Goal: Task Accomplishment & Management: Manage account settings

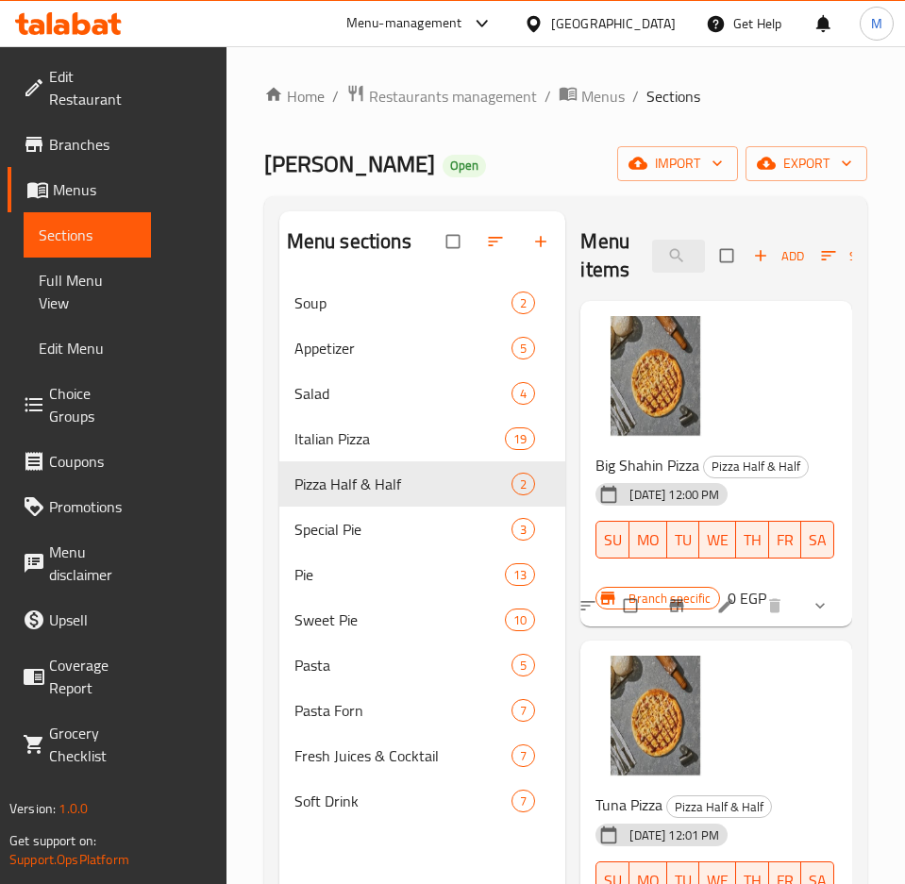
click at [462, 22] on div "Menu-management" at bounding box center [404, 23] width 116 height 23
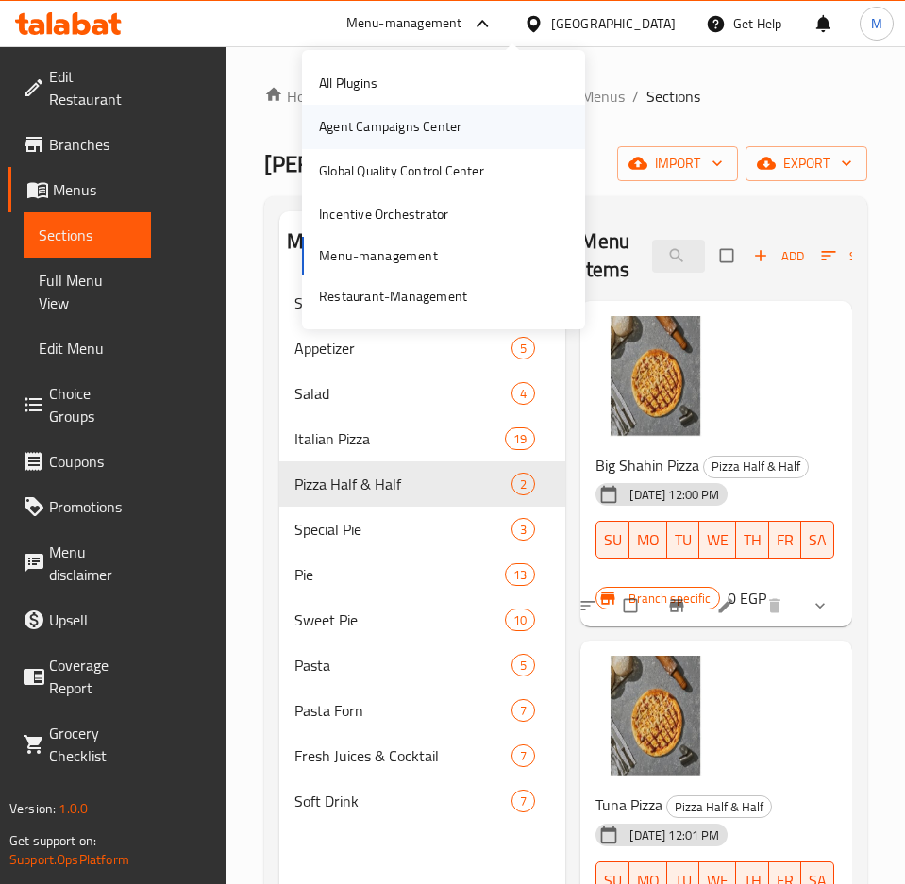
click at [438, 128] on div "Agent Campaigns Center" at bounding box center [390, 126] width 142 height 21
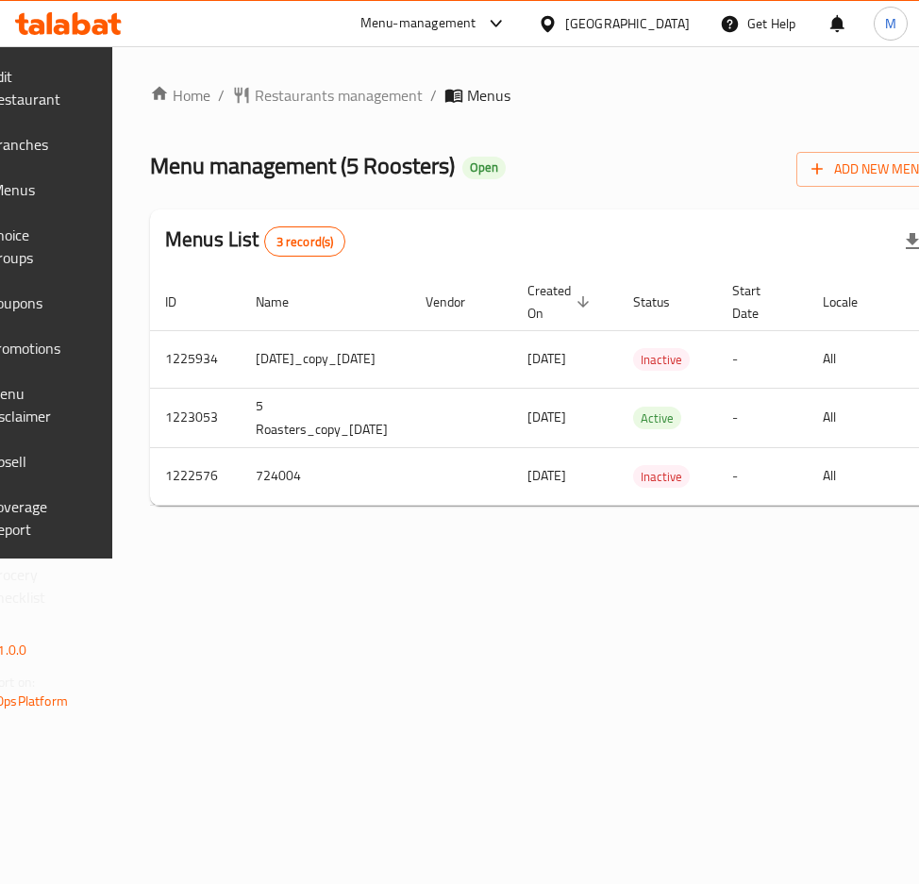
click at [66, 197] on span "Menus" at bounding box center [35, 189] width 86 height 23
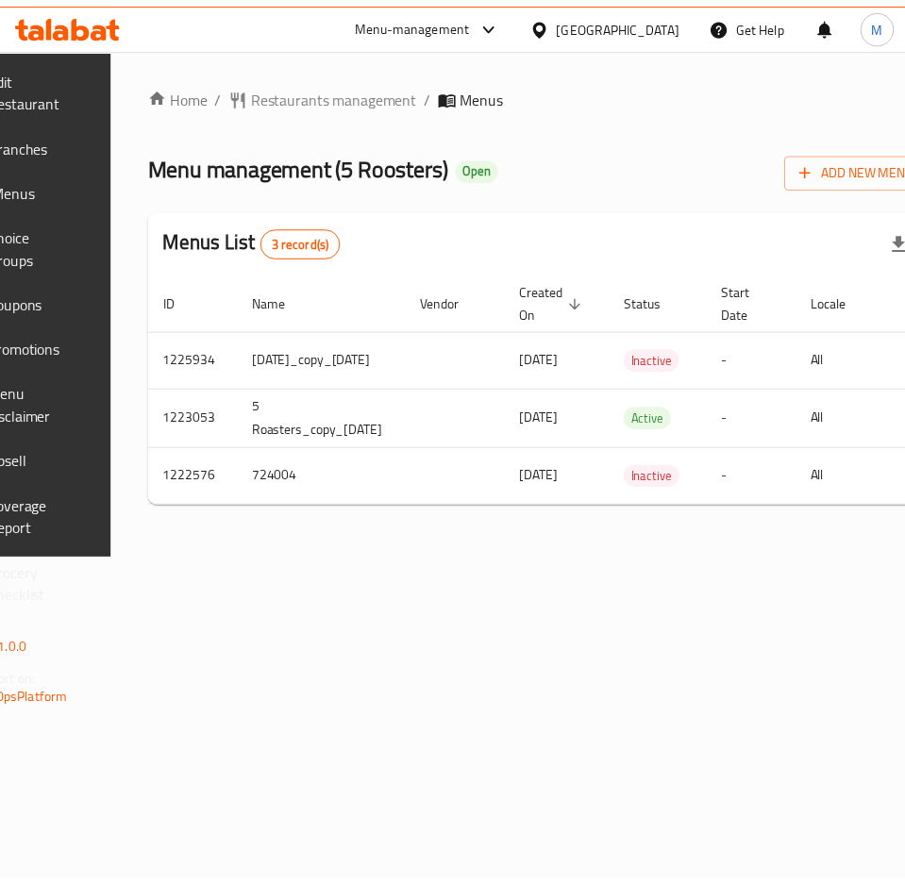
scroll to position [0, 311]
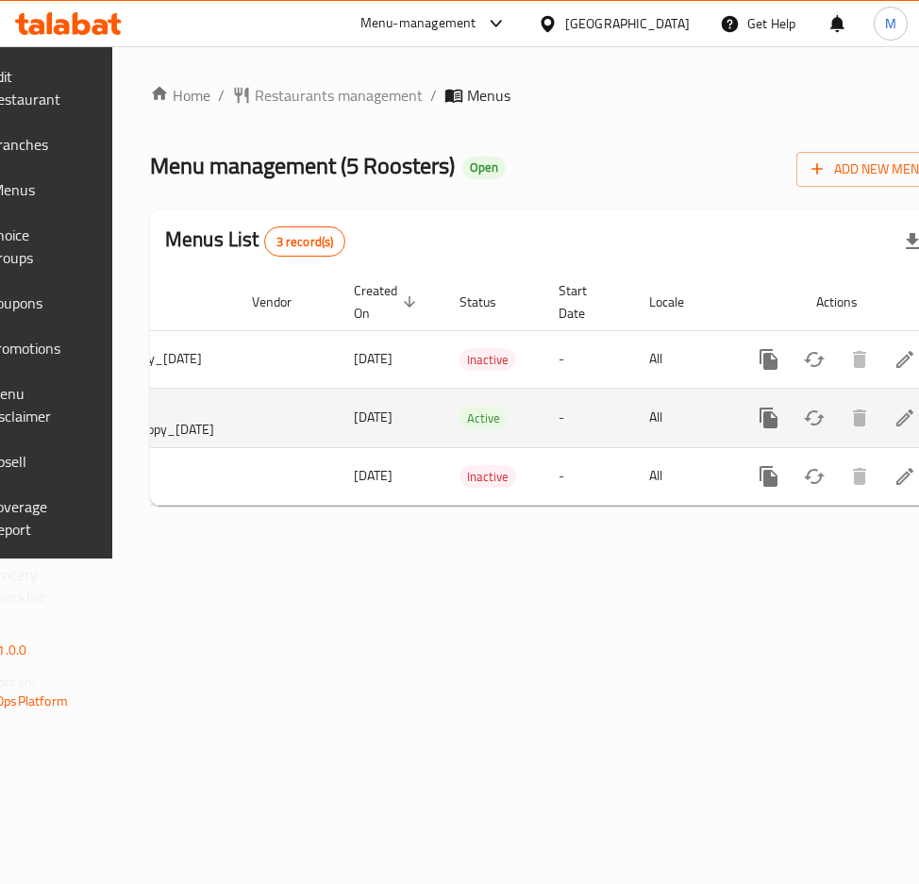
click at [896, 420] on icon "enhanced table" at bounding box center [904, 417] width 17 height 17
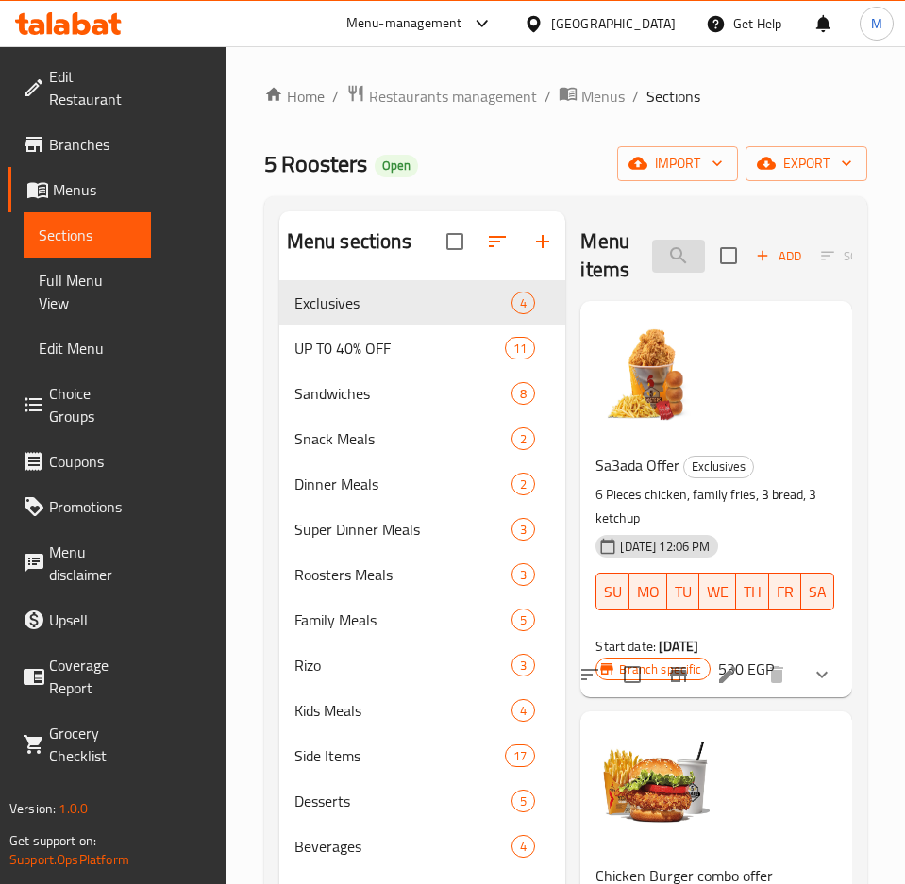
click at [652, 268] on input "search" at bounding box center [678, 256] width 53 height 33
paste input "Qarmasha Offer"
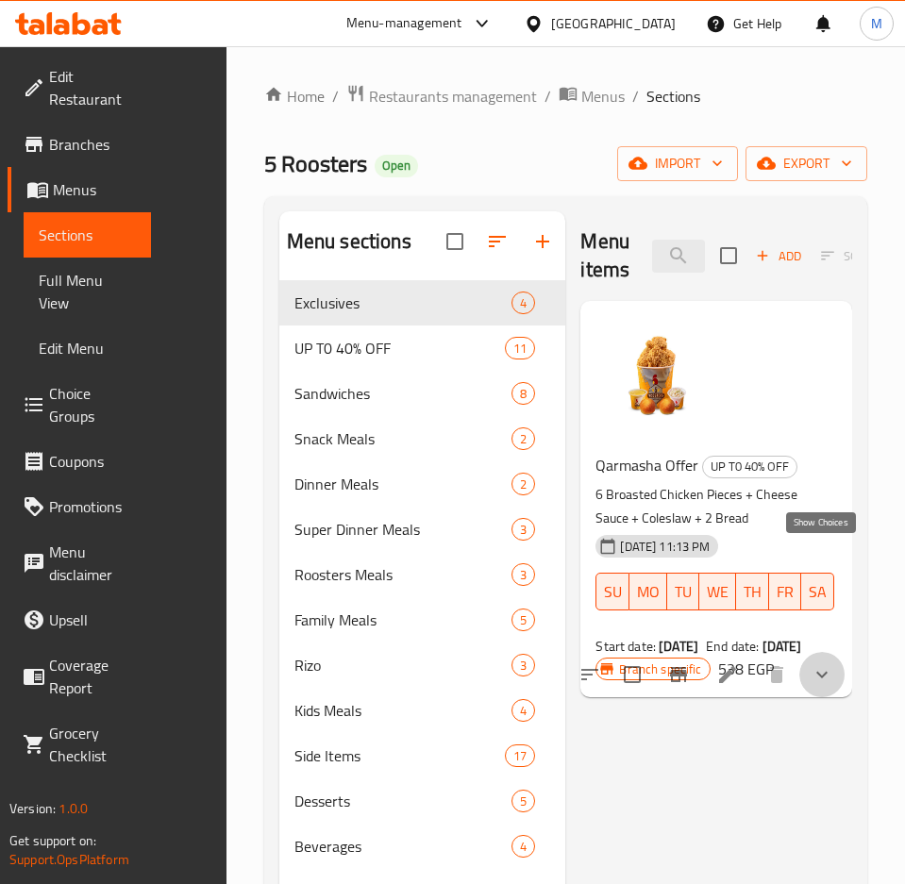
click at [819, 663] on icon "show more" at bounding box center [821, 674] width 23 height 23
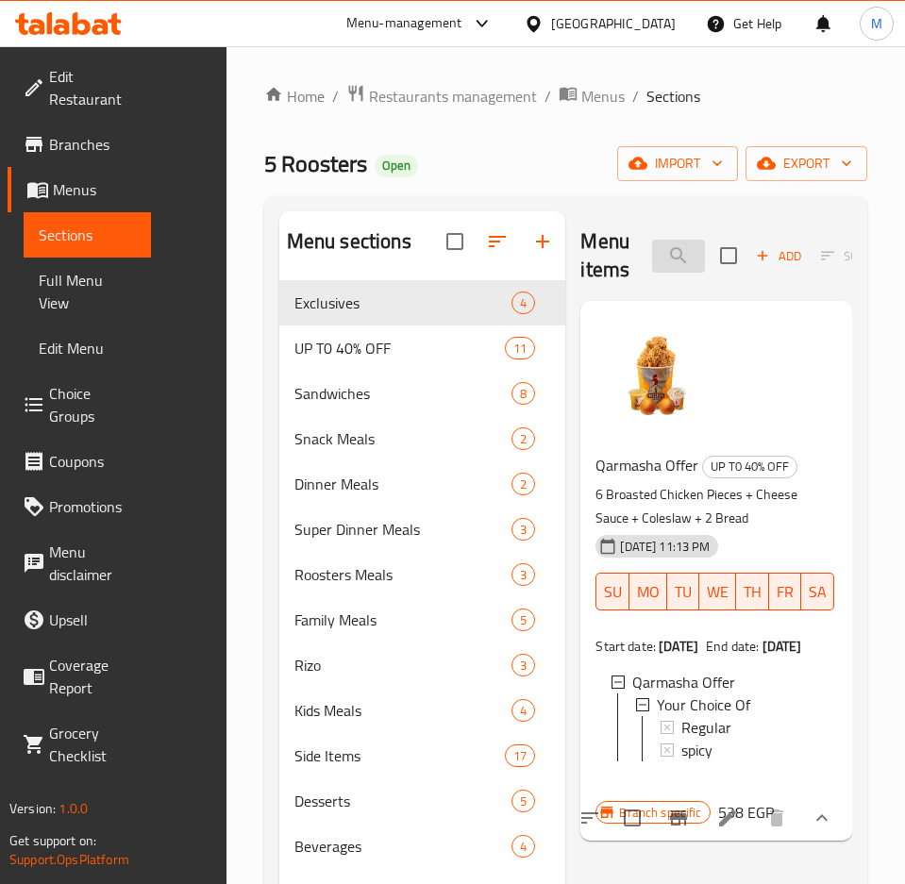
click at [652, 269] on input "Qarmasha Offer" at bounding box center [678, 256] width 53 height 33
paste input "Rizo"
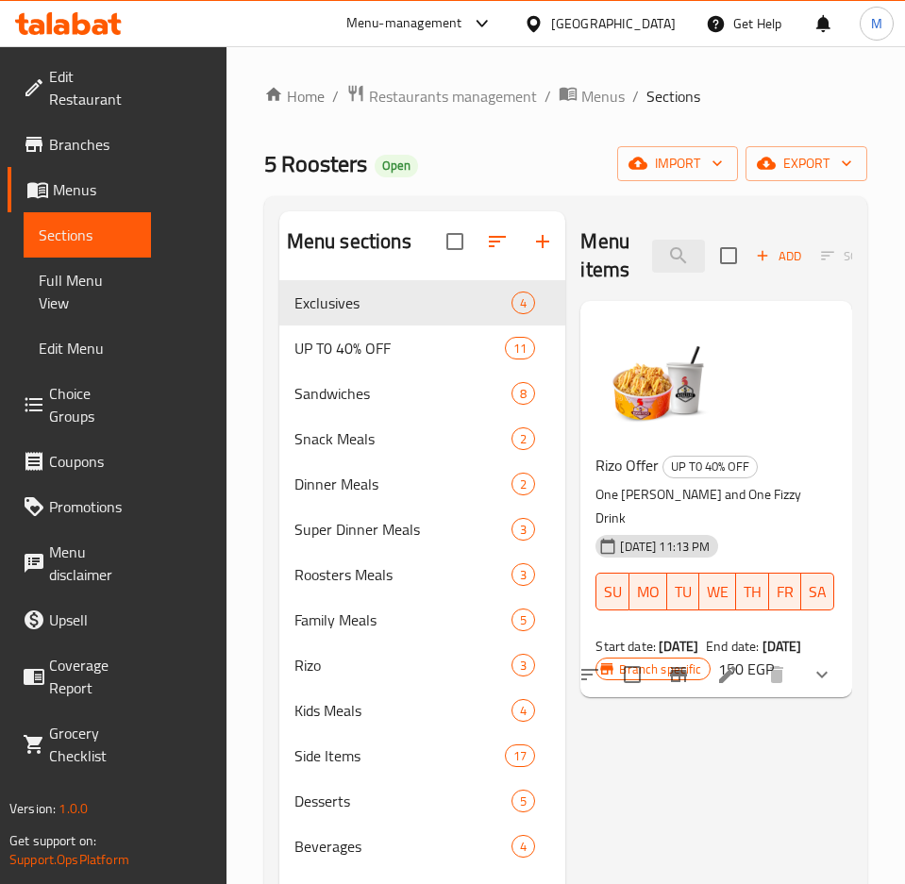
click at [825, 663] on icon "show more" at bounding box center [821, 674] width 23 height 23
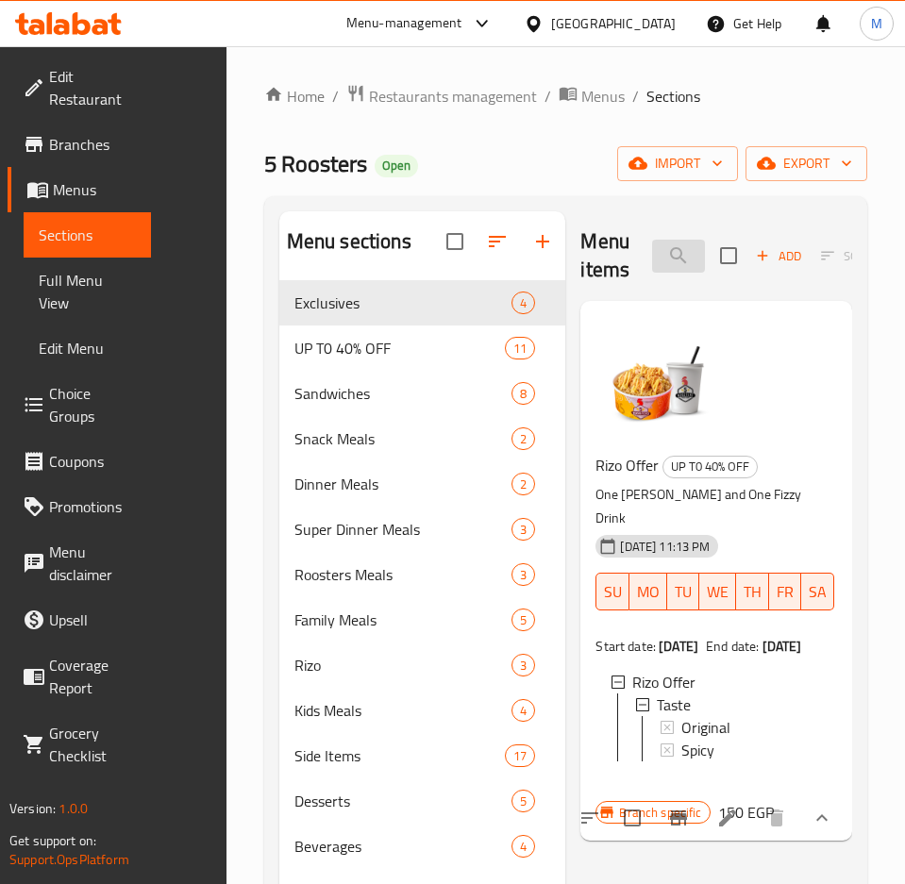
click at [652, 263] on input "Rizo Offer" at bounding box center [678, 256] width 53 height 33
paste input "Box offer - Broasted or Strips"
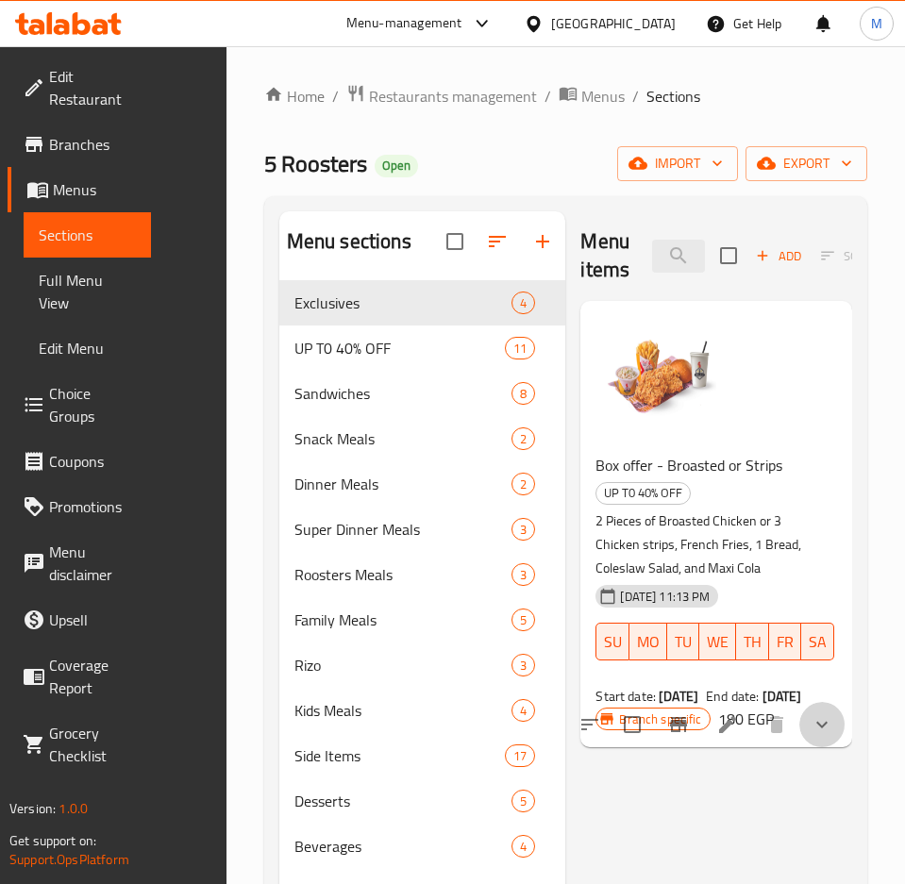
click at [824, 722] on icon "show more" at bounding box center [821, 725] width 11 height 7
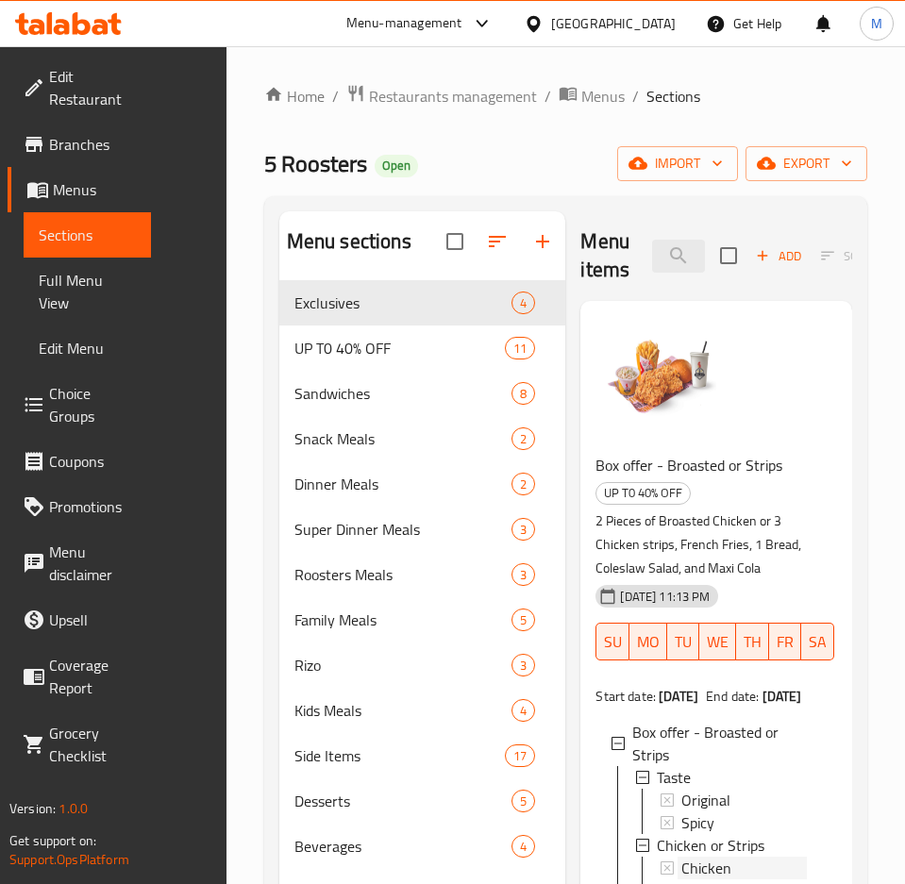
click at [713, 857] on span "Chicken" at bounding box center [706, 868] width 50 height 23
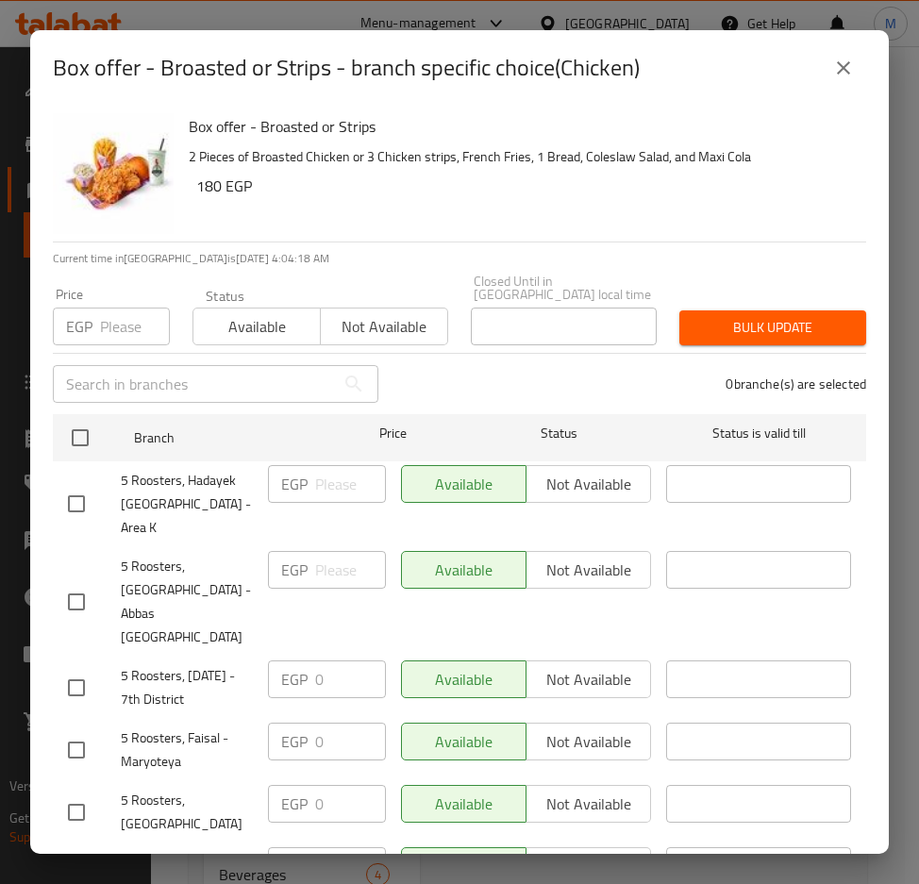
click at [851, 75] on icon "close" at bounding box center [843, 68] width 23 height 23
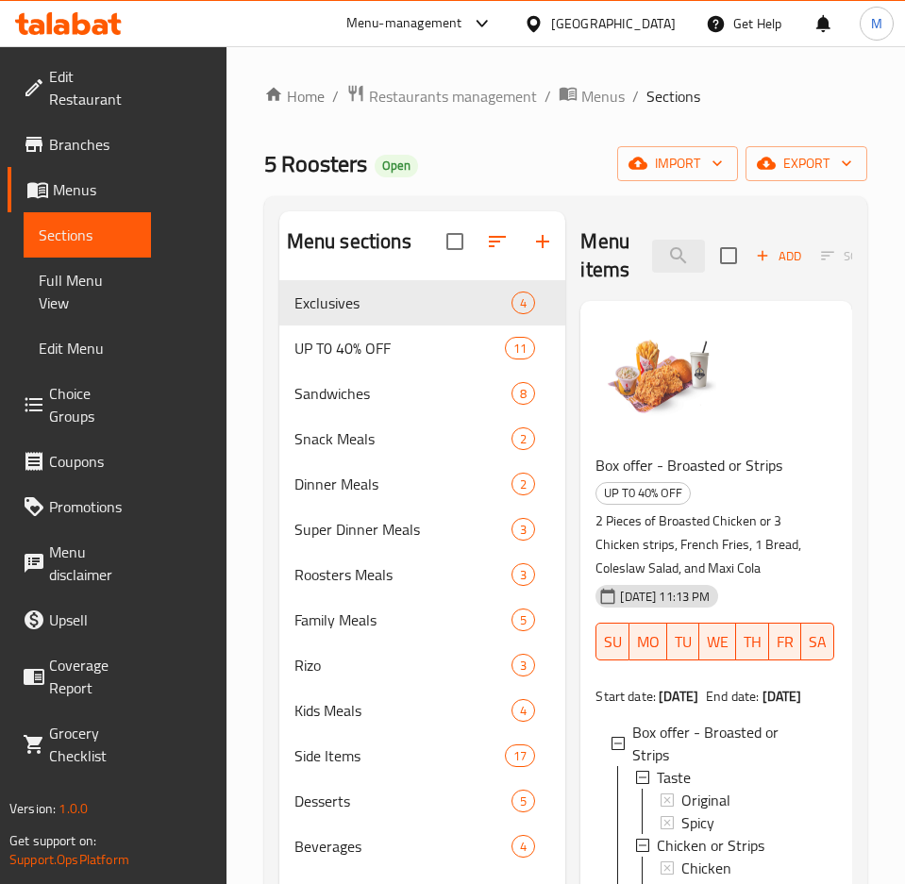
scroll to position [3, 0]
click at [687, 876] on span "Strips" at bounding box center [699, 887] width 37 height 23
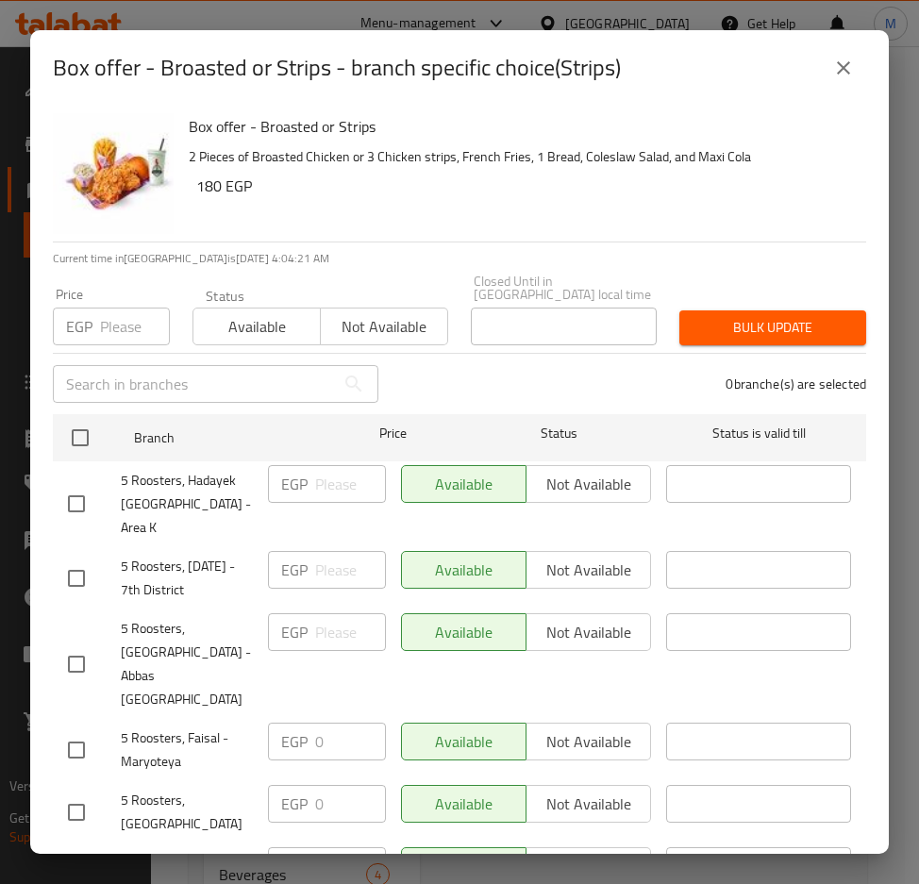
click at [839, 71] on icon "close" at bounding box center [843, 68] width 23 height 23
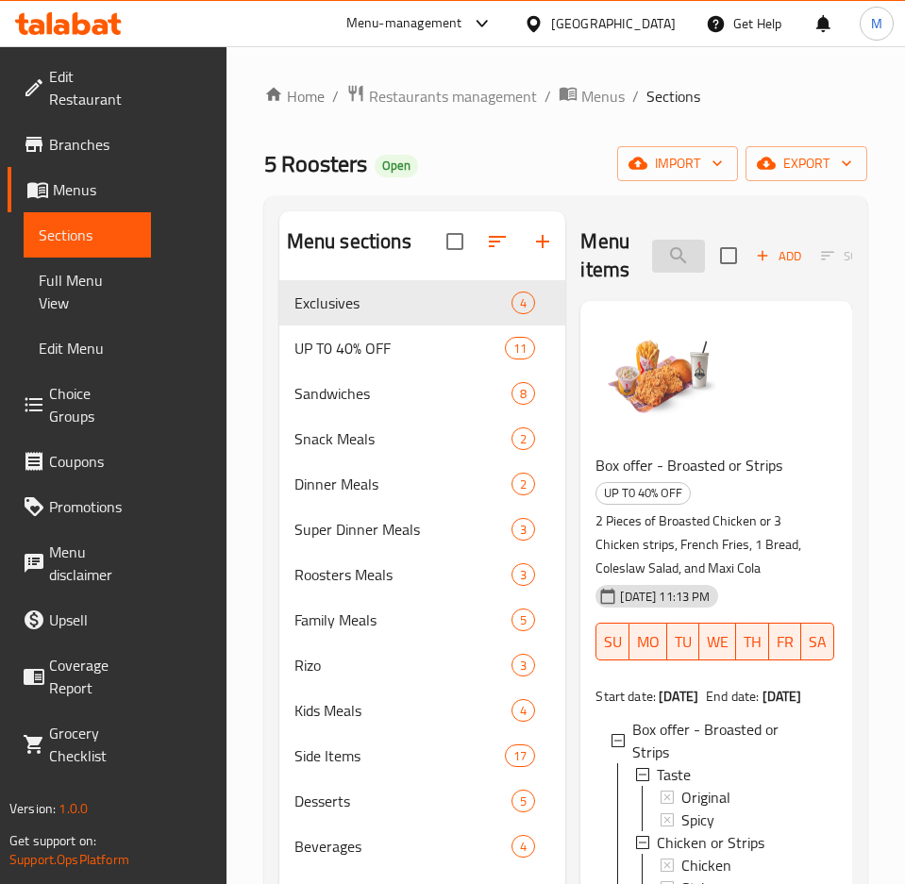
click at [652, 251] on input "Box offer - Broasted or Strips" at bounding box center [678, 256] width 53 height 33
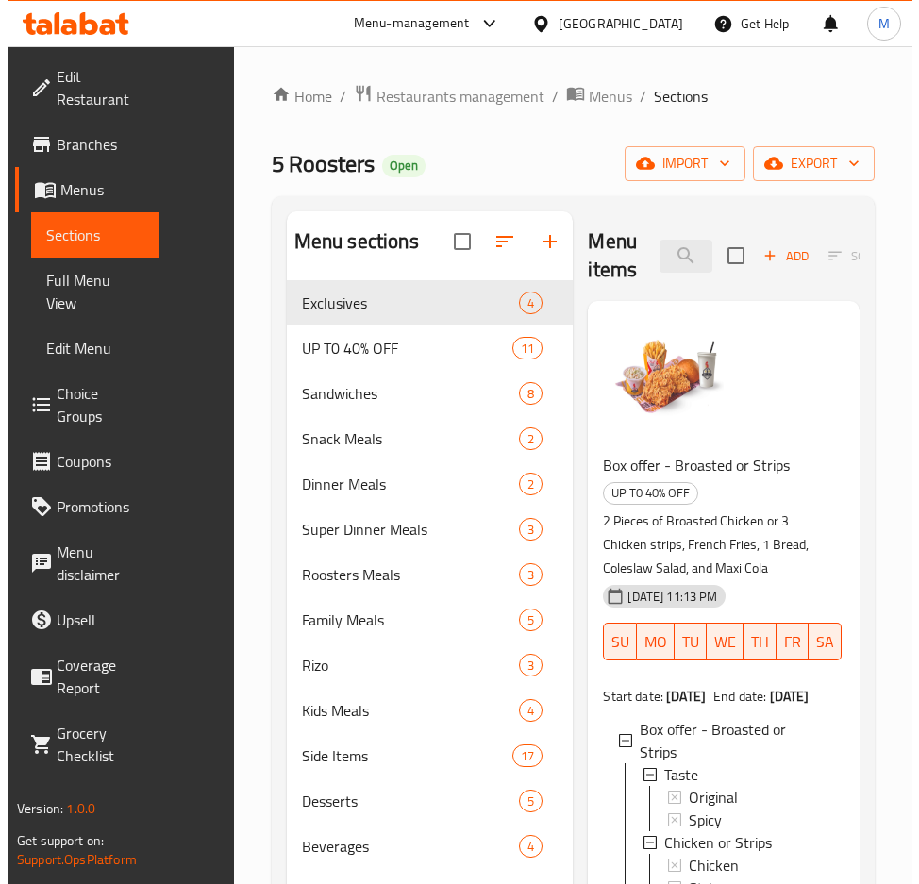
scroll to position [0, 0]
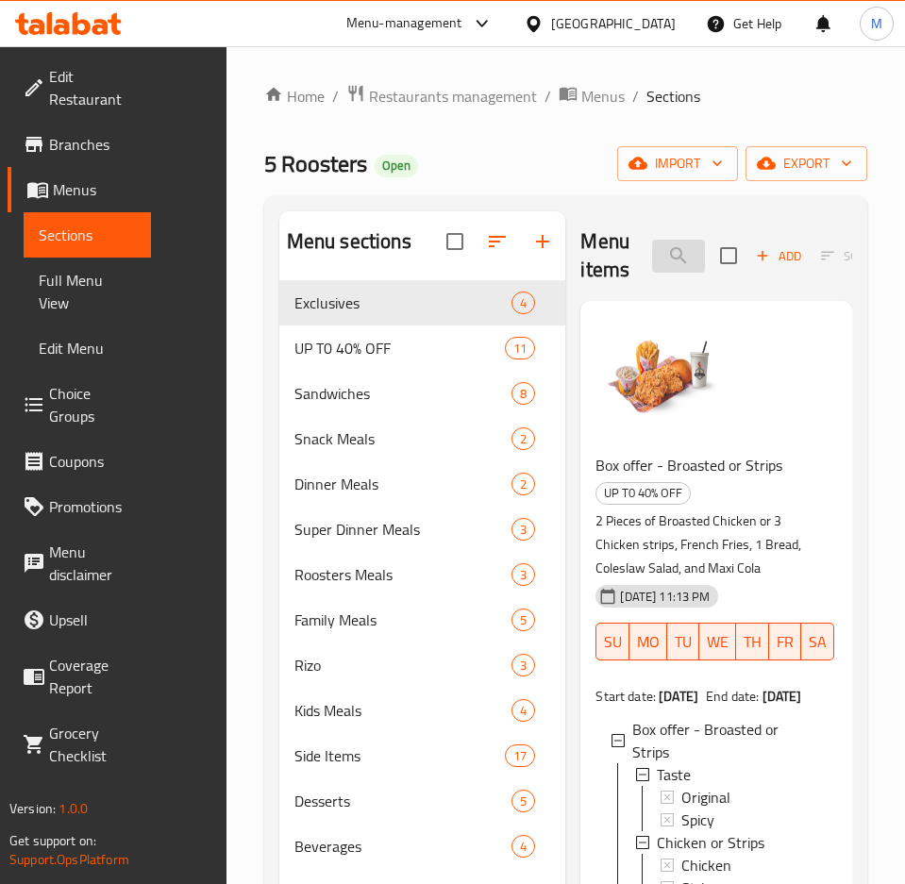
click at [652, 252] on input "Box offer - Broasted or Strips" at bounding box center [678, 256] width 53 height 33
paste input "Twister combo offer"
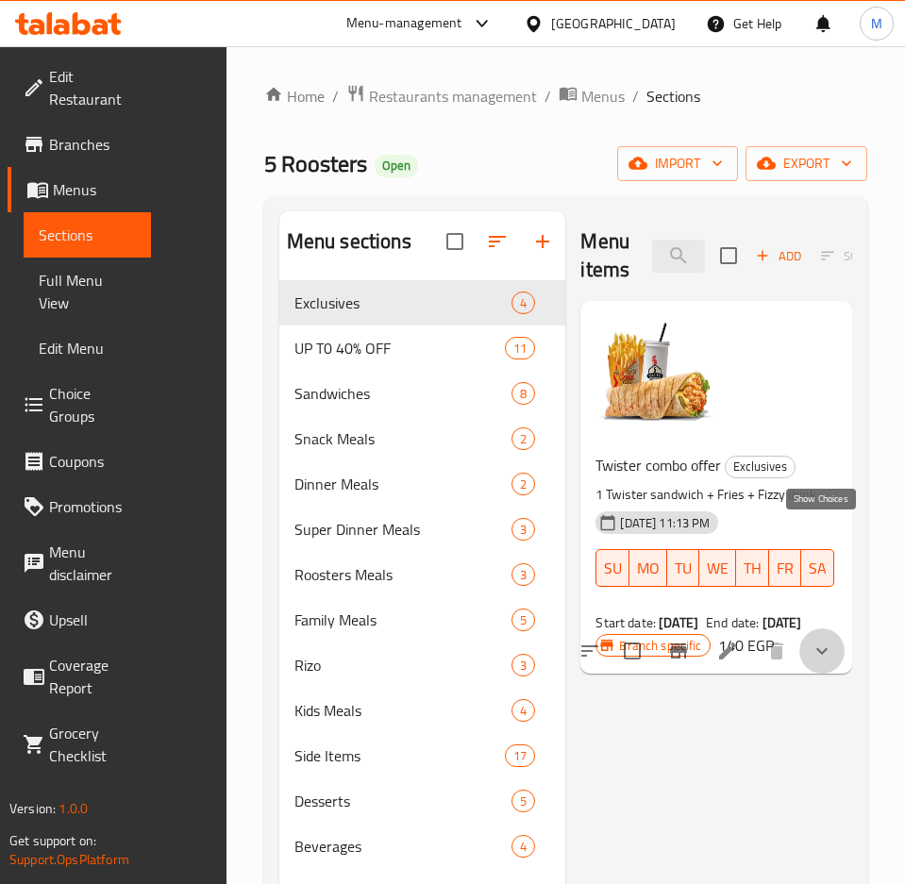
click at [827, 640] on icon "show more" at bounding box center [821, 651] width 23 height 23
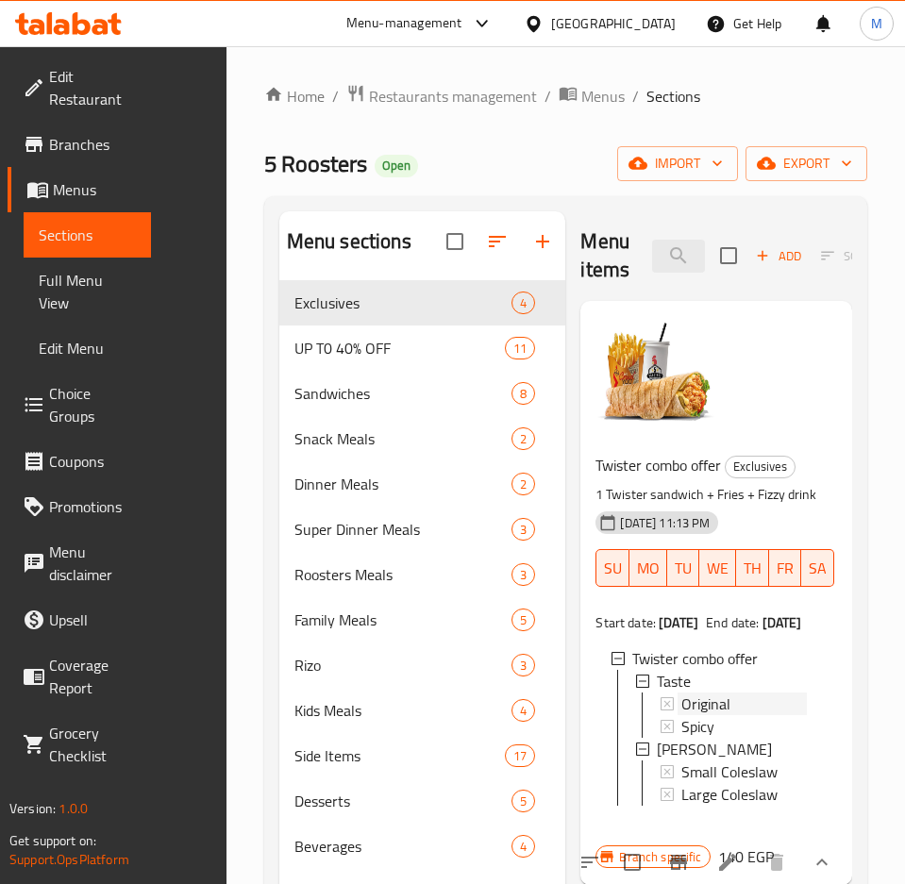
click at [702, 692] on span "Original" at bounding box center [705, 703] width 49 height 23
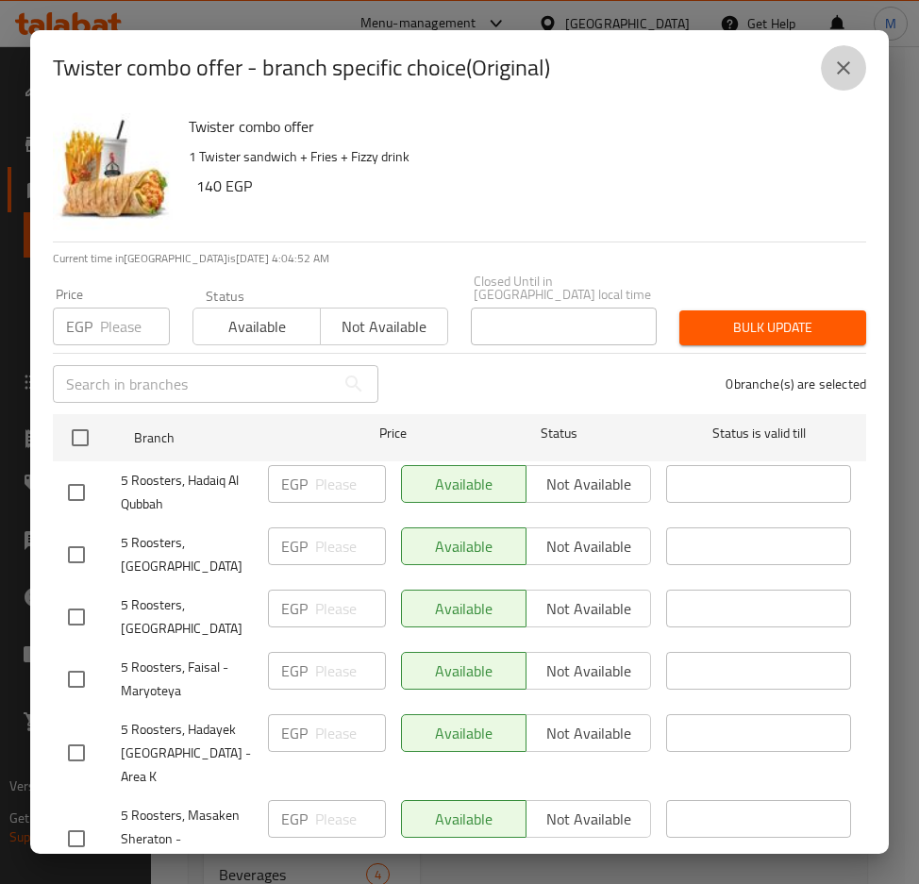
click at [842, 71] on icon "close" at bounding box center [843, 68] width 23 height 23
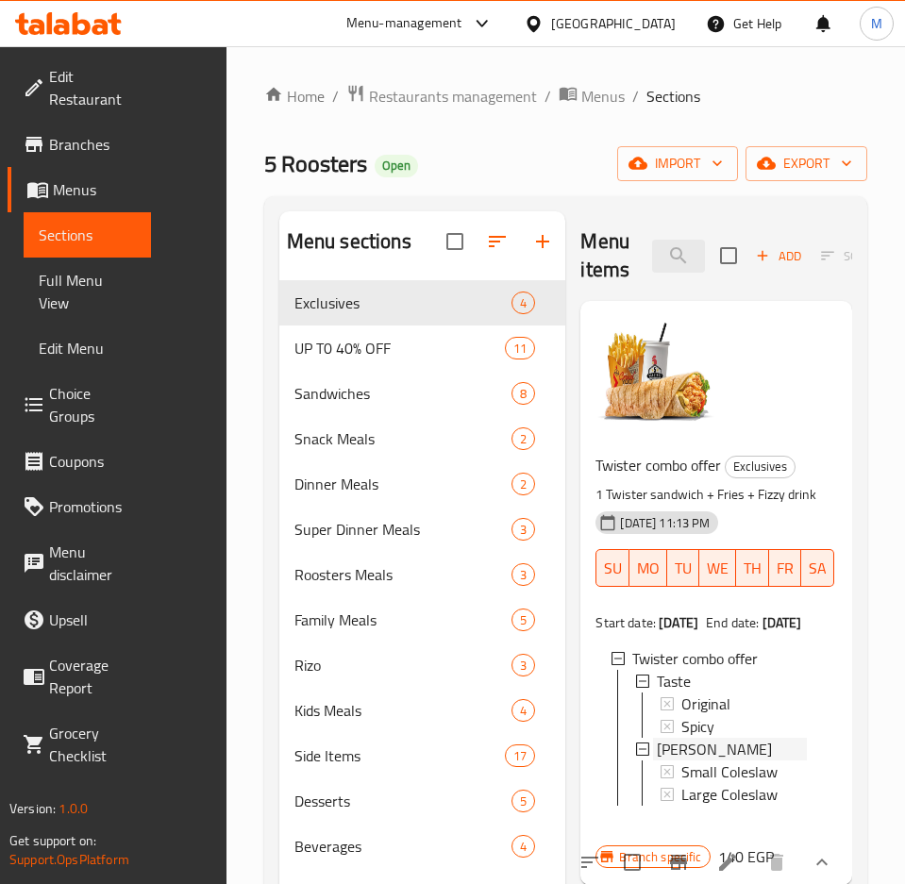
click at [697, 738] on span "[PERSON_NAME]" at bounding box center [714, 749] width 115 height 23
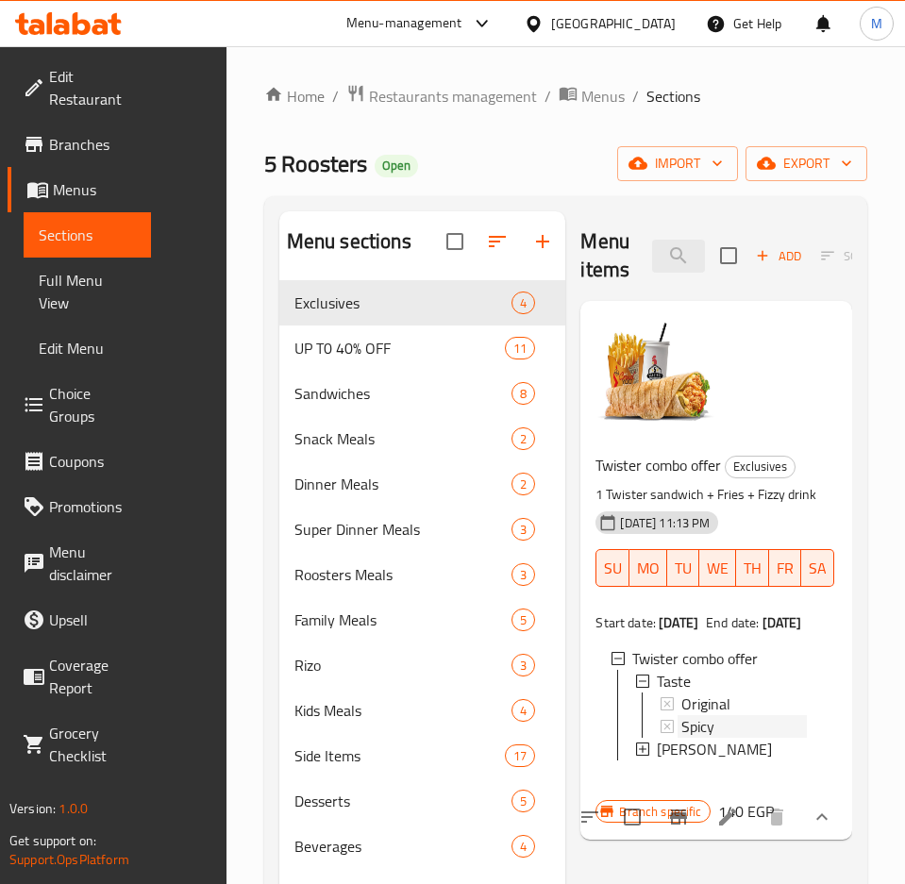
click at [697, 715] on span "Spicy" at bounding box center [697, 726] width 33 height 23
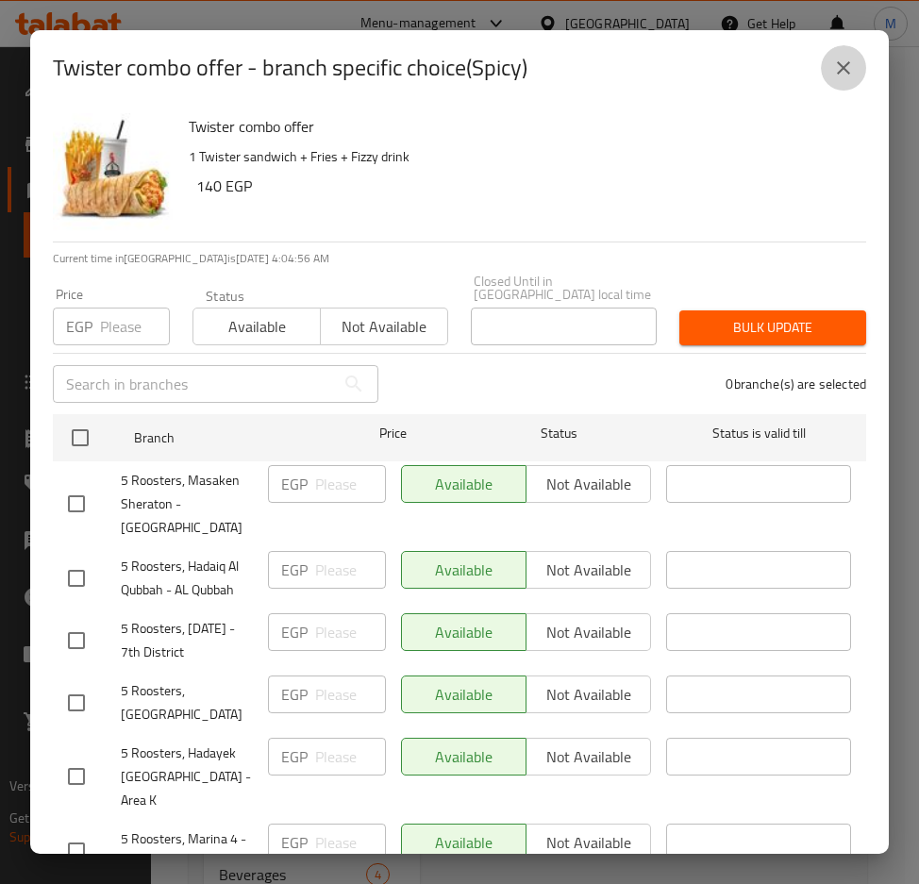
click at [851, 75] on icon "close" at bounding box center [843, 68] width 23 height 23
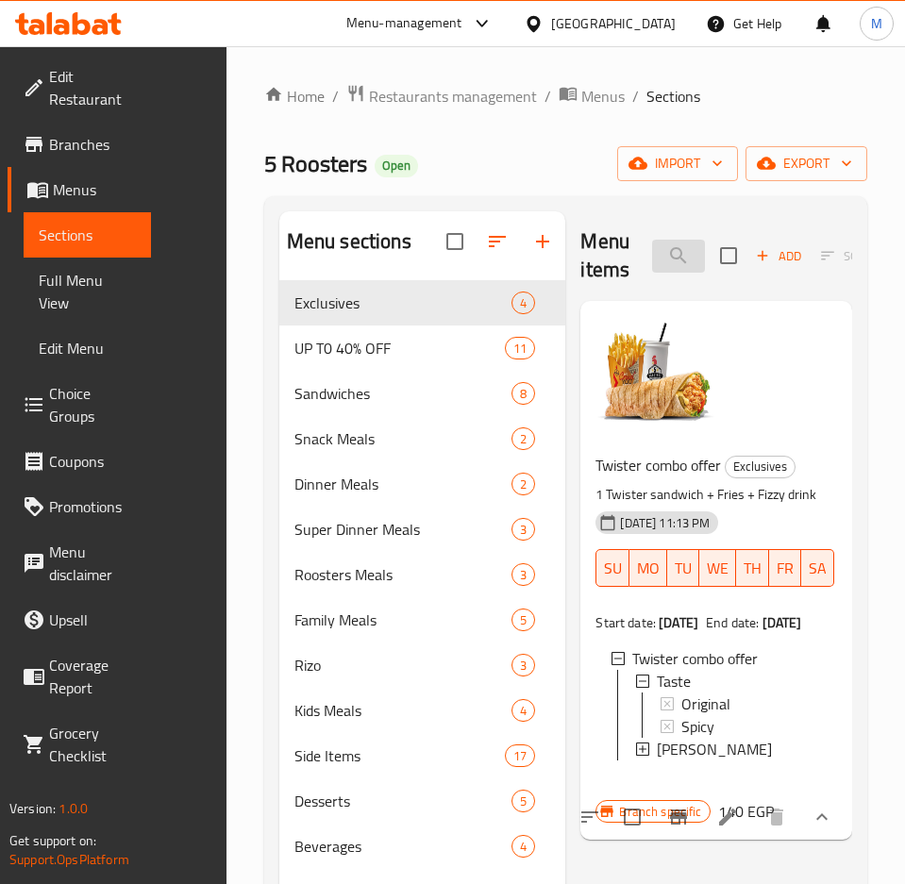
click at [652, 268] on input "Twister combo offer" at bounding box center [678, 256] width 53 height 33
paste input ", Twister Sandwich Combo"
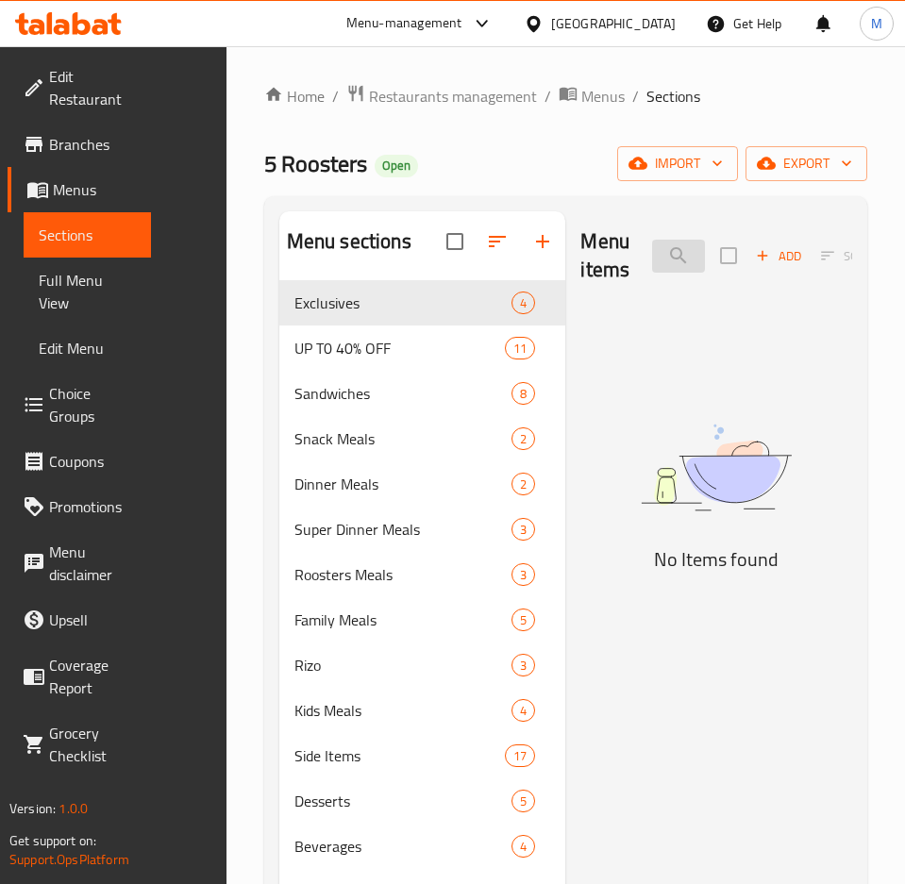
click at [652, 257] on input ", Twister Sandwich Combo" at bounding box center [678, 256] width 53 height 33
click at [652, 247] on input "Twister Sandwich Combo" at bounding box center [678, 256] width 53 height 33
paste input "Chicken Burger Combo"
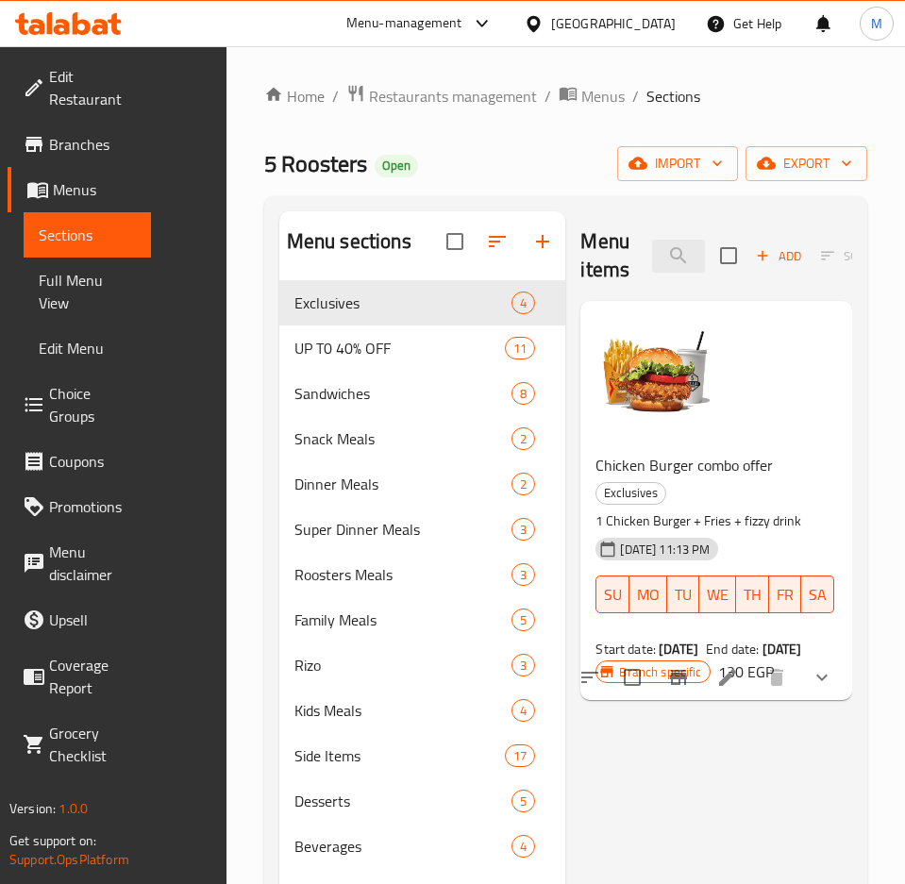
click at [827, 666] on icon "show more" at bounding box center [821, 677] width 23 height 23
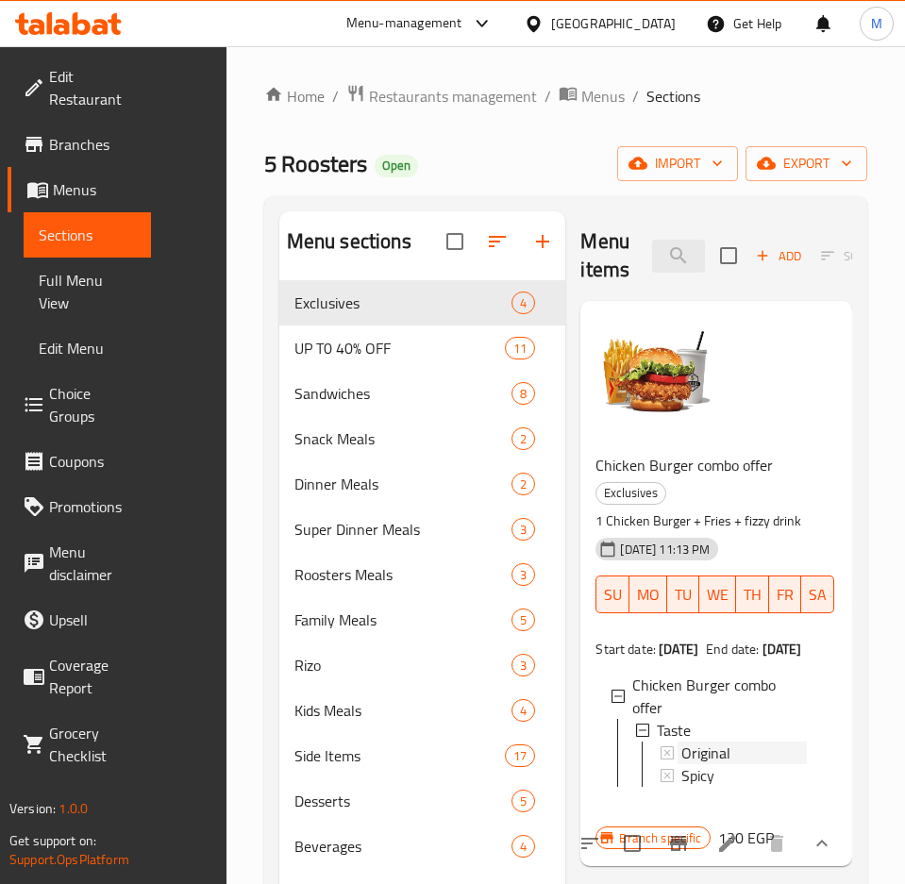
click at [721, 741] on div "Original" at bounding box center [743, 752] width 125 height 23
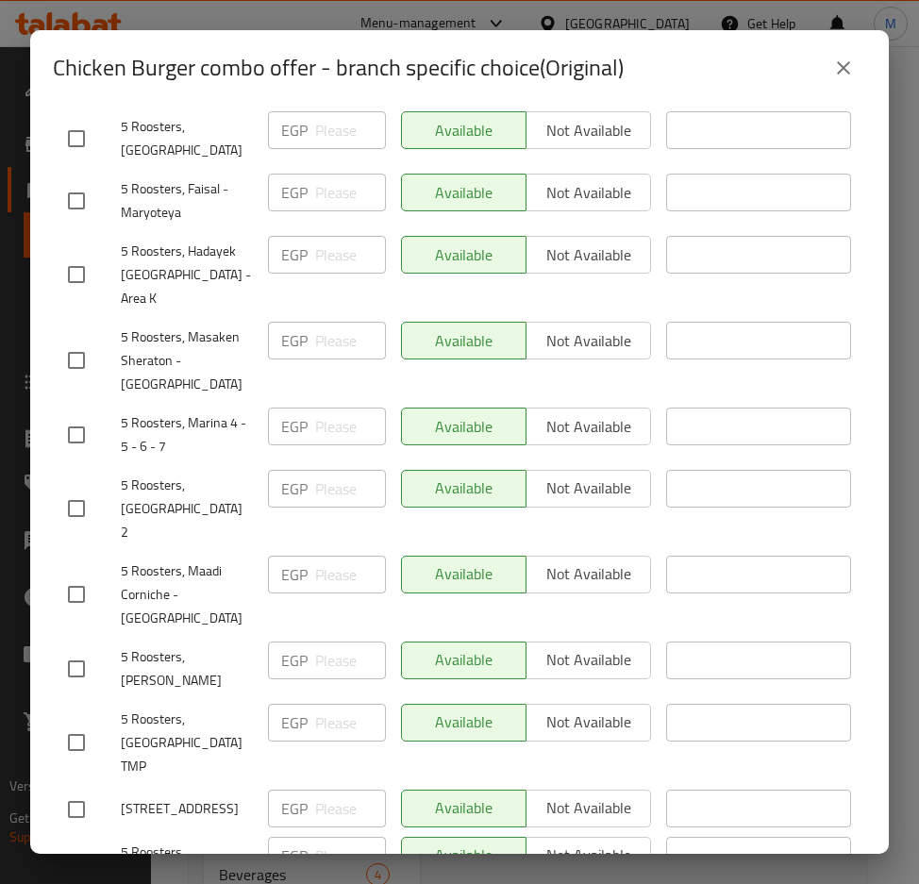
scroll to position [663, 0]
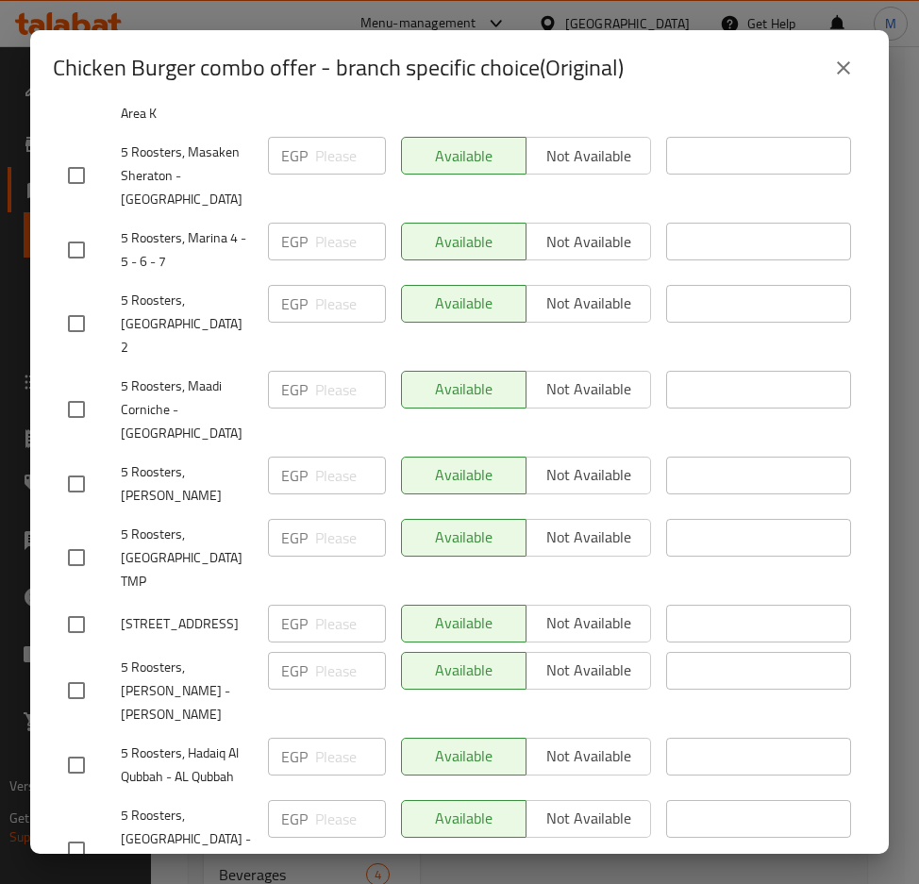
click at [831, 74] on button "close" at bounding box center [843, 67] width 45 height 45
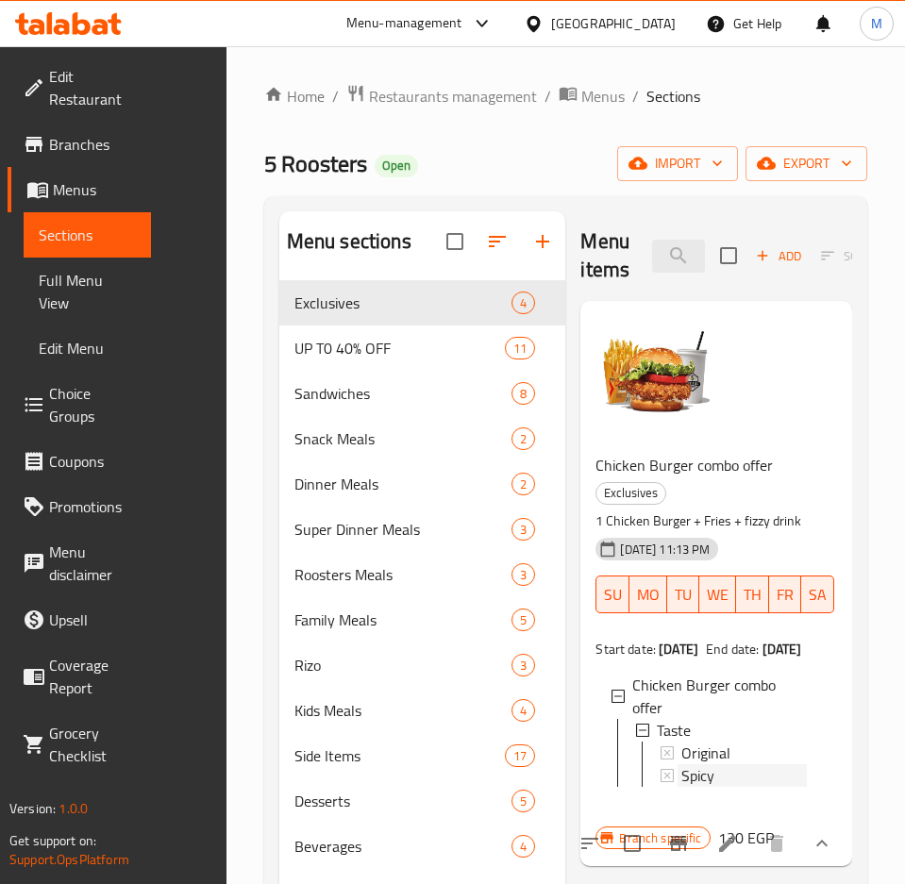
click at [694, 764] on span "Spicy" at bounding box center [697, 775] width 33 height 23
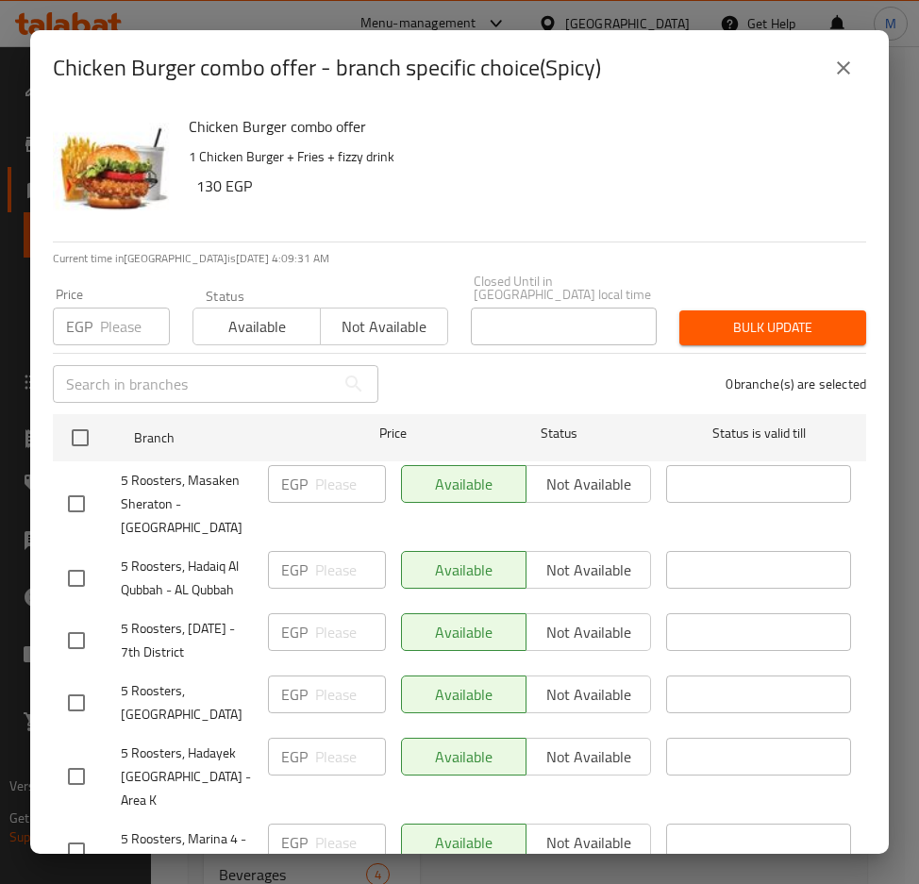
drag, startPoint x: 841, startPoint y: 75, endPoint x: 901, endPoint y: 58, distance: 61.8
click at [841, 75] on icon "close" at bounding box center [843, 68] width 23 height 23
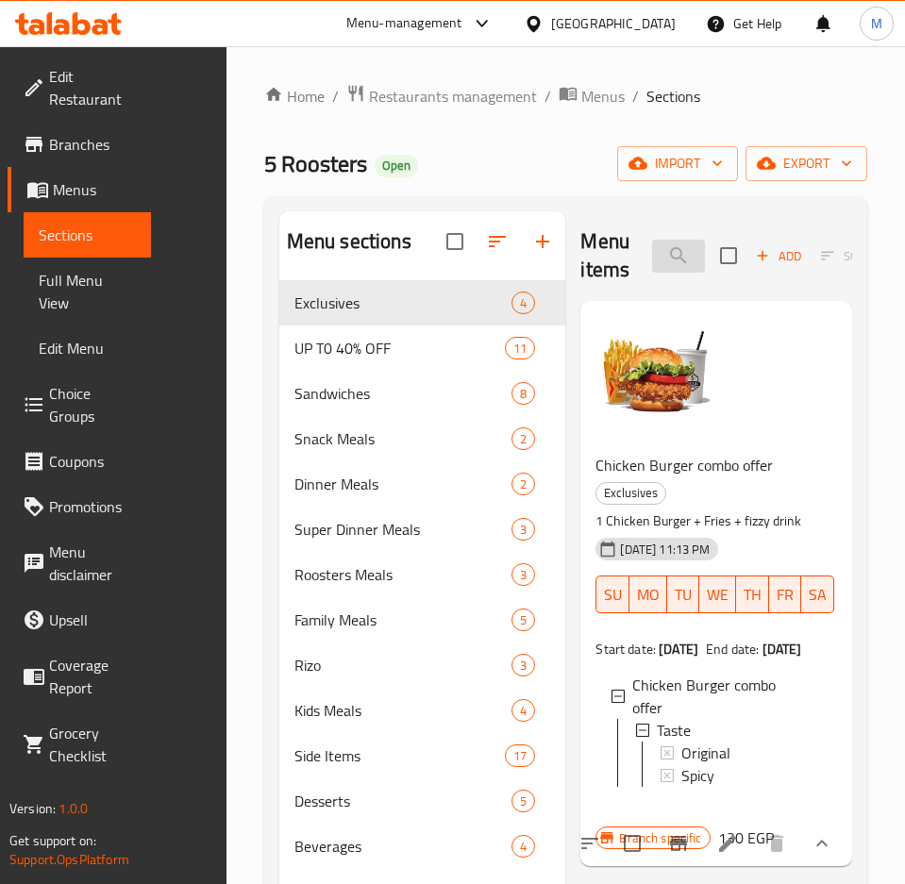
click at [652, 256] on input "Chicken Burger Combo" at bounding box center [678, 256] width 53 height 33
paste input "Twister Sandwich Combo"
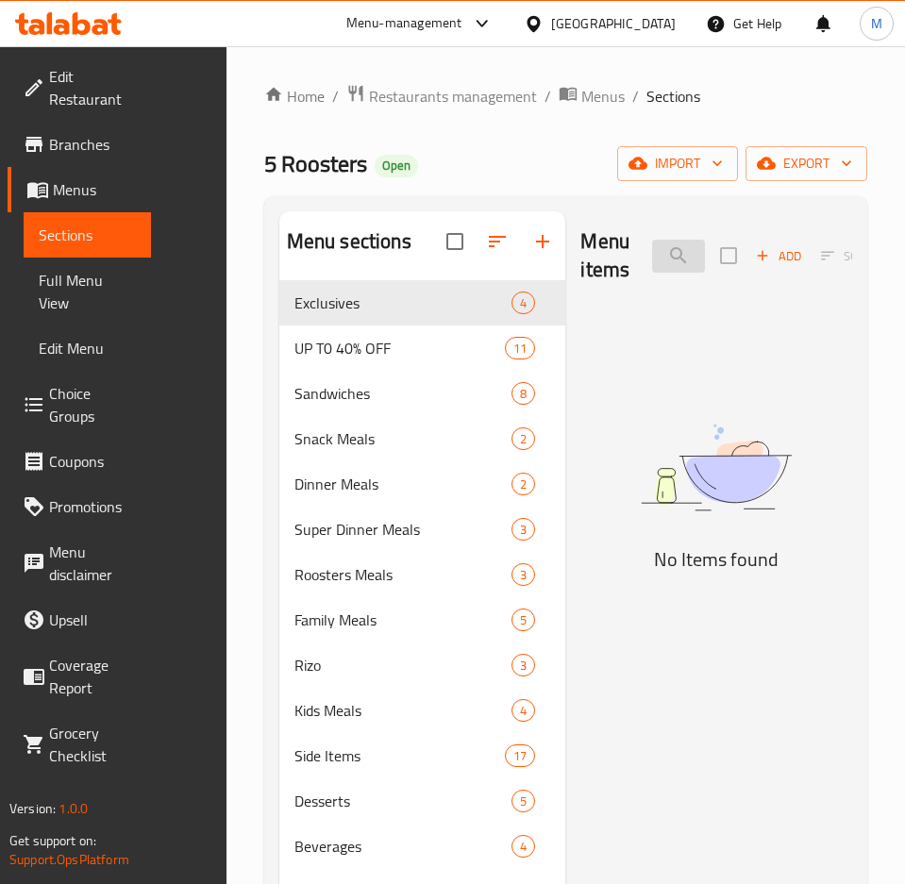
click at [652, 260] on input "Twister Sandwich Combo" at bounding box center [678, 256] width 53 height 33
click at [705, 249] on input "Twister Sandwich Combo" at bounding box center [678, 256] width 53 height 33
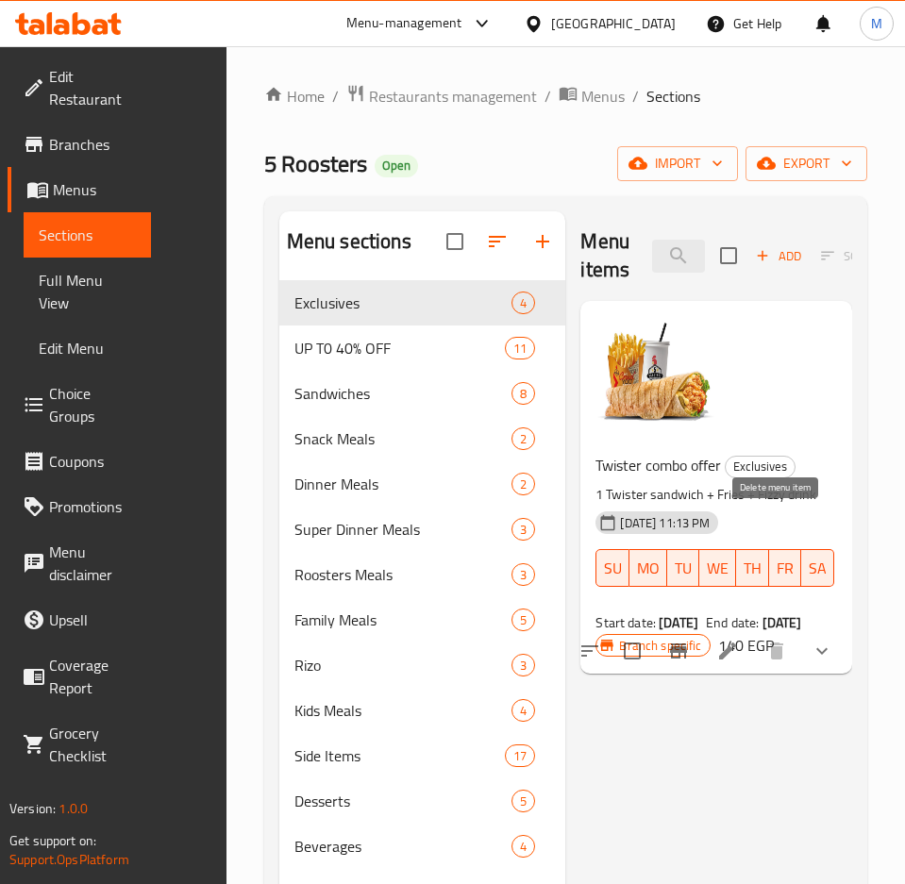
type input "Twister Sandwich"
click at [820, 648] on icon "show more" at bounding box center [821, 651] width 11 height 7
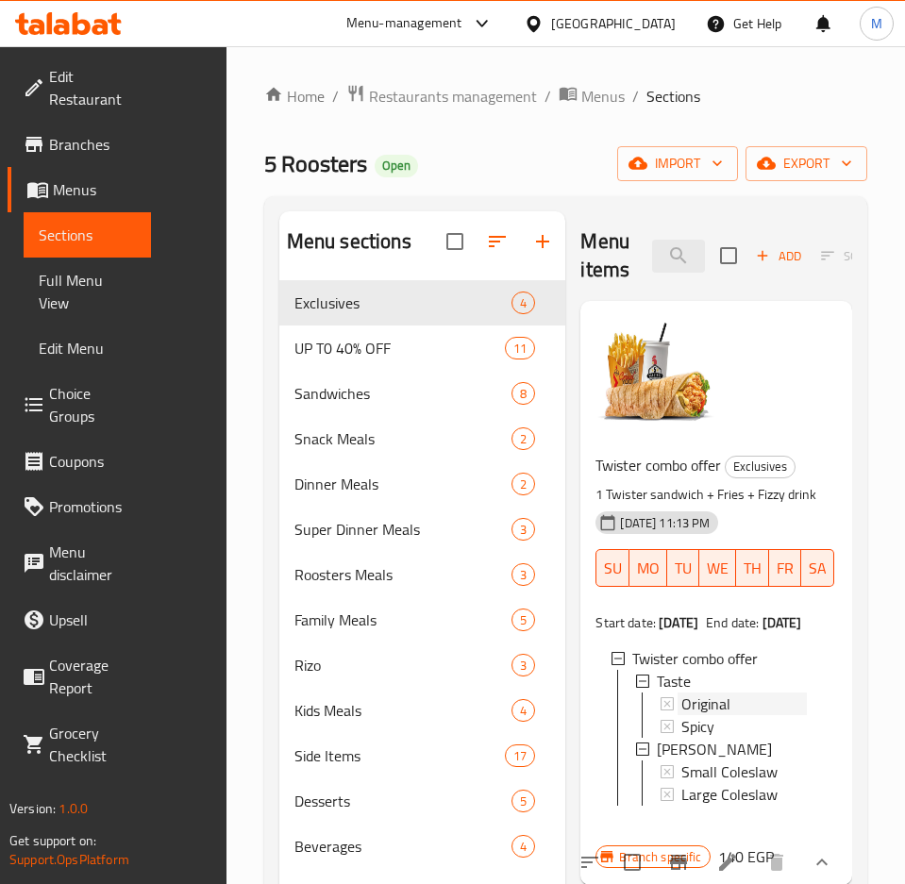
click at [709, 692] on span "Original" at bounding box center [705, 703] width 49 height 23
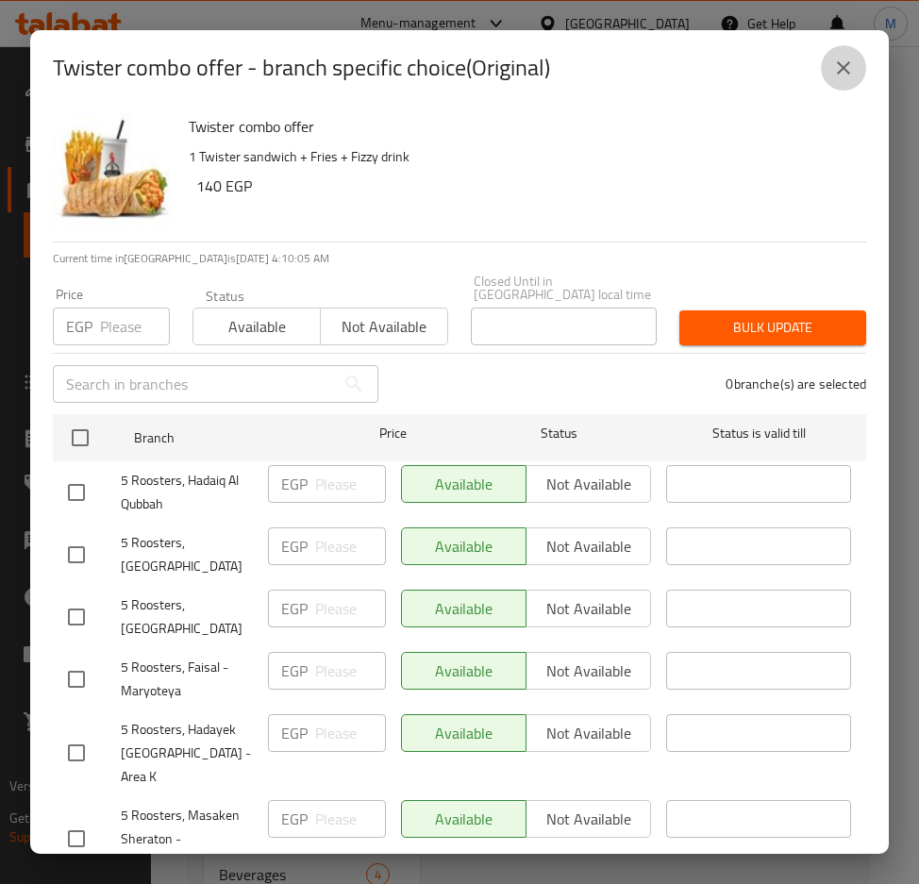
click at [836, 68] on icon "close" at bounding box center [843, 68] width 23 height 23
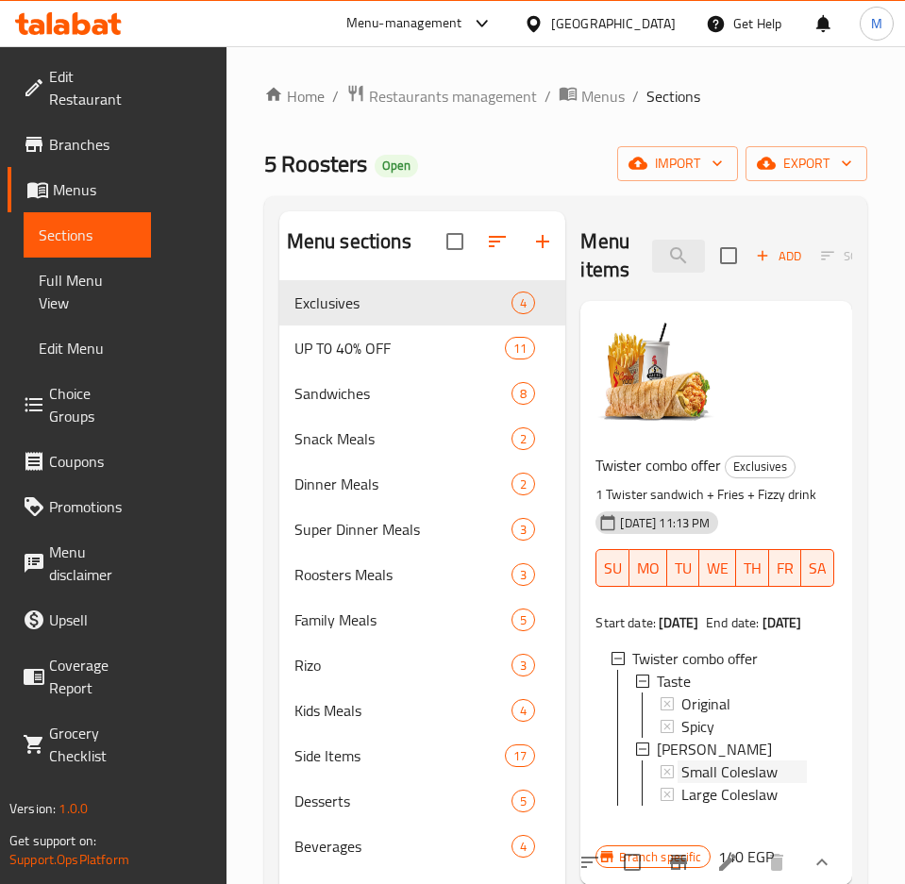
click at [708, 760] on span "Small Coleslaw" at bounding box center [729, 771] width 96 height 23
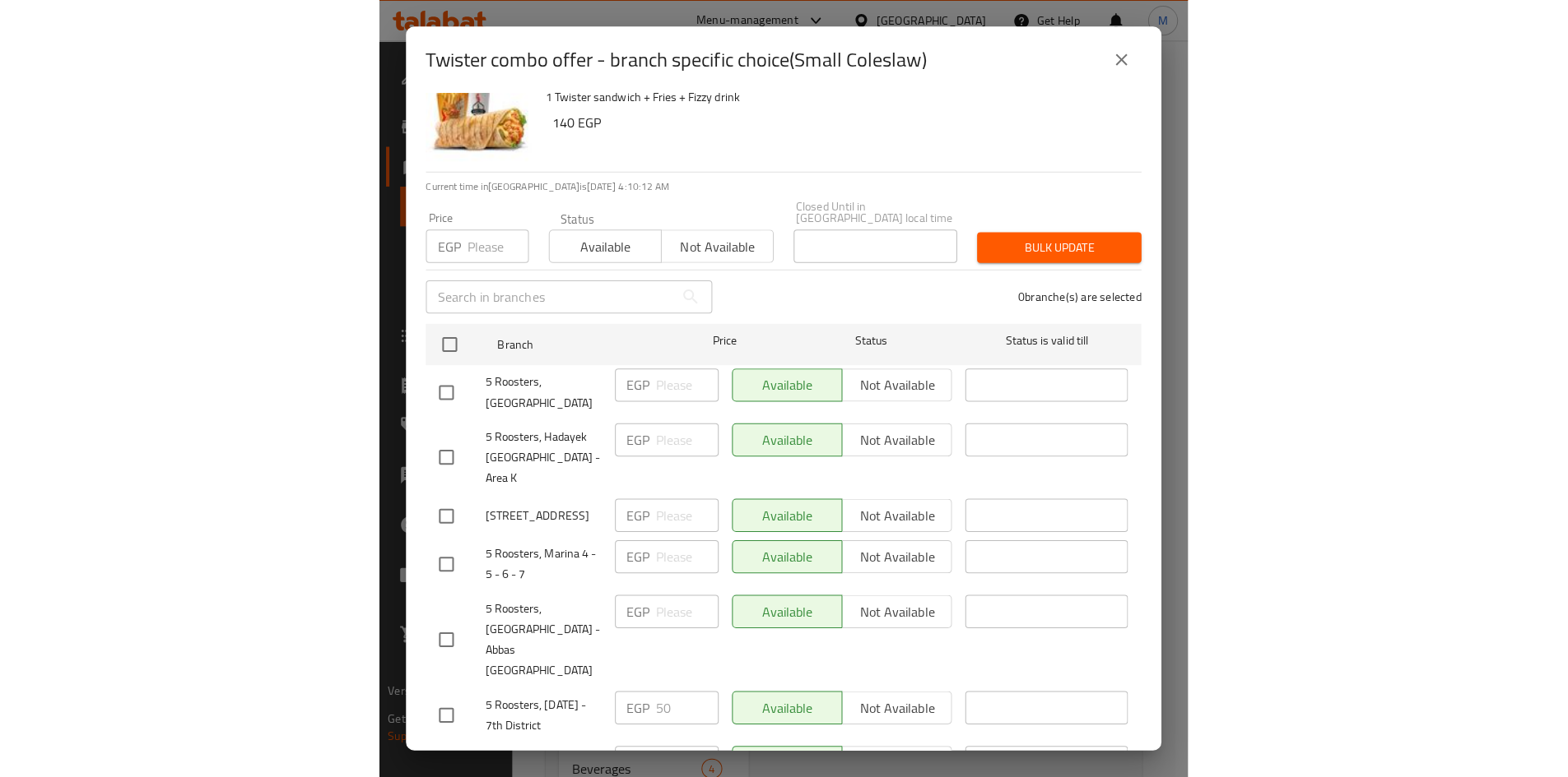
scroll to position [0, 0]
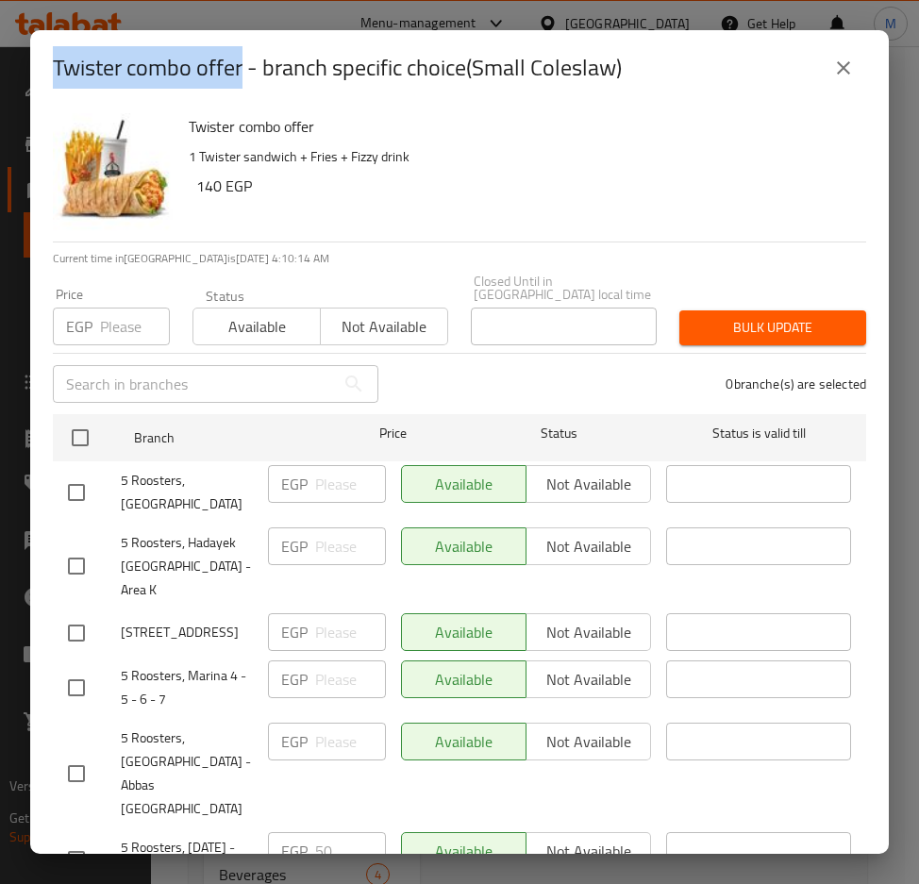
drag, startPoint x: 242, startPoint y: 66, endPoint x: 11, endPoint y: 57, distance: 231.3
click at [11, 57] on div "Twister combo offer - branch specific choice(Small Coleslaw) Twister combo offe…" at bounding box center [459, 442] width 919 height 884
copy h2 "Twister combo offer"
click at [846, 68] on icon "close" at bounding box center [843, 68] width 23 height 23
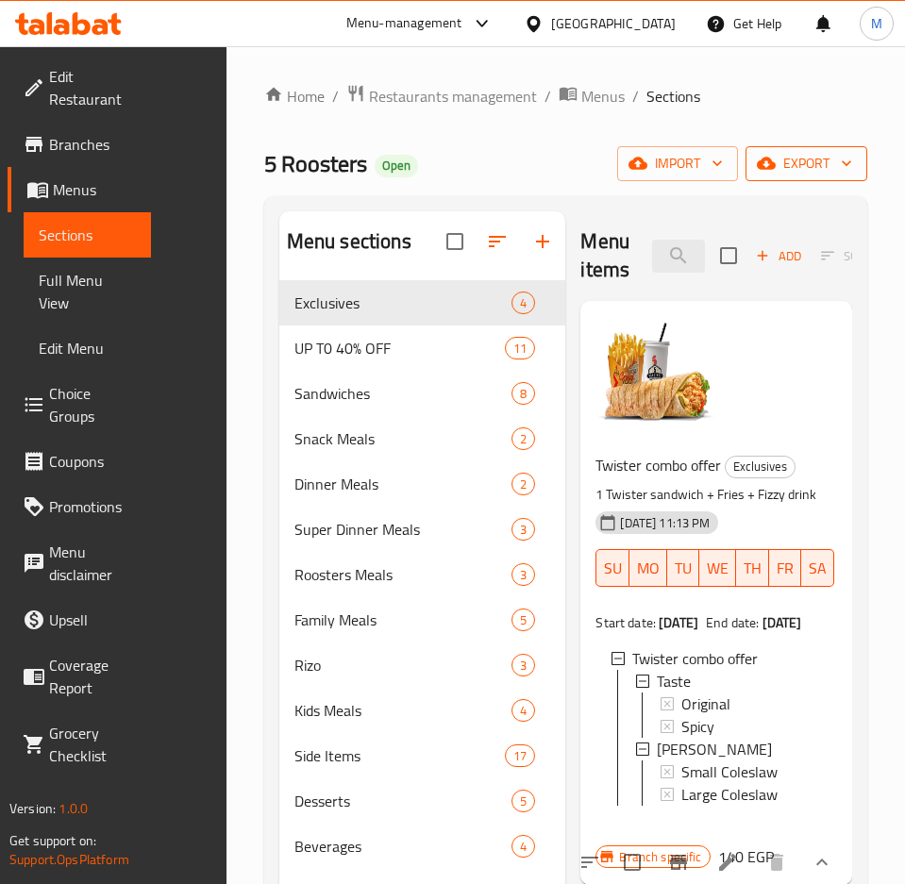
click at [789, 164] on span "export" at bounding box center [806, 164] width 92 height 24
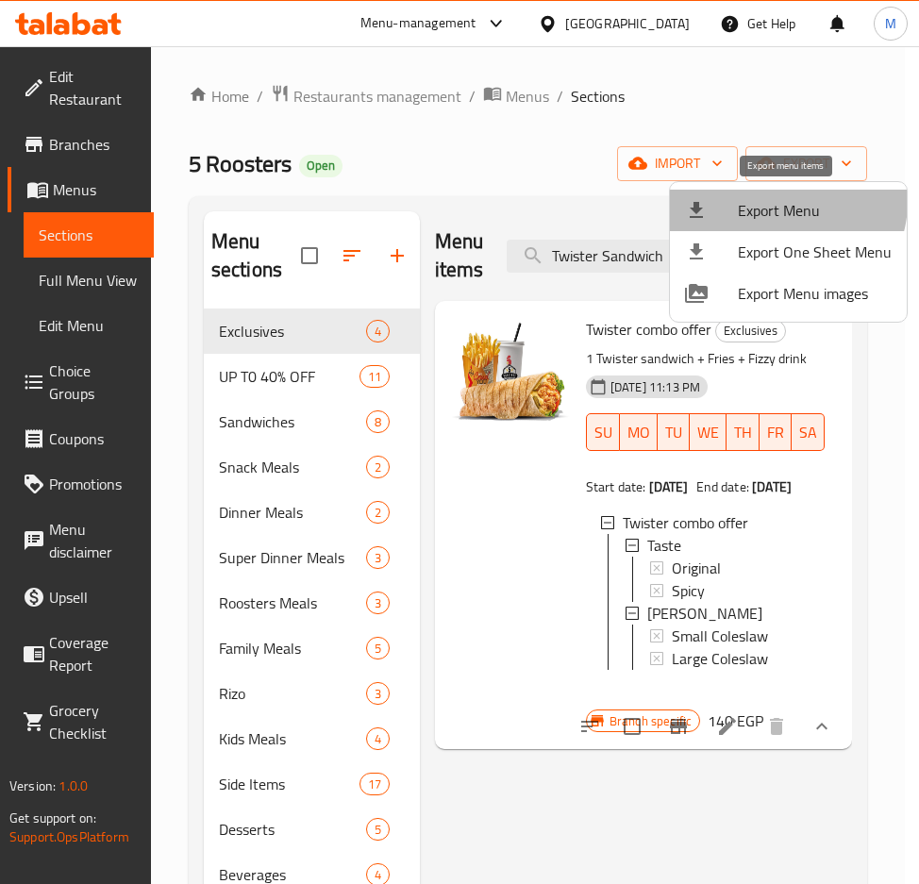
click at [786, 202] on span "Export Menu" at bounding box center [815, 210] width 154 height 23
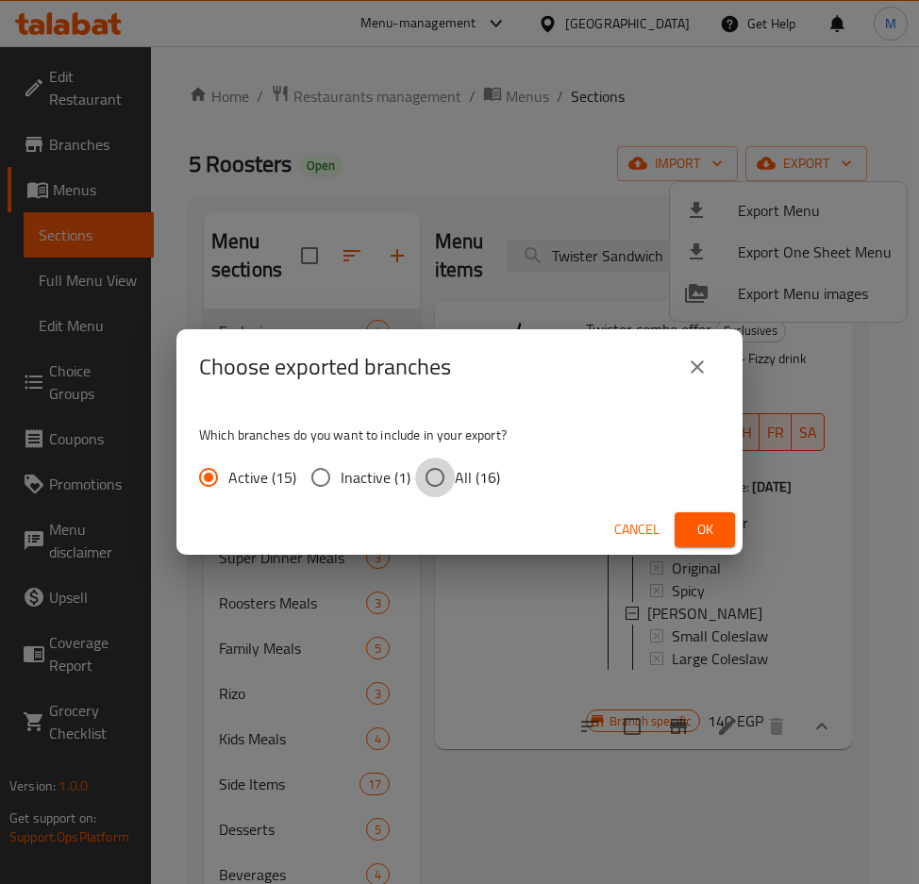
click at [444, 473] on input "All (16)" at bounding box center [435, 478] width 40 height 40
radio input "true"
click at [695, 530] on span "Ok" at bounding box center [705, 530] width 30 height 24
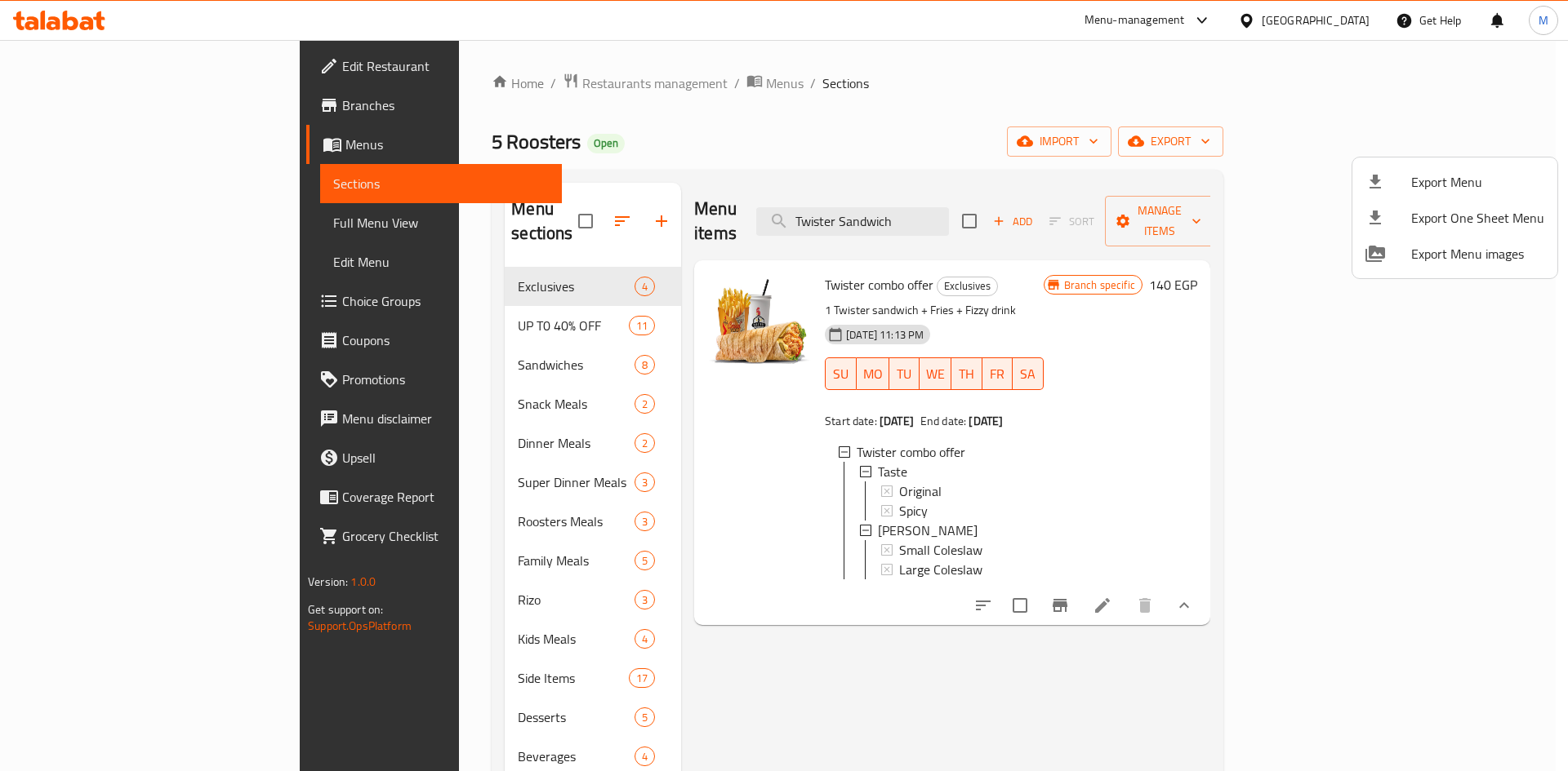
click at [795, 209] on div at bounding box center [784, 385] width 1568 height 771
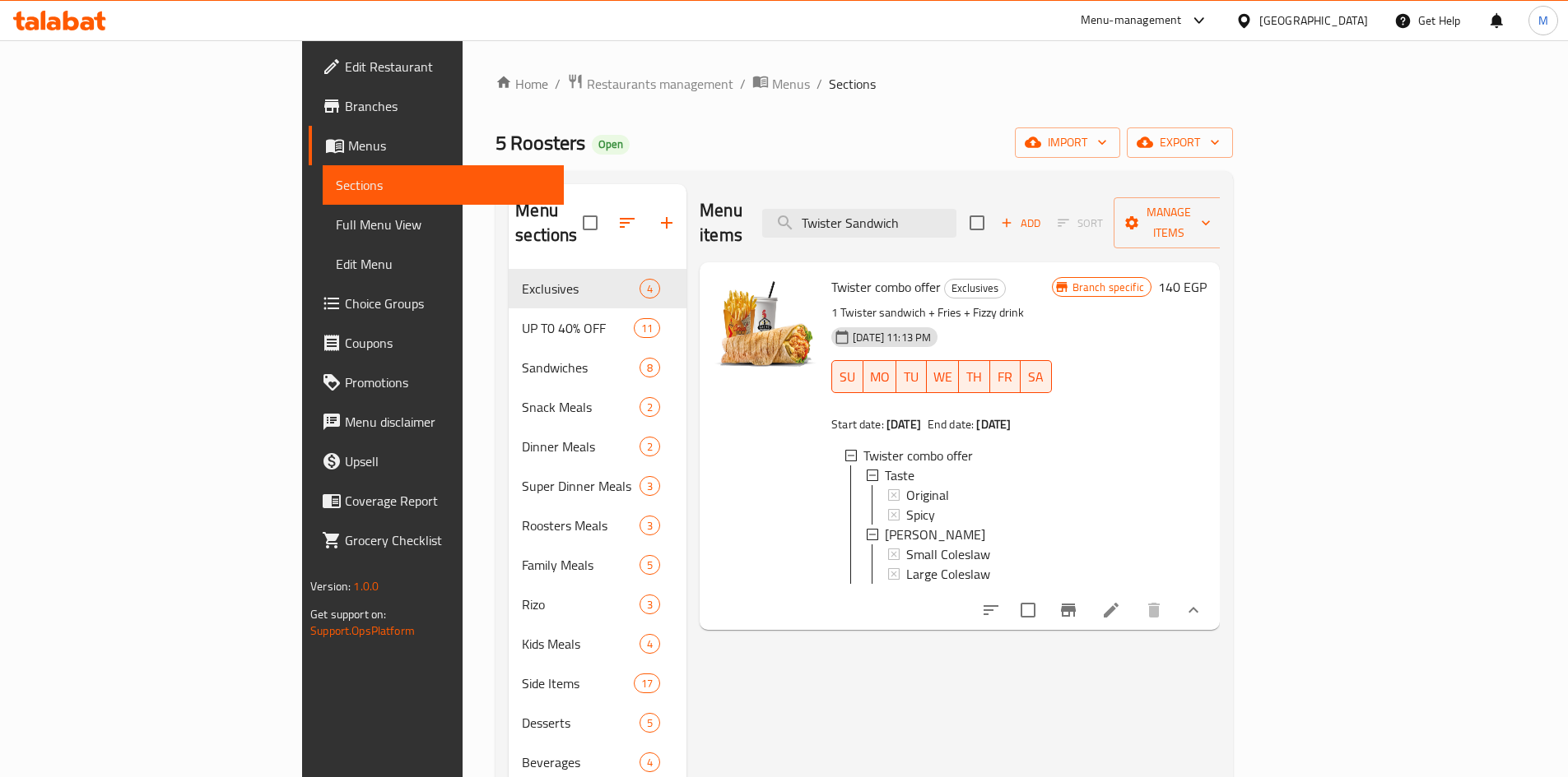
click at [801, 210] on input "Twister Sandwich" at bounding box center [859, 223] width 195 height 29
paste input "Make Your Own Combo"
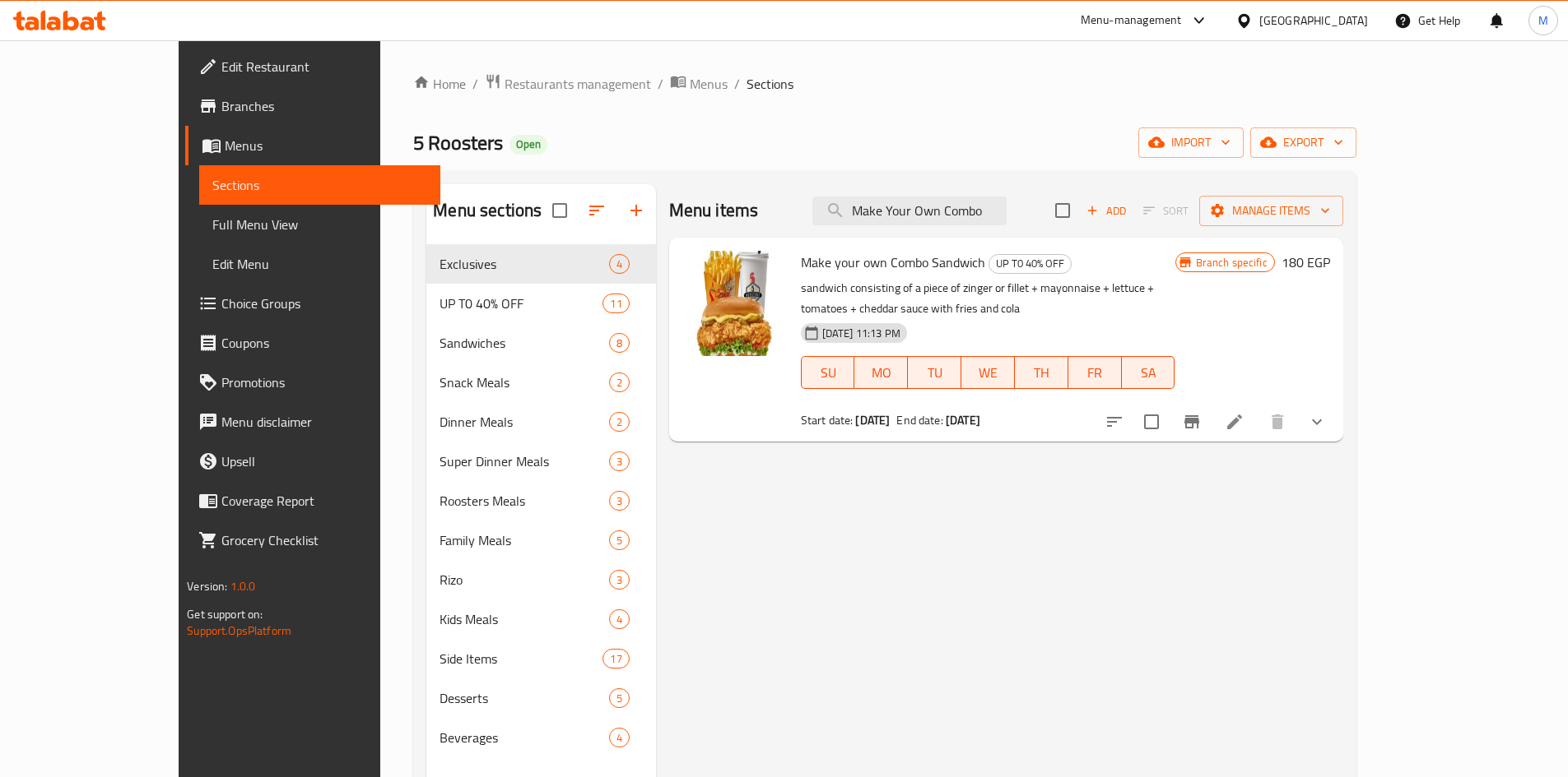
type input "Make Your Own Combo"
click at [801, 412] on icon "show more" at bounding box center [1317, 422] width 20 height 20
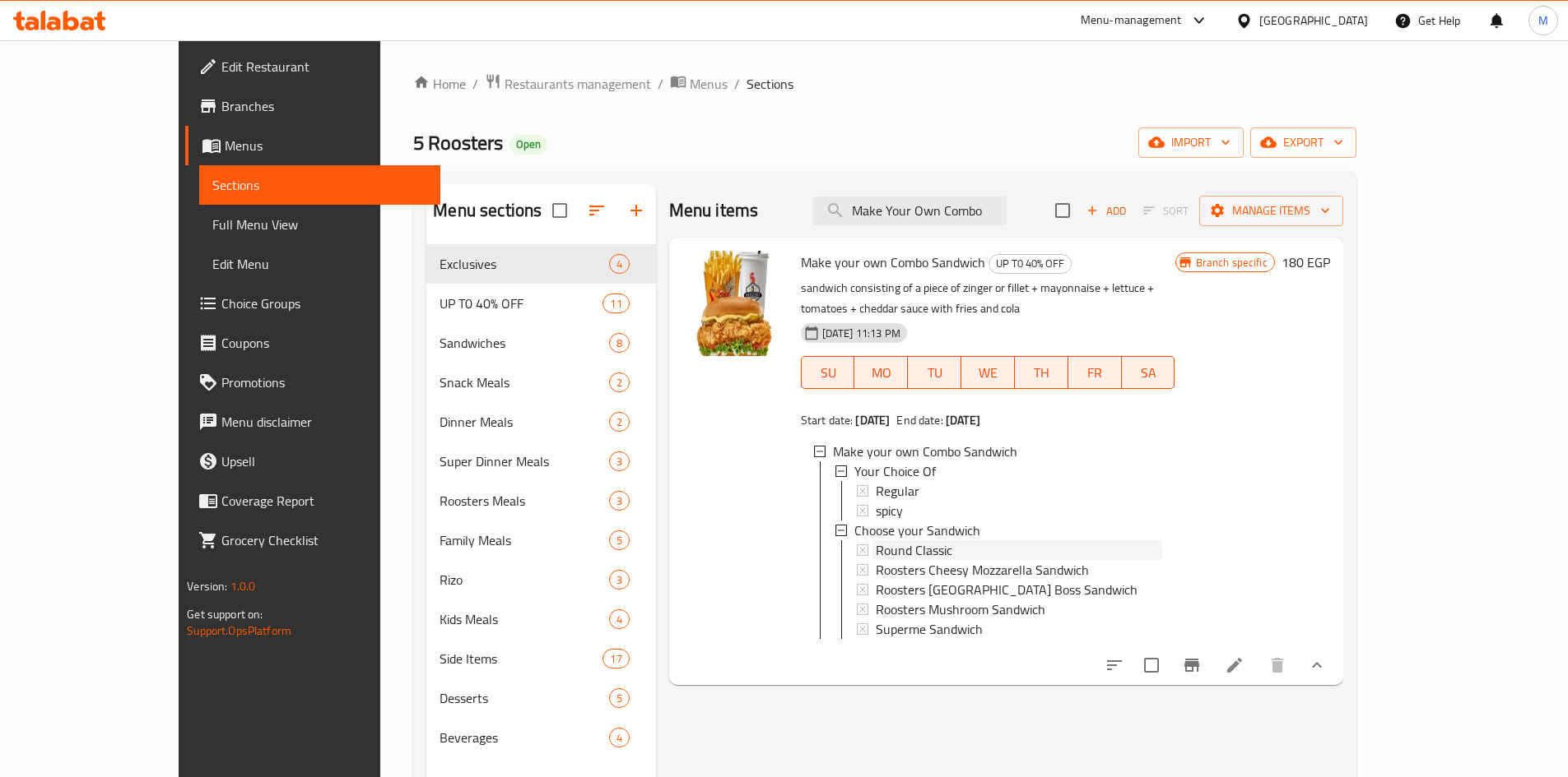
click at [801, 541] on span "Round Classic" at bounding box center [914, 550] width 77 height 20
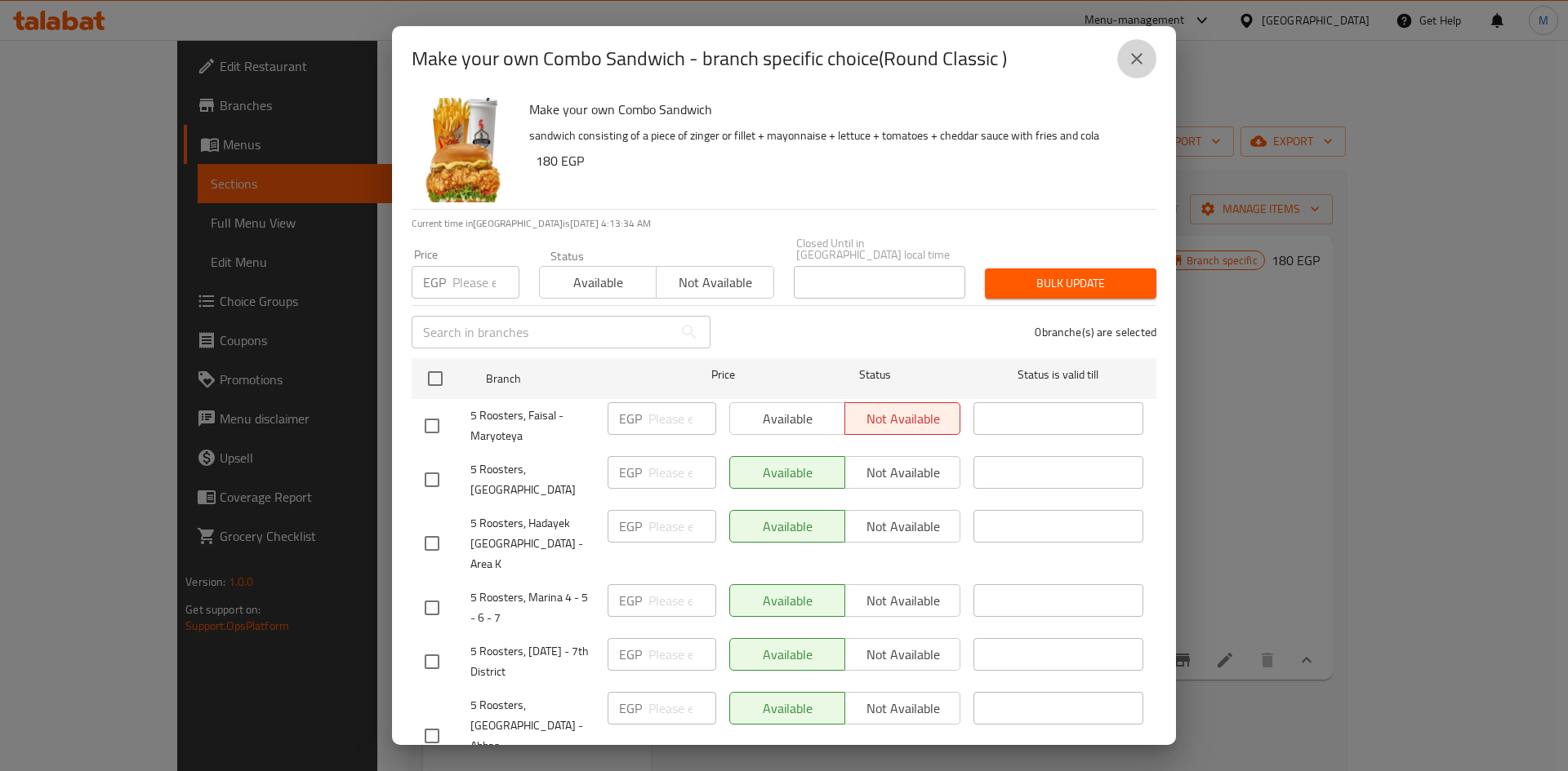
click at [795, 59] on icon "close" at bounding box center [1137, 59] width 20 height 20
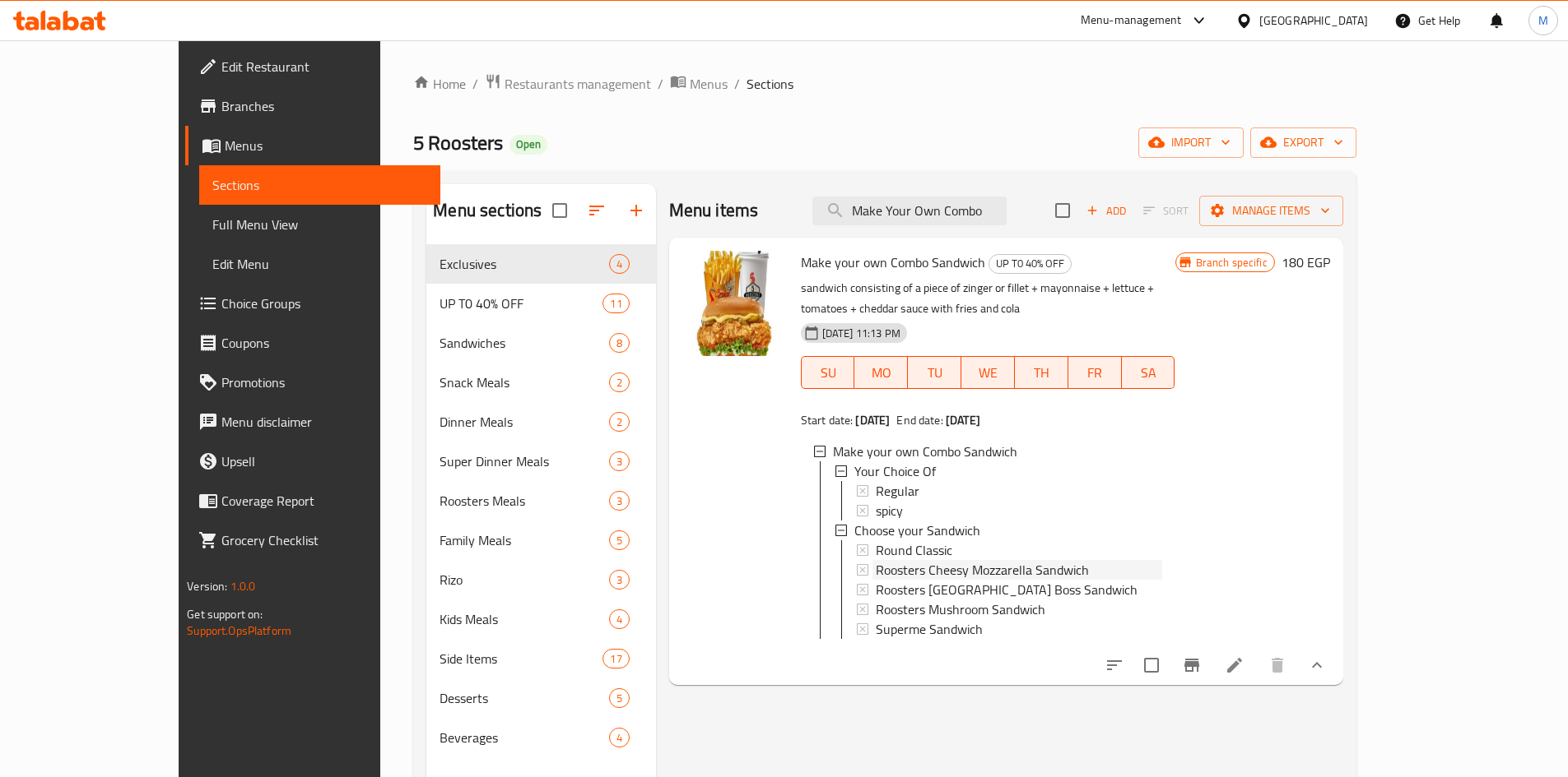
click at [801, 560] on span "Roosters Cheesy Mozzarella Sandwich" at bounding box center [983, 569] width 213 height 20
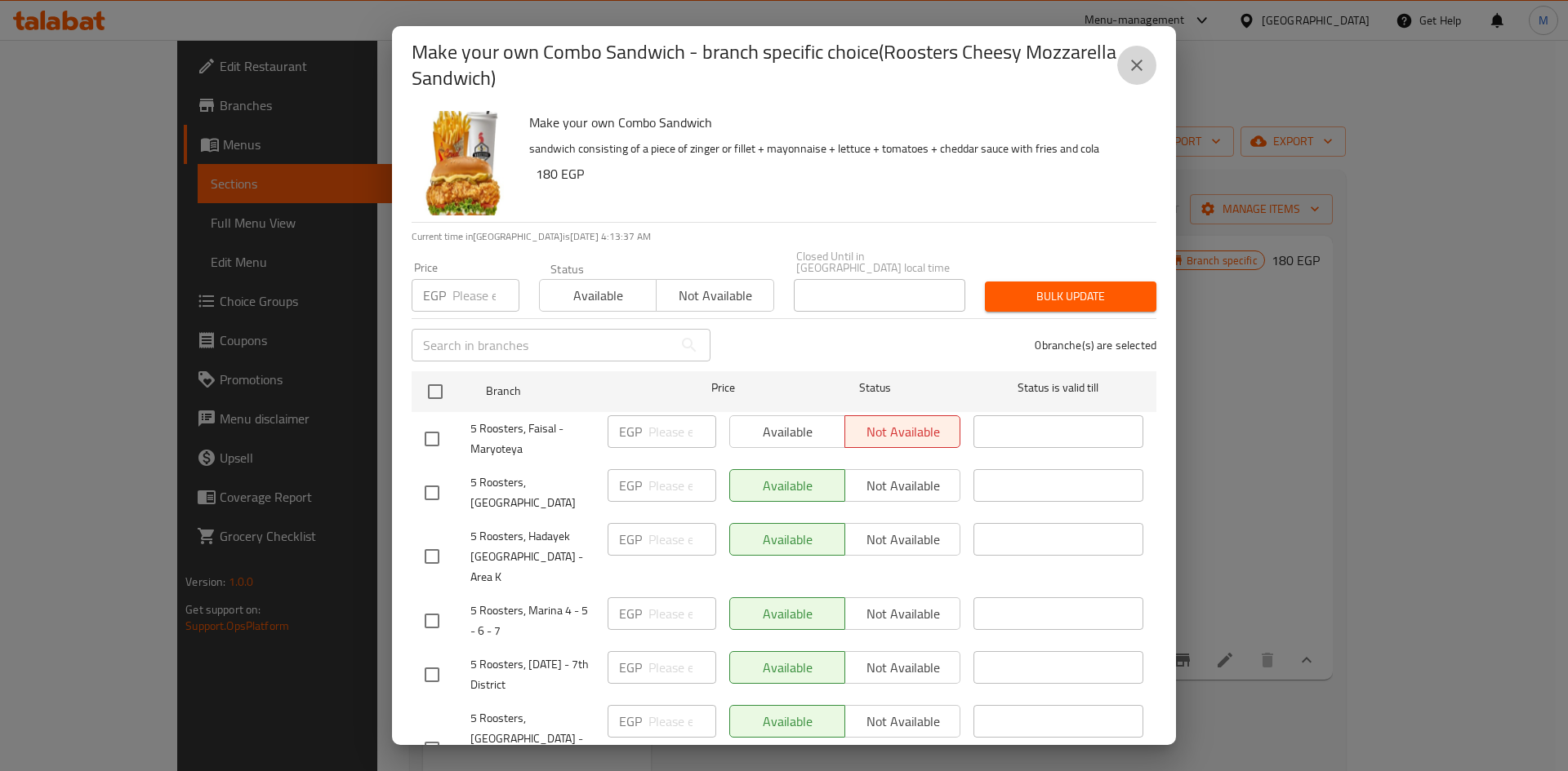
click at [795, 66] on icon "close" at bounding box center [1137, 65] width 20 height 20
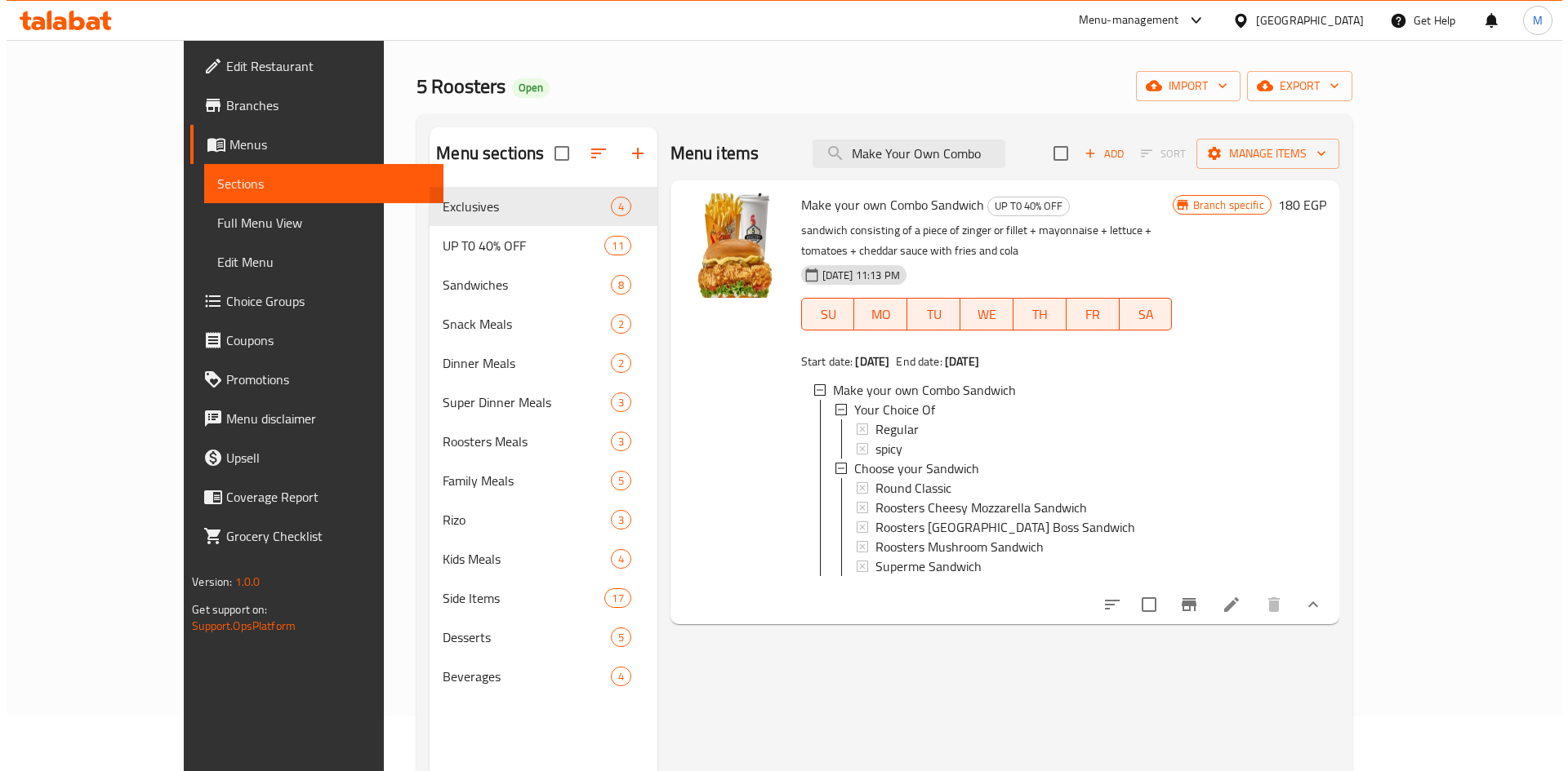
scroll to position [81, 0]
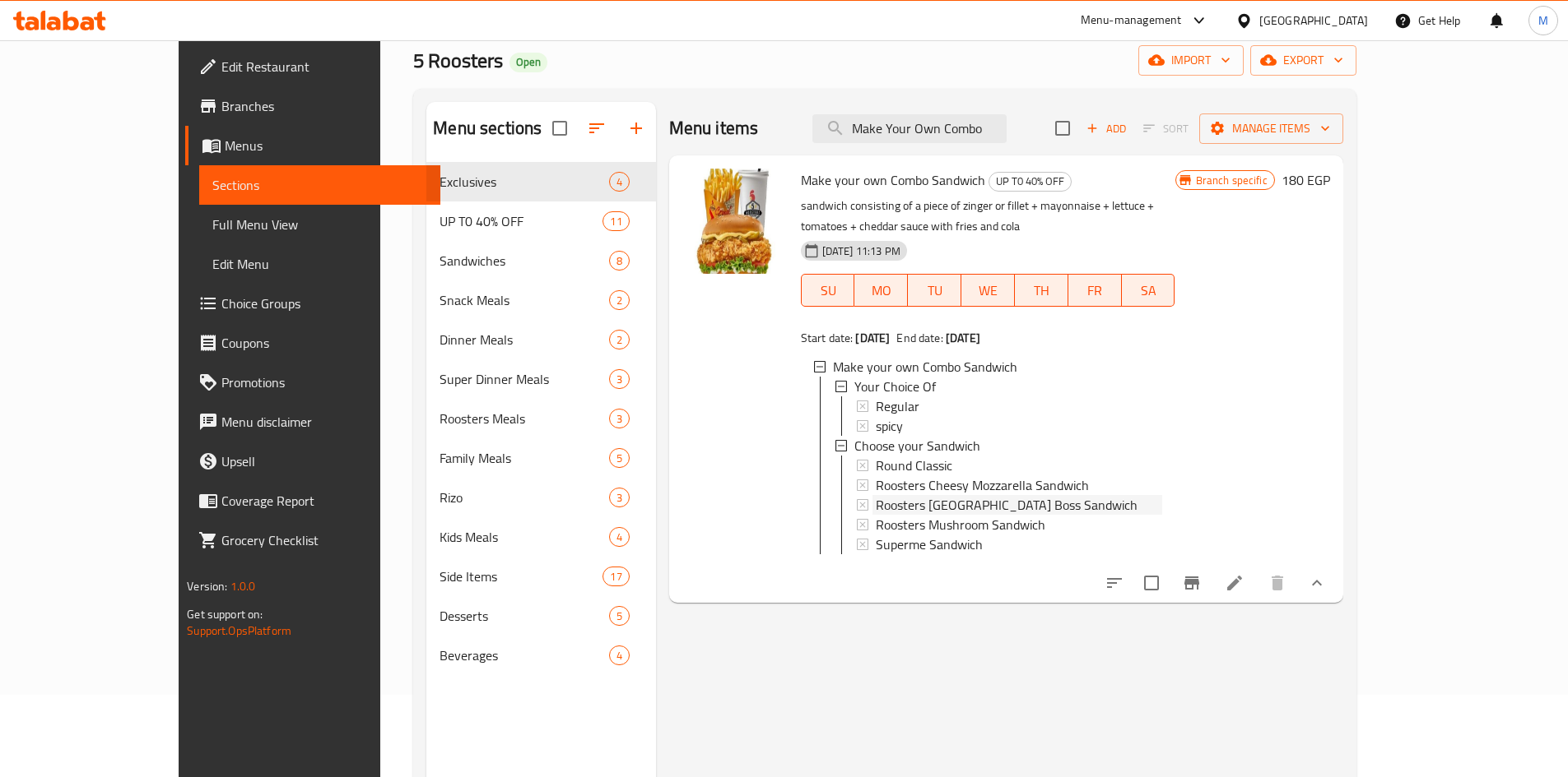
click at [801, 495] on span "Roosters [GEOGRAPHIC_DATA] Boss Sandwich" at bounding box center [1007, 505] width 262 height 20
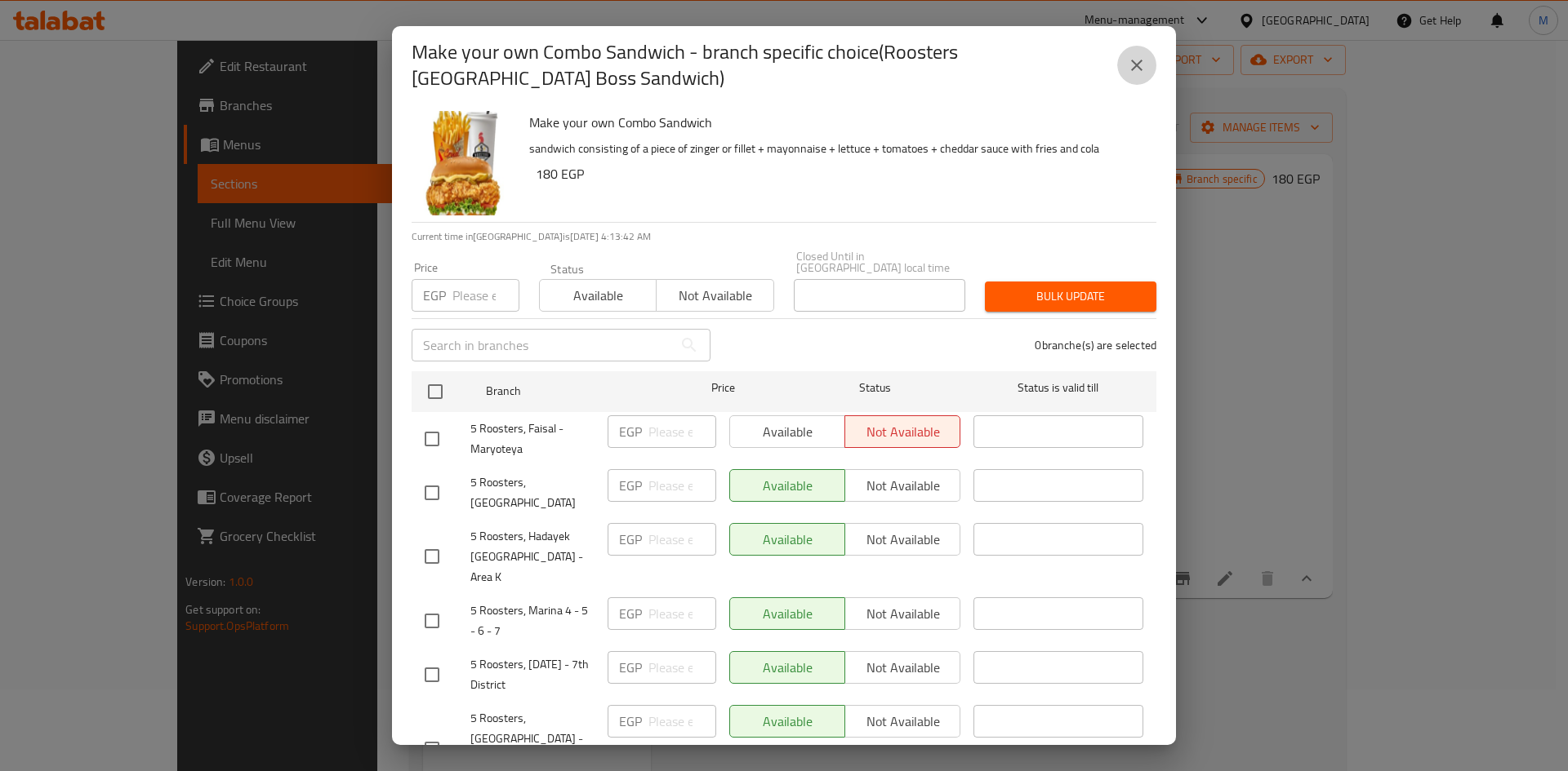
click at [795, 60] on icon "close" at bounding box center [1137, 65] width 20 height 20
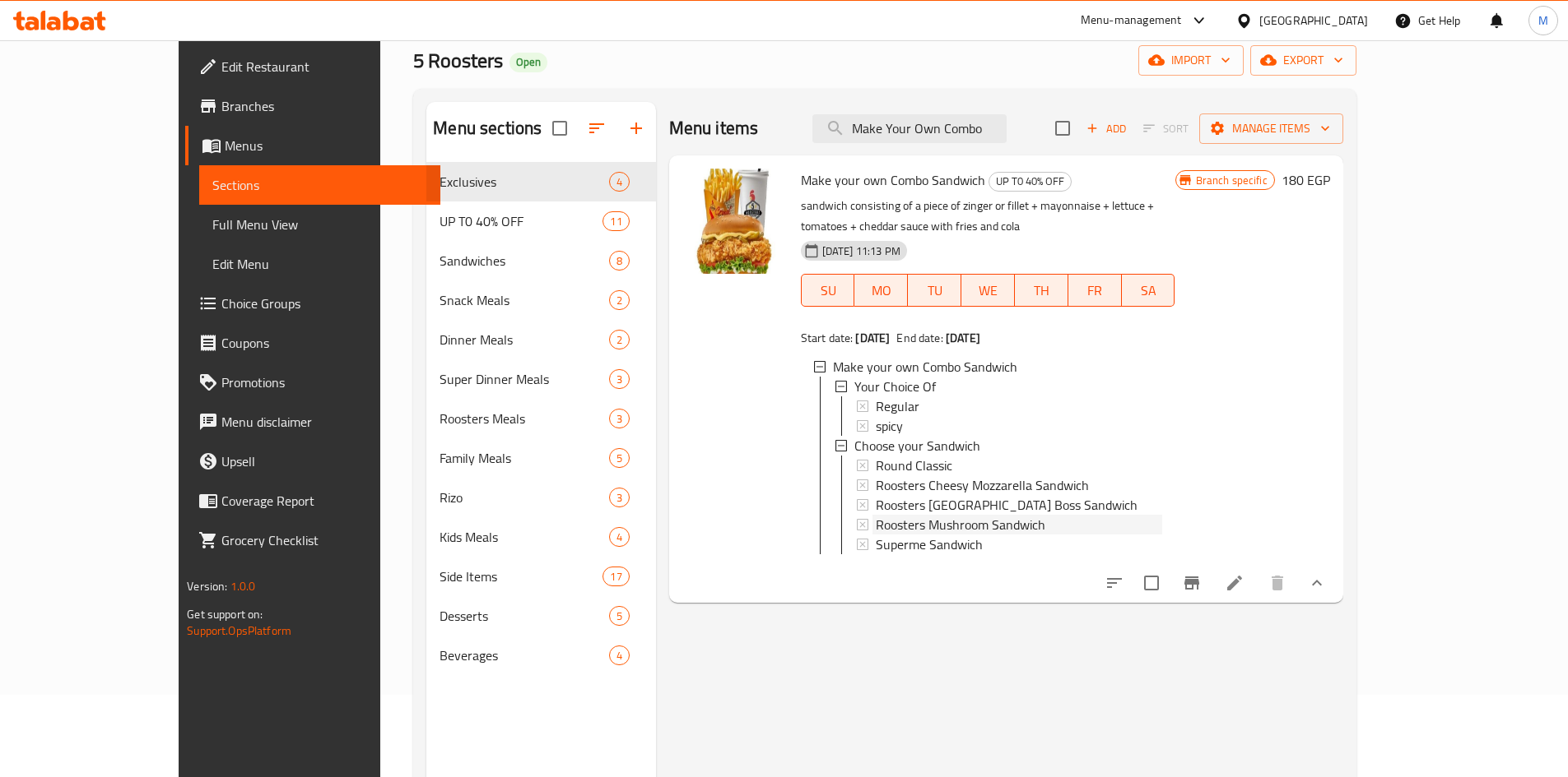
click at [801, 515] on span "Roosters Mushroom Sandwich" at bounding box center [961, 525] width 169 height 20
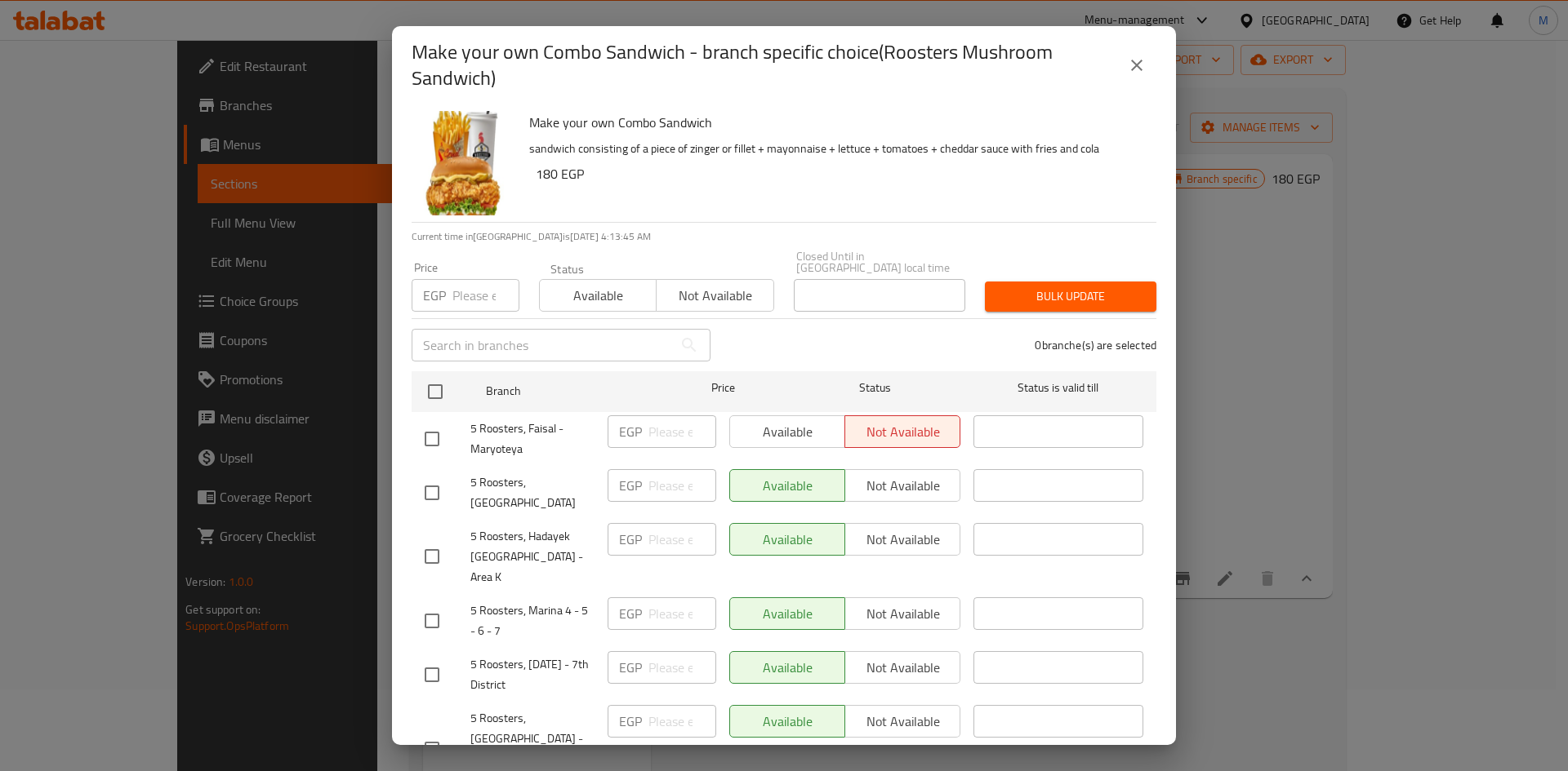
click at [795, 71] on icon "close" at bounding box center [1137, 65] width 20 height 20
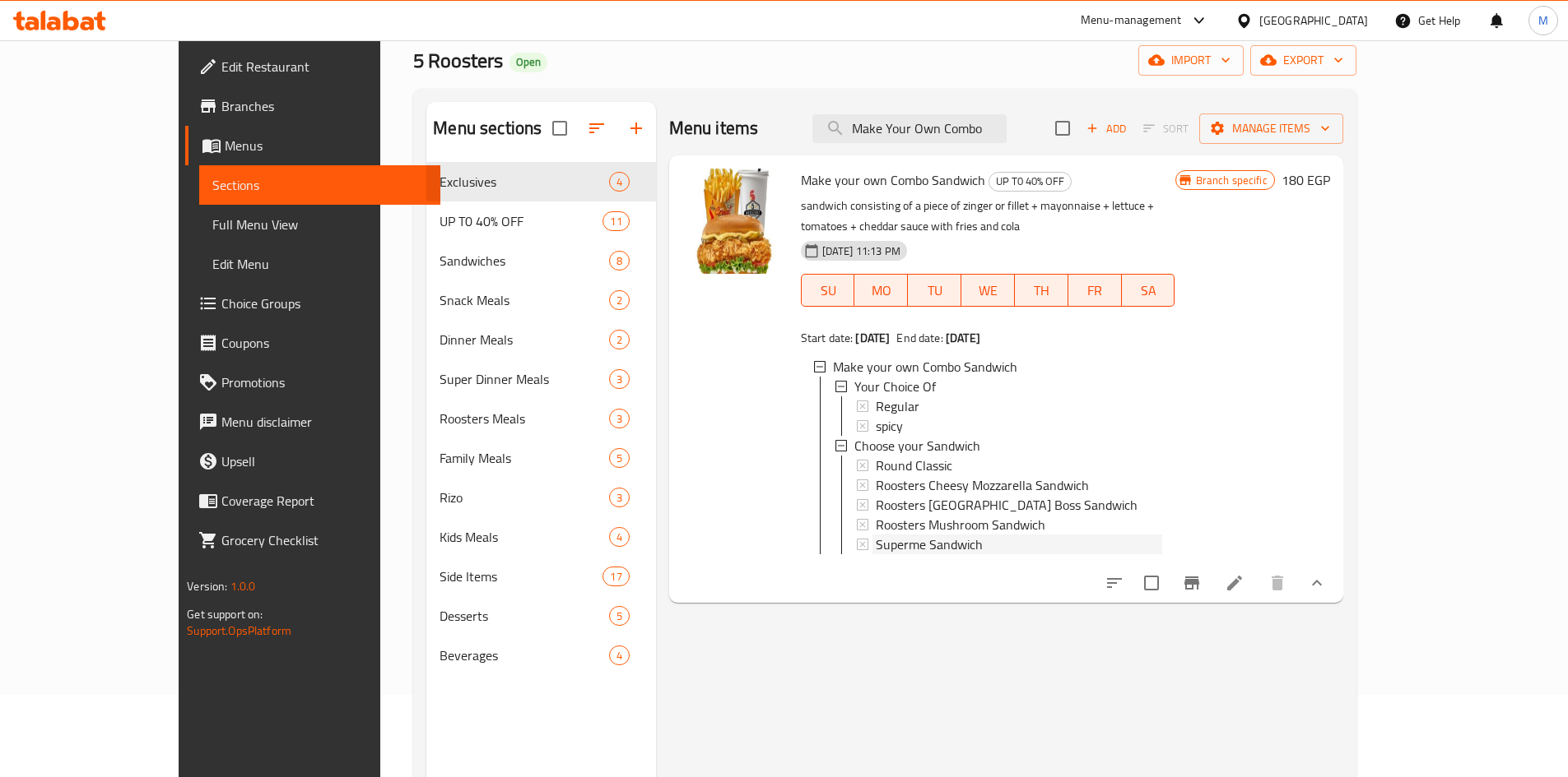
click at [801, 535] on span "Superme Sandwich" at bounding box center [929, 544] width 107 height 20
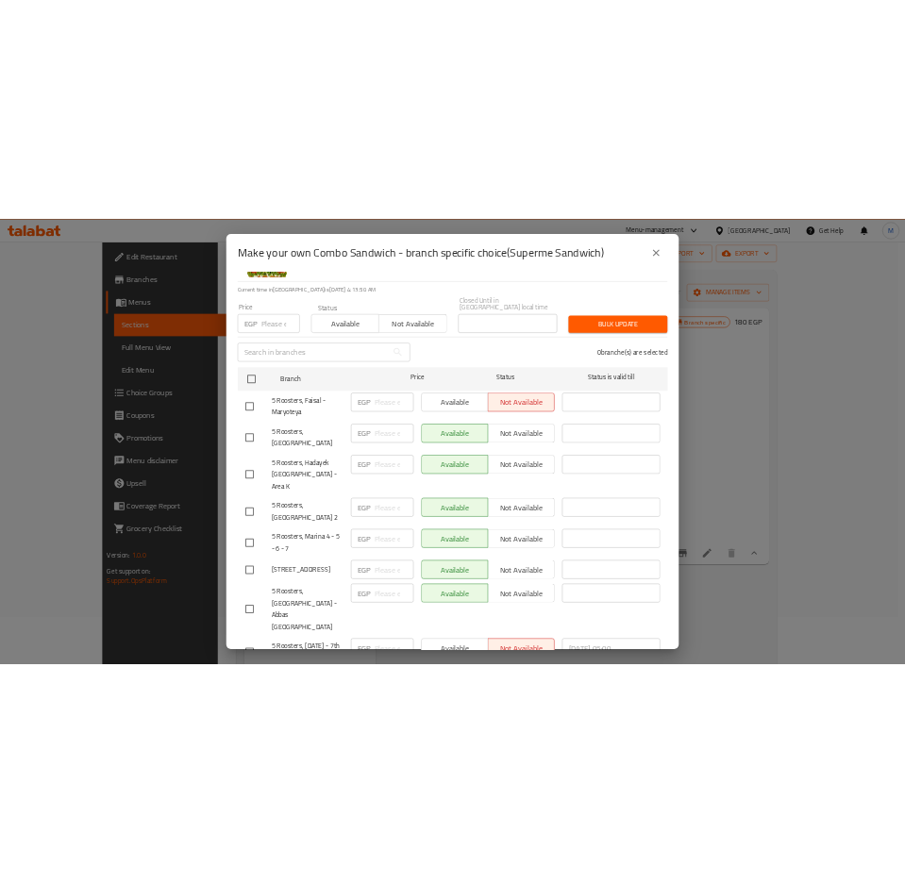
scroll to position [0, 0]
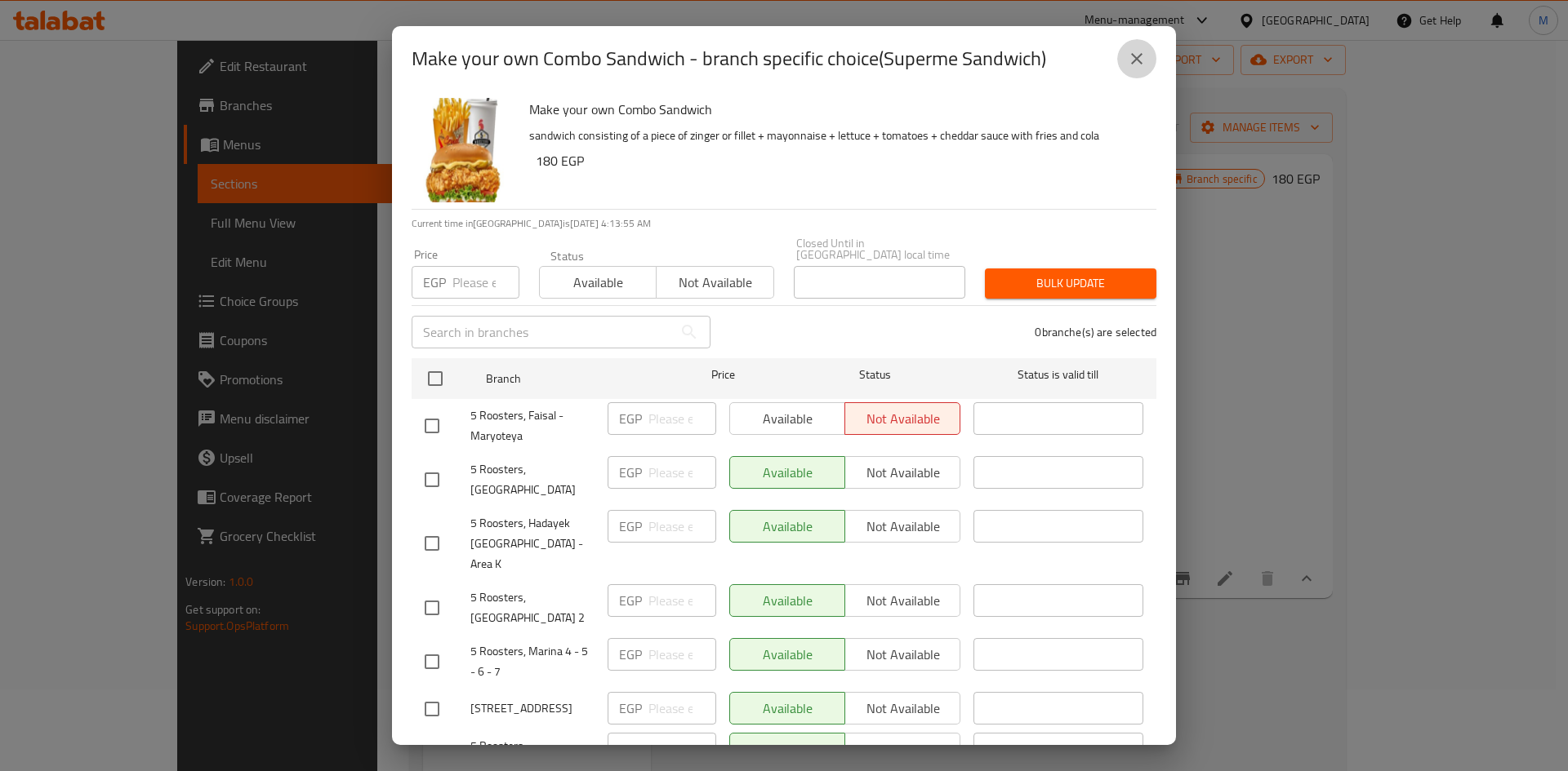
click at [795, 67] on button "close" at bounding box center [1137, 58] width 39 height 39
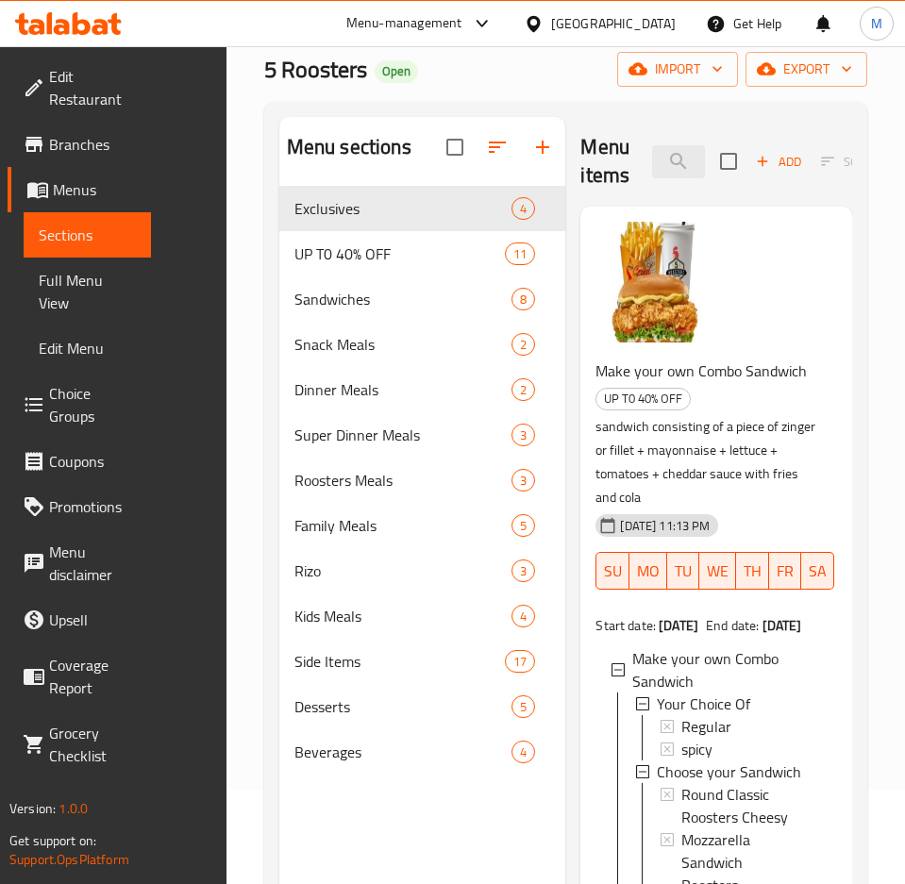
click at [81, 142] on span "Branches" at bounding box center [92, 144] width 87 height 23
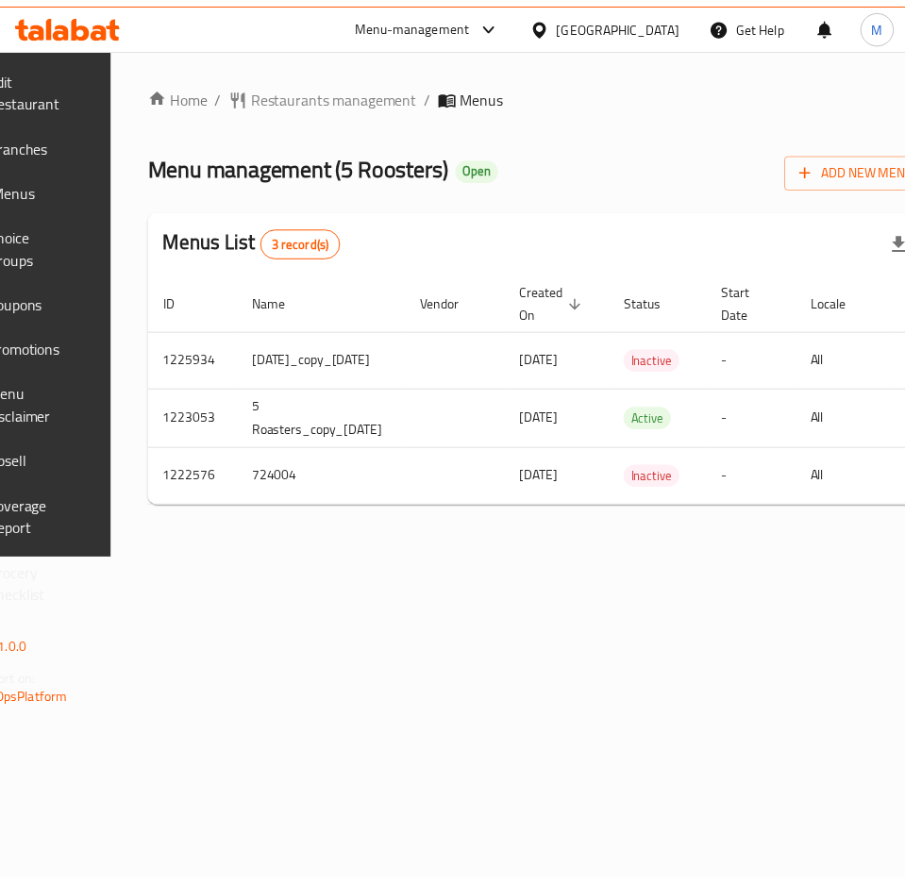
scroll to position [0, 311]
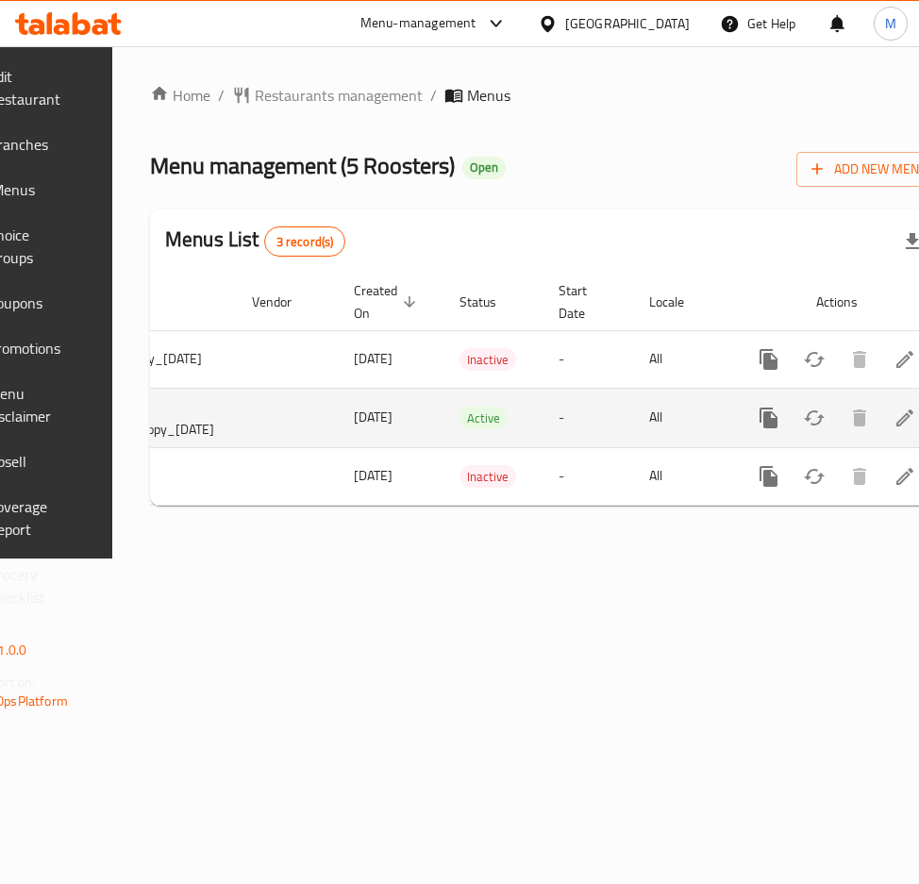
click at [882, 433] on link "enhanced table" at bounding box center [904, 417] width 45 height 45
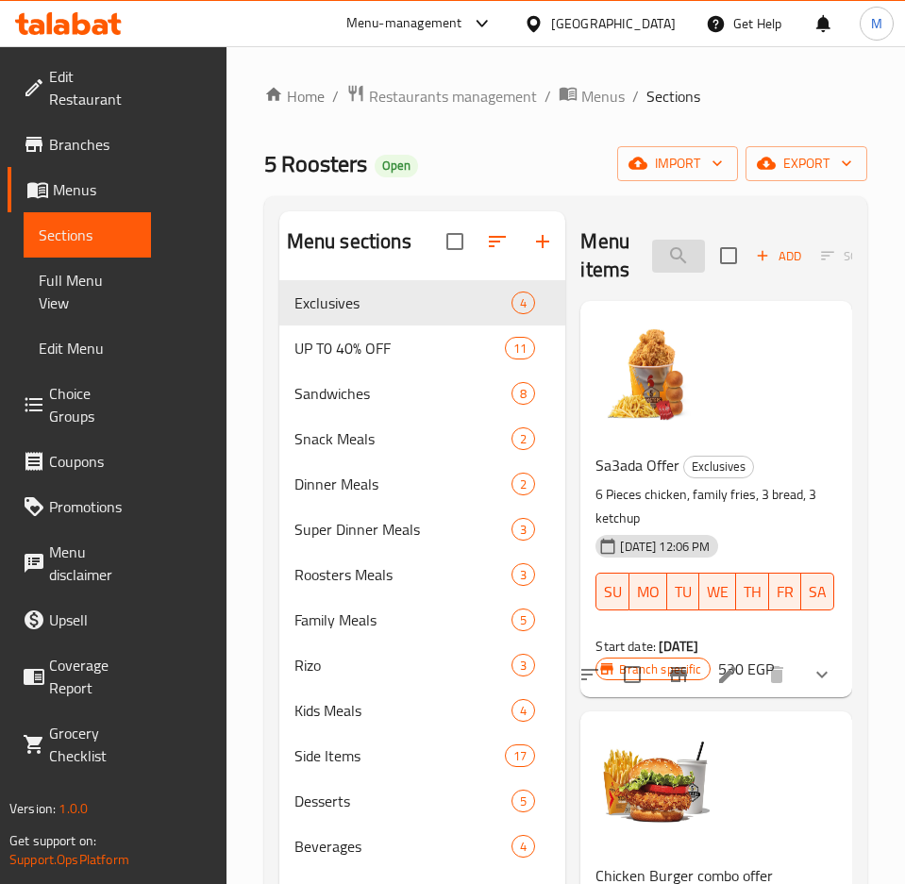
click at [652, 242] on input "search" at bounding box center [678, 256] width 53 height 33
paste input "Box Offer"
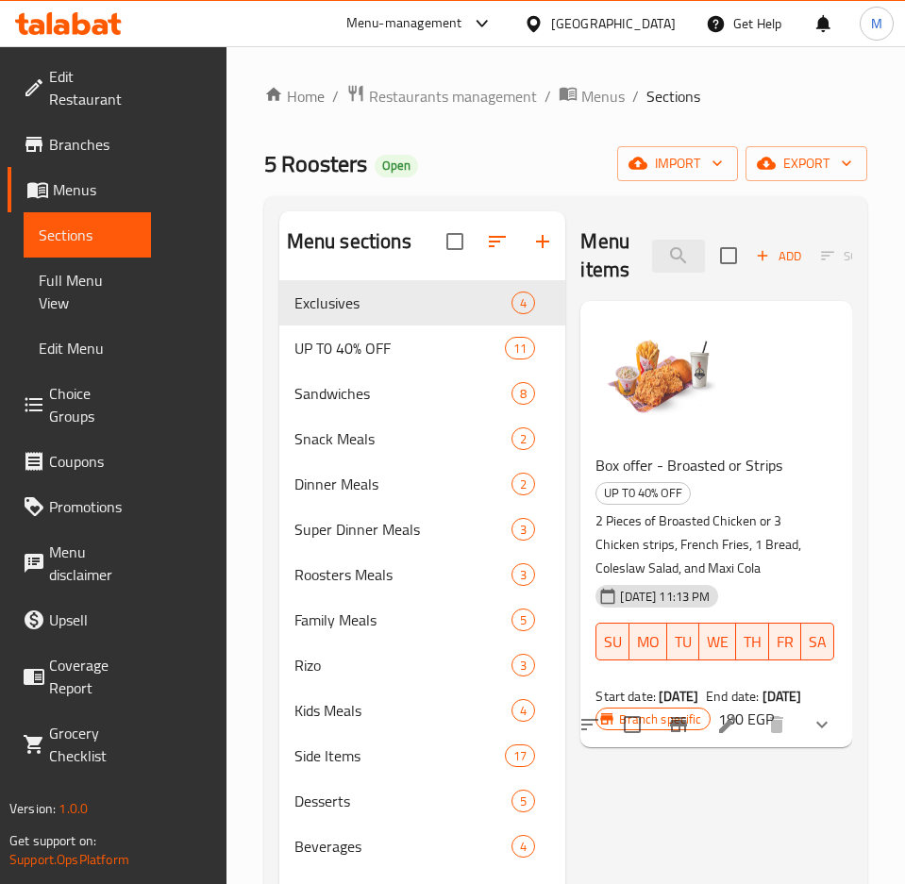
click at [843, 702] on div at bounding box center [705, 724] width 277 height 45
click at [830, 713] on icon "show more" at bounding box center [821, 724] width 23 height 23
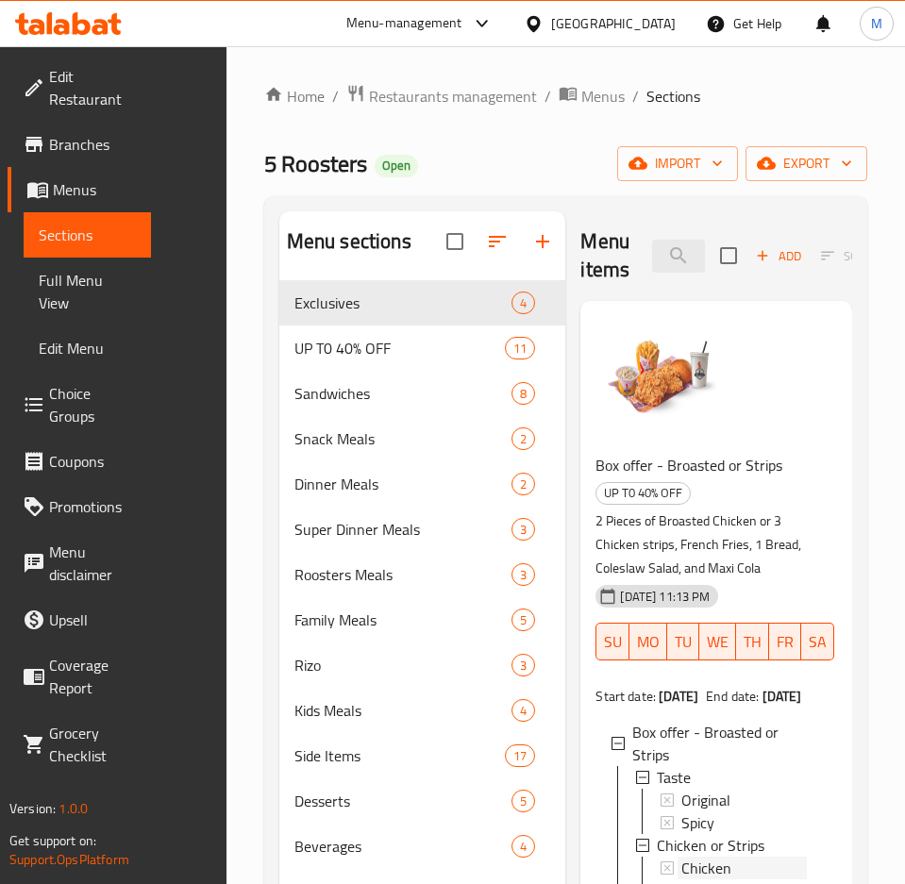
click at [696, 857] on span "Chicken" at bounding box center [706, 868] width 50 height 23
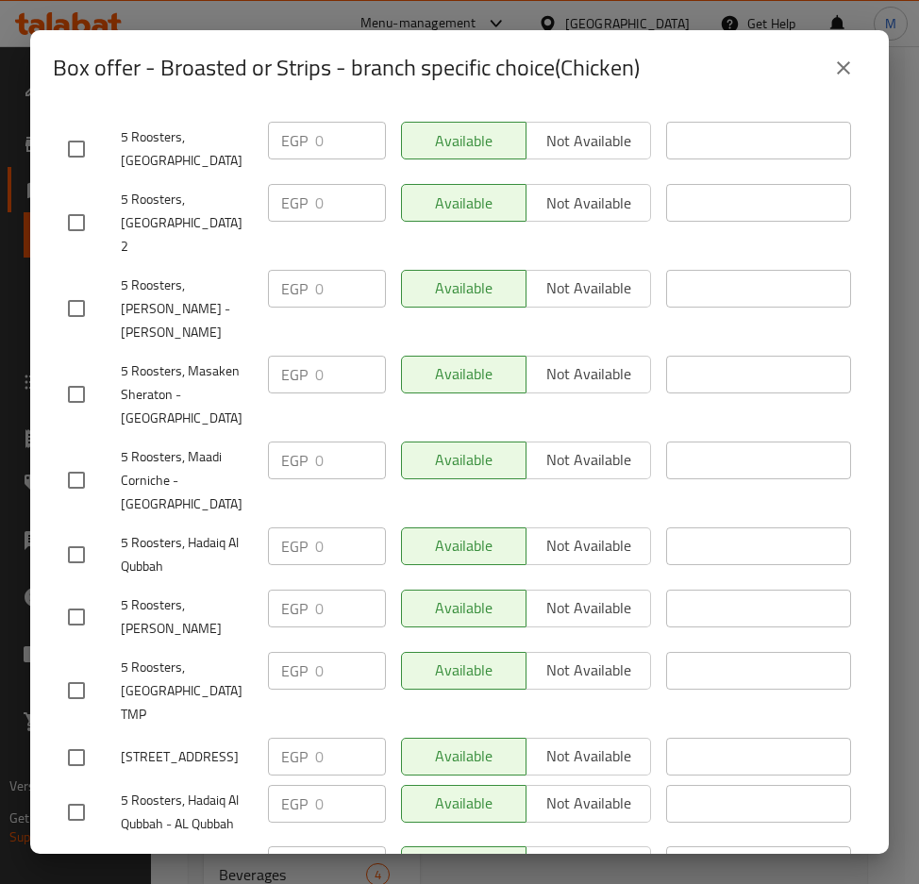
scroll to position [97, 0]
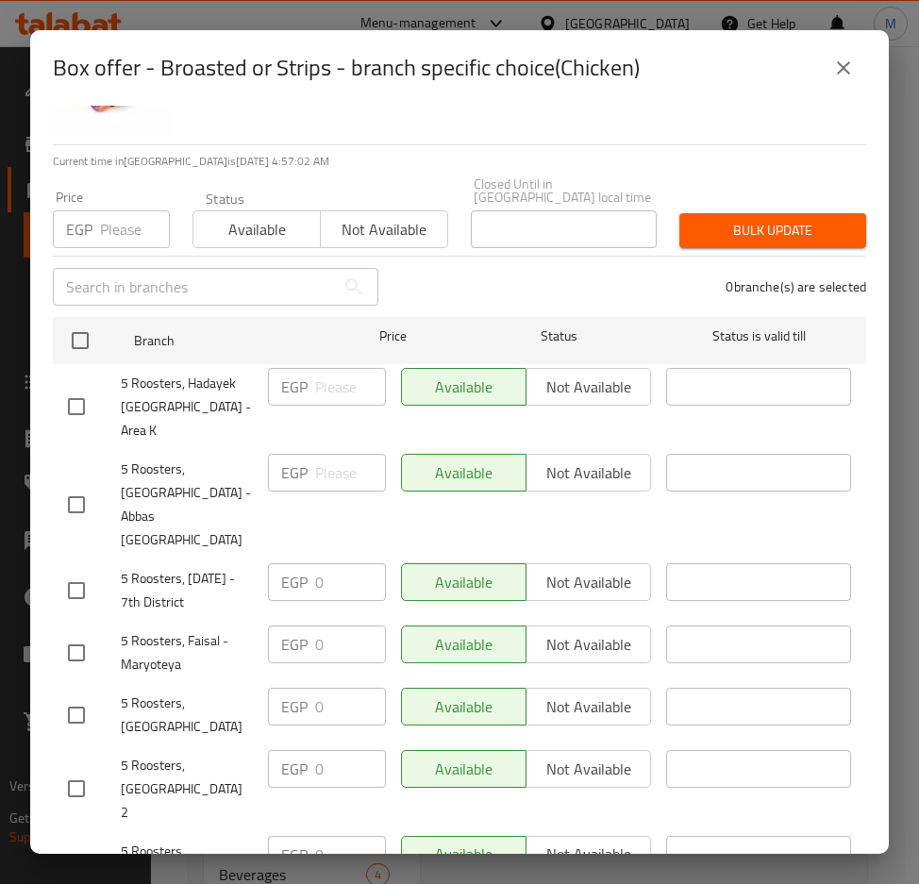
drag, startPoint x: 839, startPoint y: 76, endPoint x: 841, endPoint y: 90, distance: 13.3
click at [839, 75] on icon "close" at bounding box center [843, 68] width 23 height 23
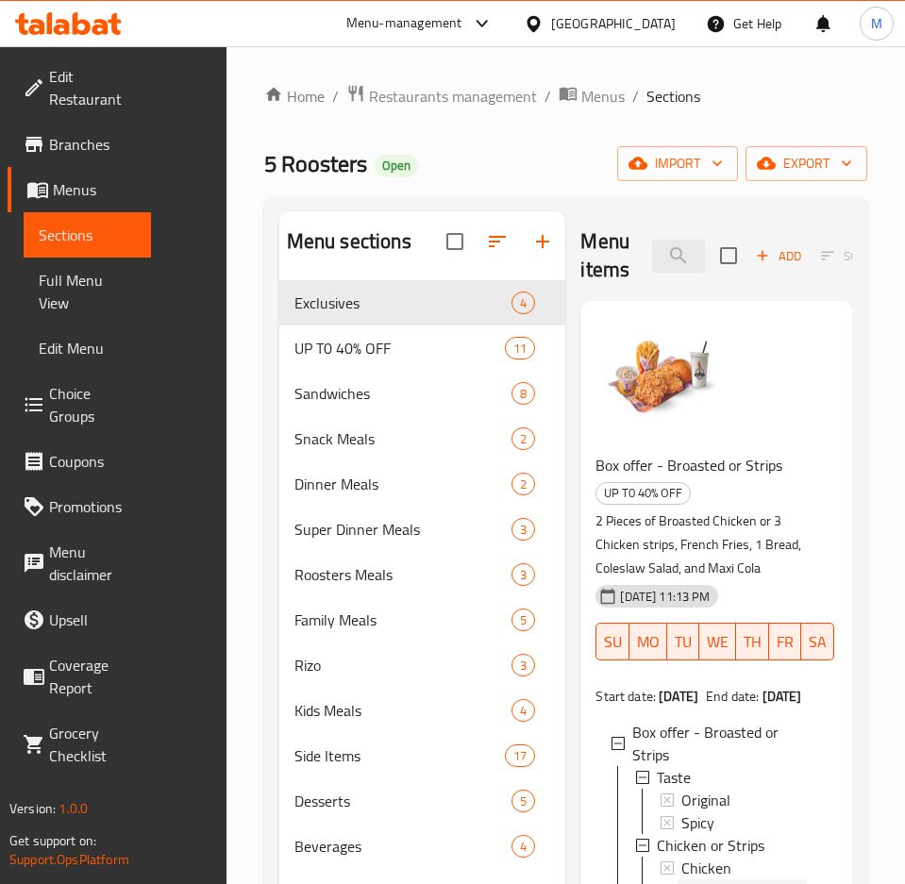
click at [702, 879] on span "Strips" at bounding box center [699, 890] width 37 height 23
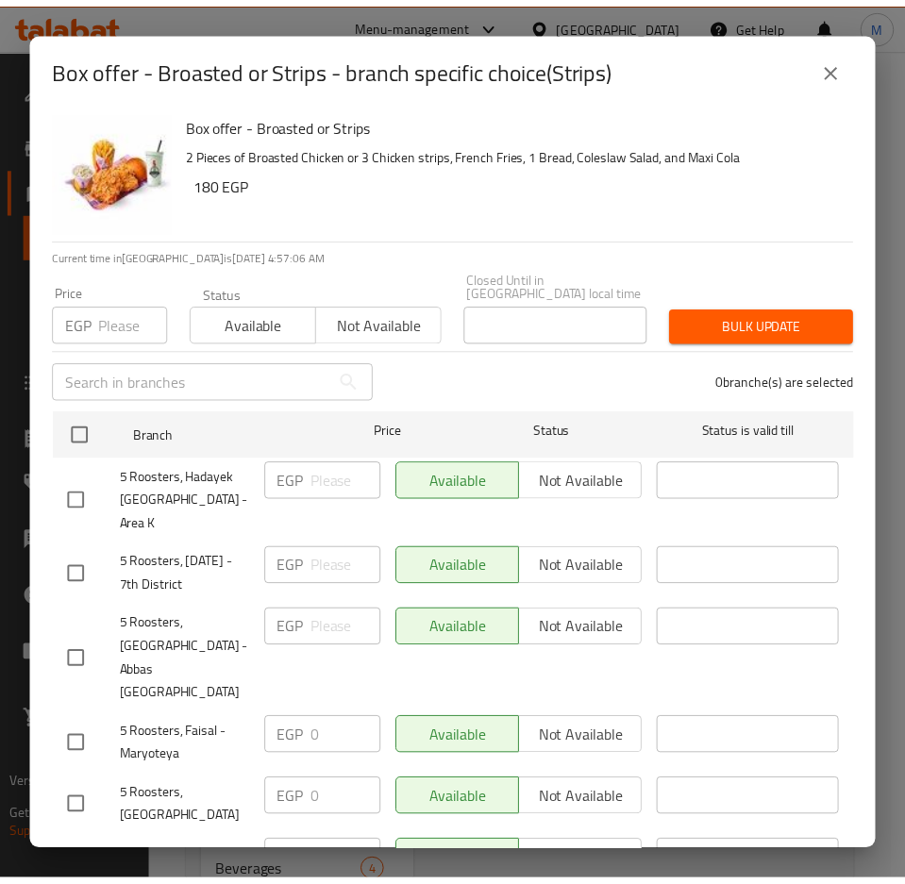
scroll to position [0, 0]
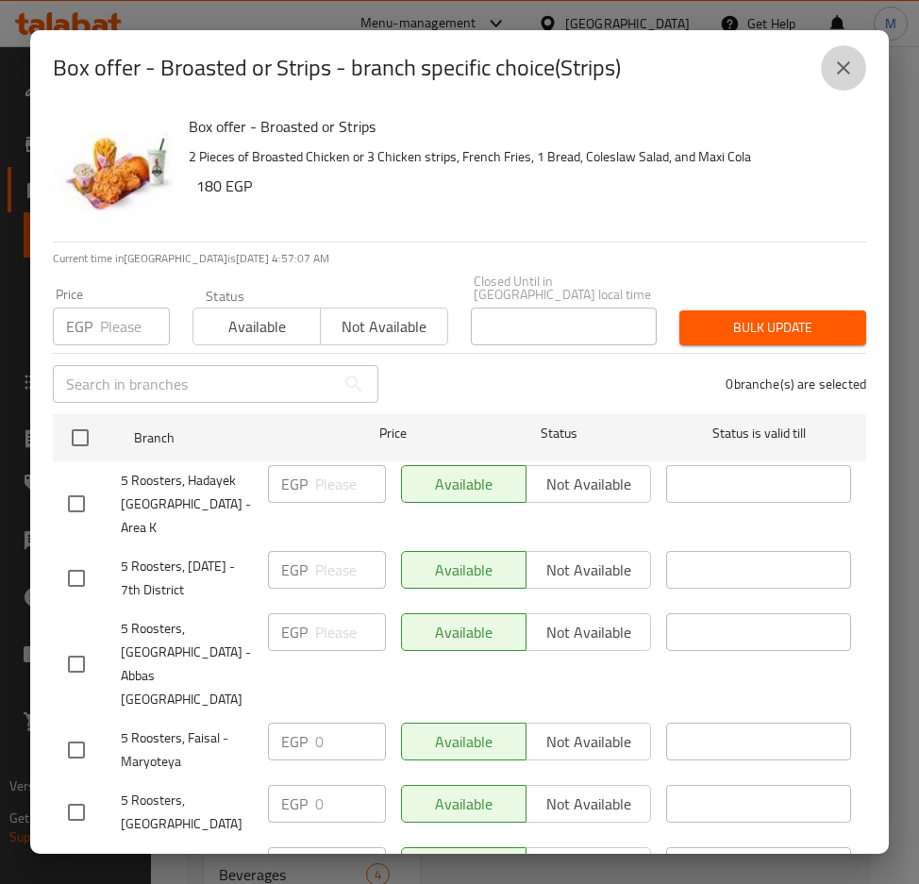
click at [855, 59] on button "close" at bounding box center [843, 67] width 45 height 45
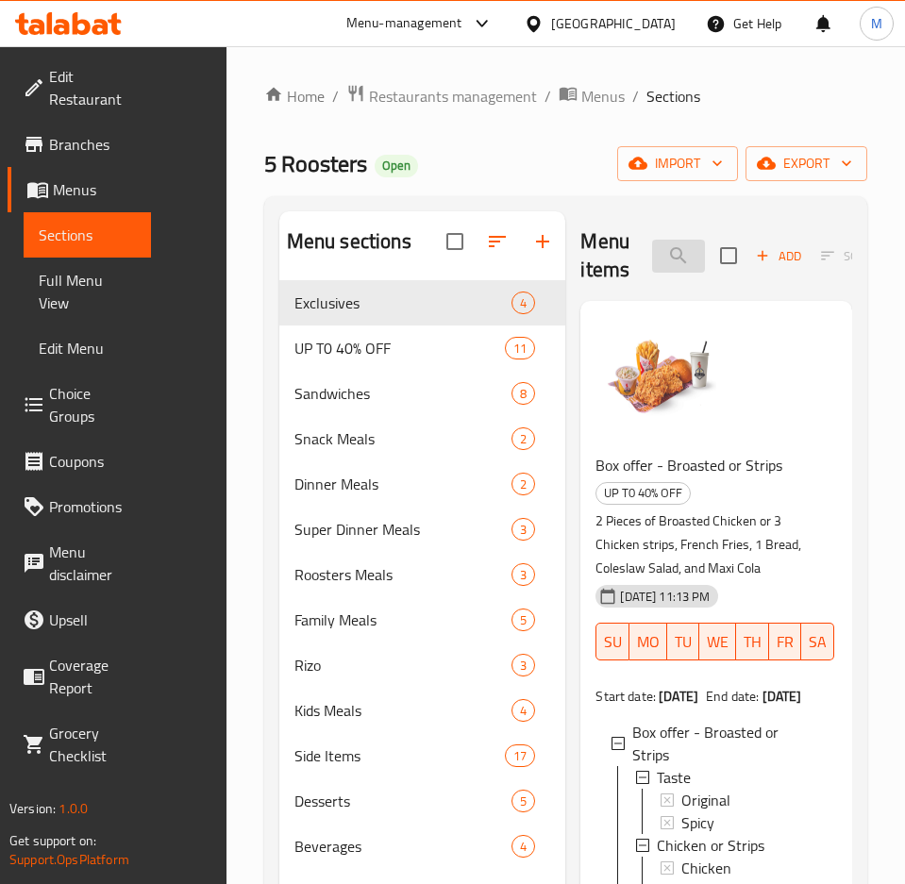
click at [652, 245] on input "Box Offer" at bounding box center [678, 256] width 53 height 33
paste input "Duet Offer strips or broasted"
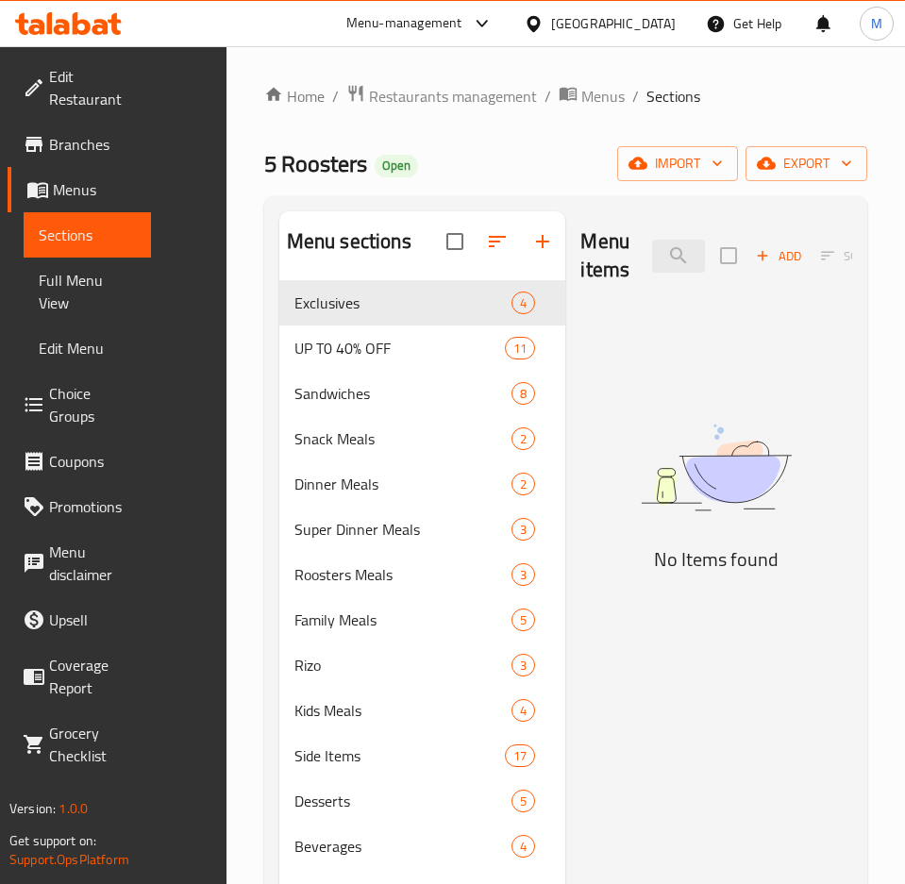
drag, startPoint x: 575, startPoint y: 258, endPoint x: 411, endPoint y: 248, distance: 163.5
click at [411, 248] on div "Menu sections Exclusives 4 UP T0 40% OFF 11 Sandwiches 8 Snack Meals 2 Dinner M…" at bounding box center [565, 653] width 573 height 884
drag, startPoint x: 546, startPoint y: 263, endPoint x: 568, endPoint y: 260, distance: 21.9
click at [652, 262] on input "Duet Offer strips or broasted" at bounding box center [678, 256] width 53 height 33
click at [652, 261] on input "Duet Offer strips or broasted" at bounding box center [678, 256] width 53 height 33
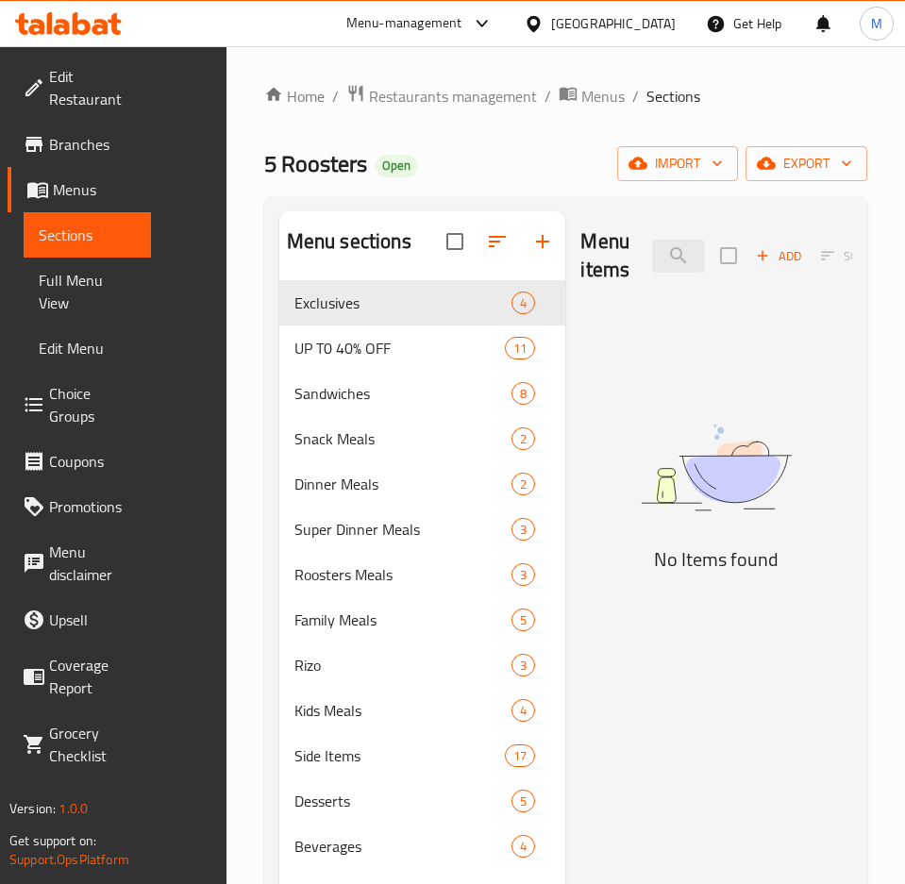
scroll to position [0, 182]
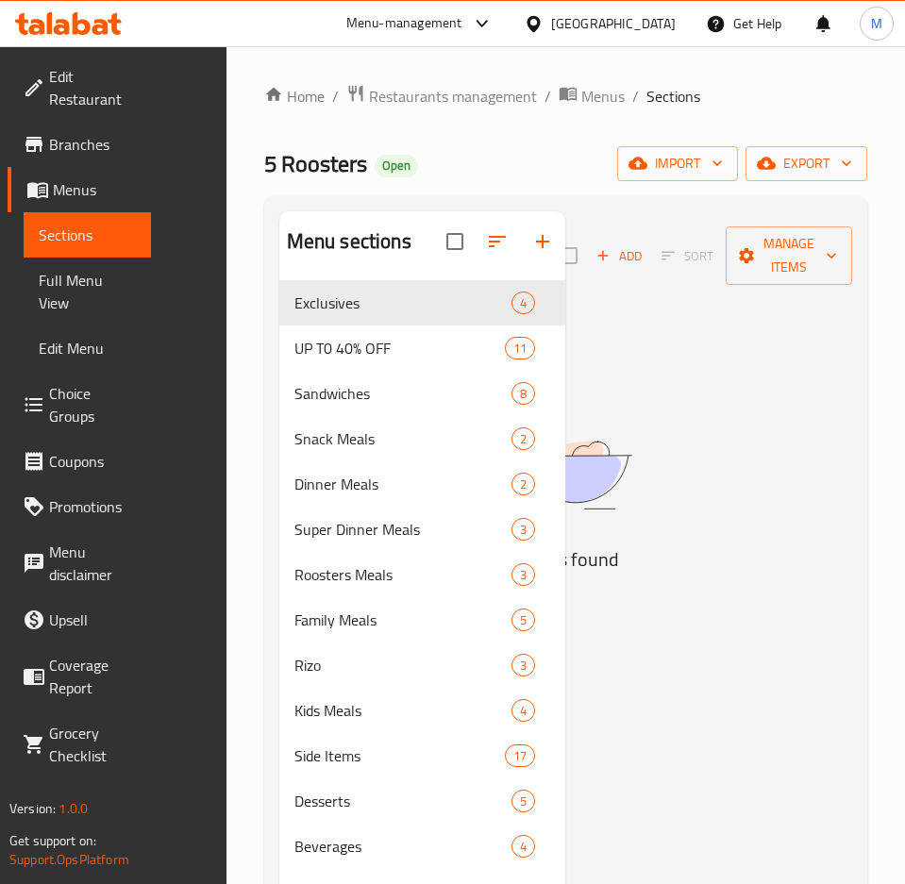
drag, startPoint x: 622, startPoint y: 259, endPoint x: 925, endPoint y: 254, distance: 303.8
click at [905, 254] on html "​ Menu-management Egypt Get Help M Edit Restaurant Branches Menus Sections Full…" at bounding box center [452, 442] width 905 height 884
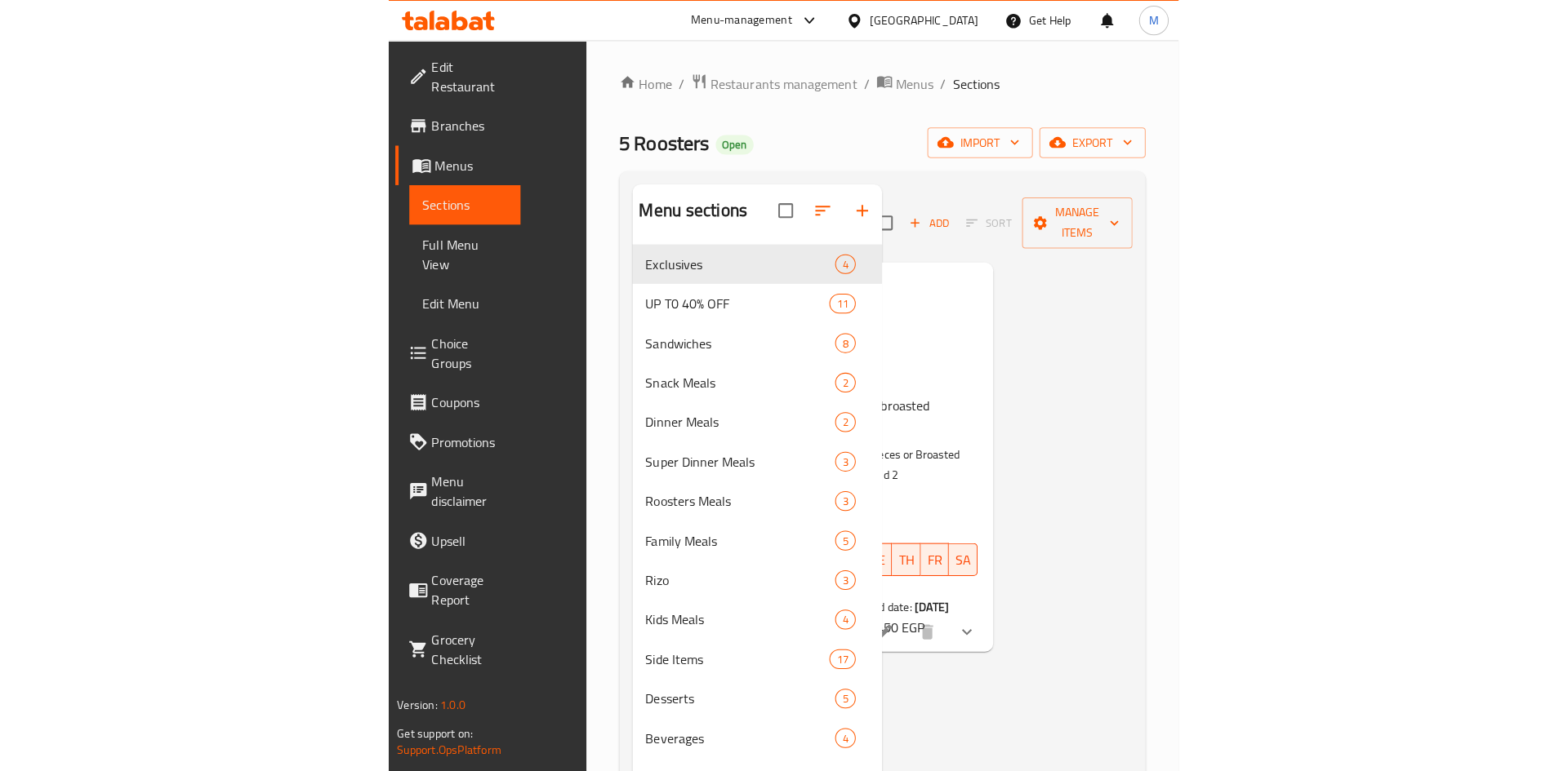
scroll to position [0, 0]
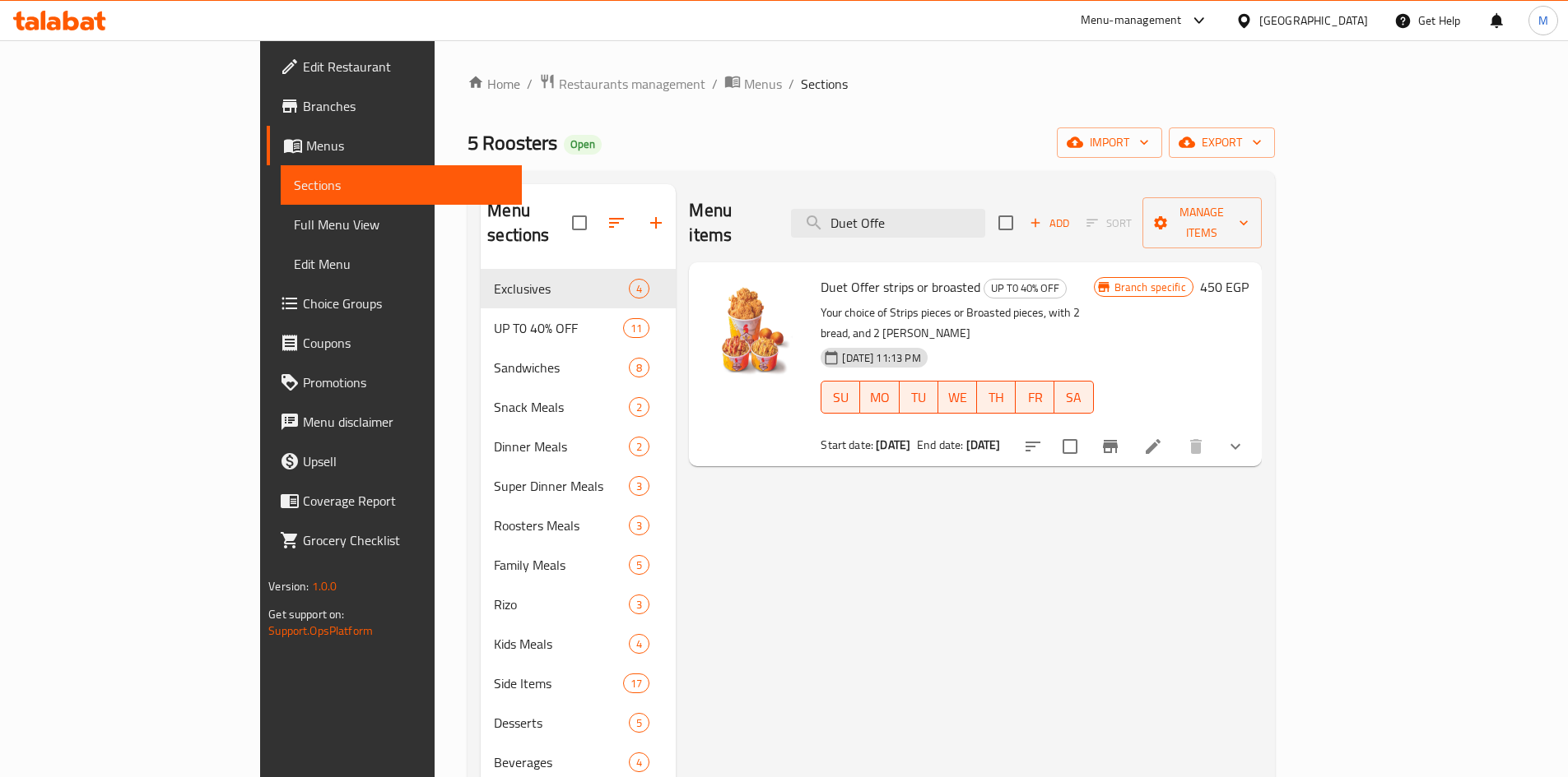
type input "Duet Offe"
click at [801, 427] on button "show more" at bounding box center [1235, 446] width 39 height 39
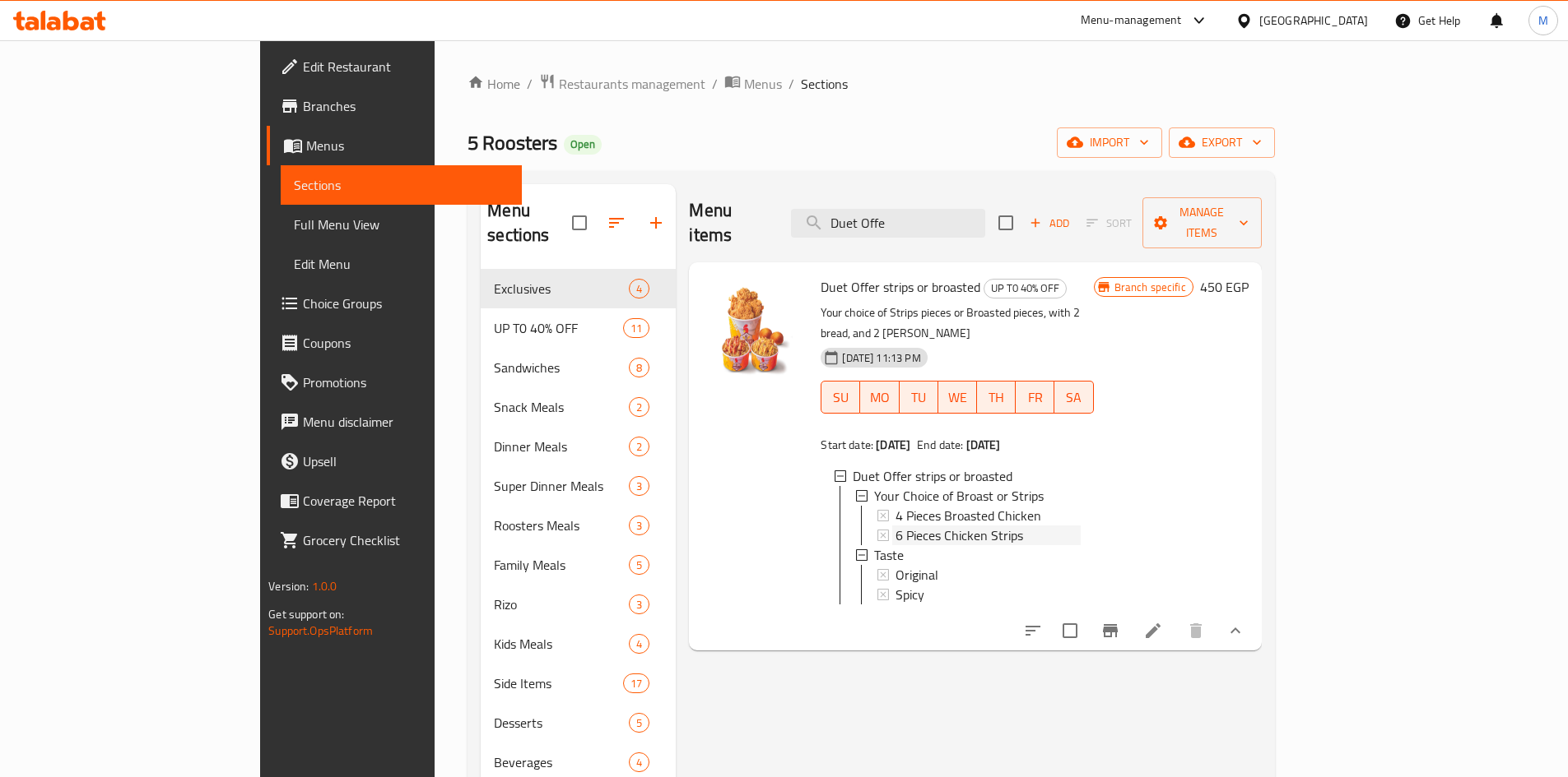
click at [801, 526] on span "6 Pieces Chicken Strips" at bounding box center [959, 535] width 127 height 20
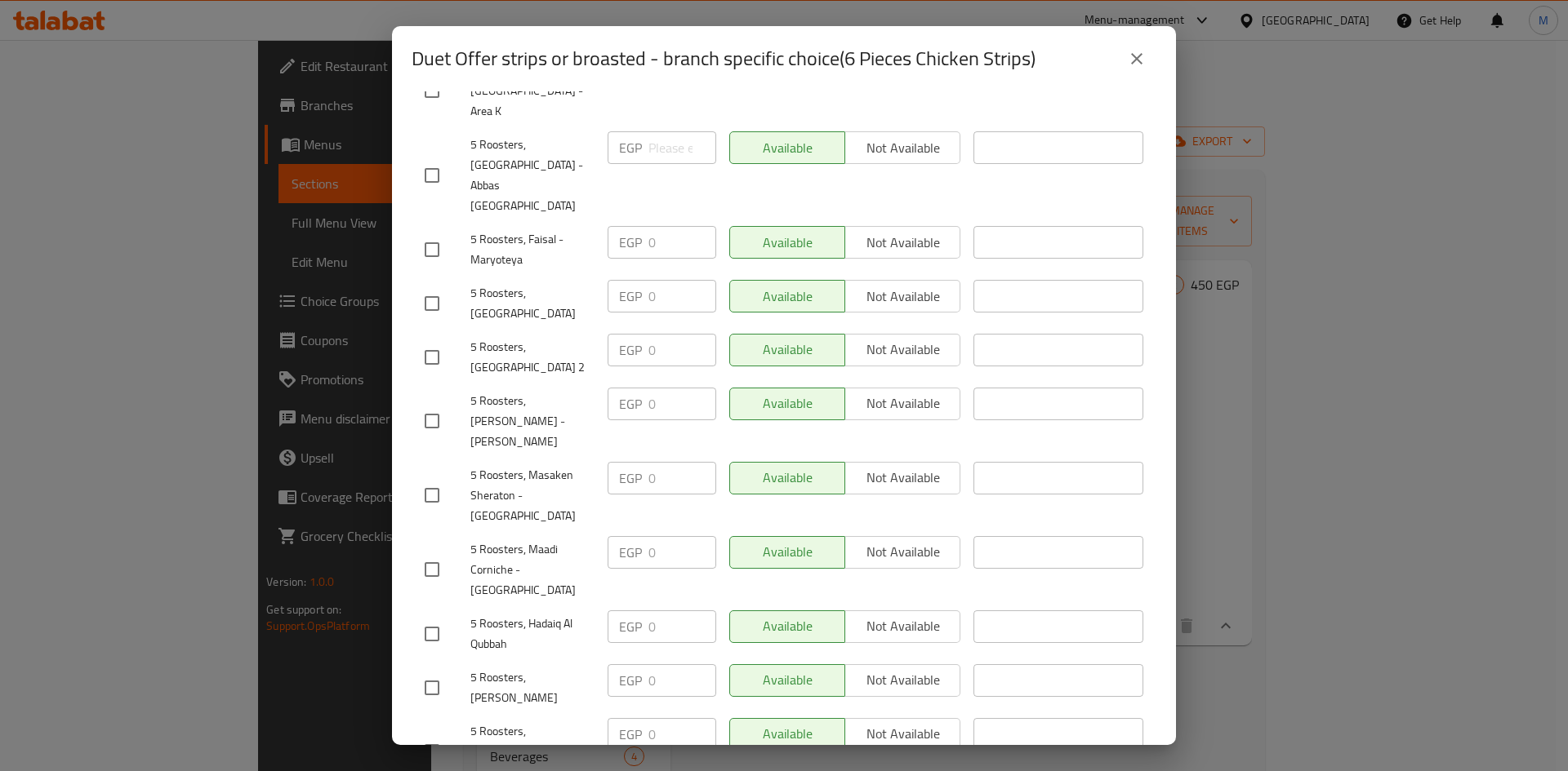
scroll to position [555, 0]
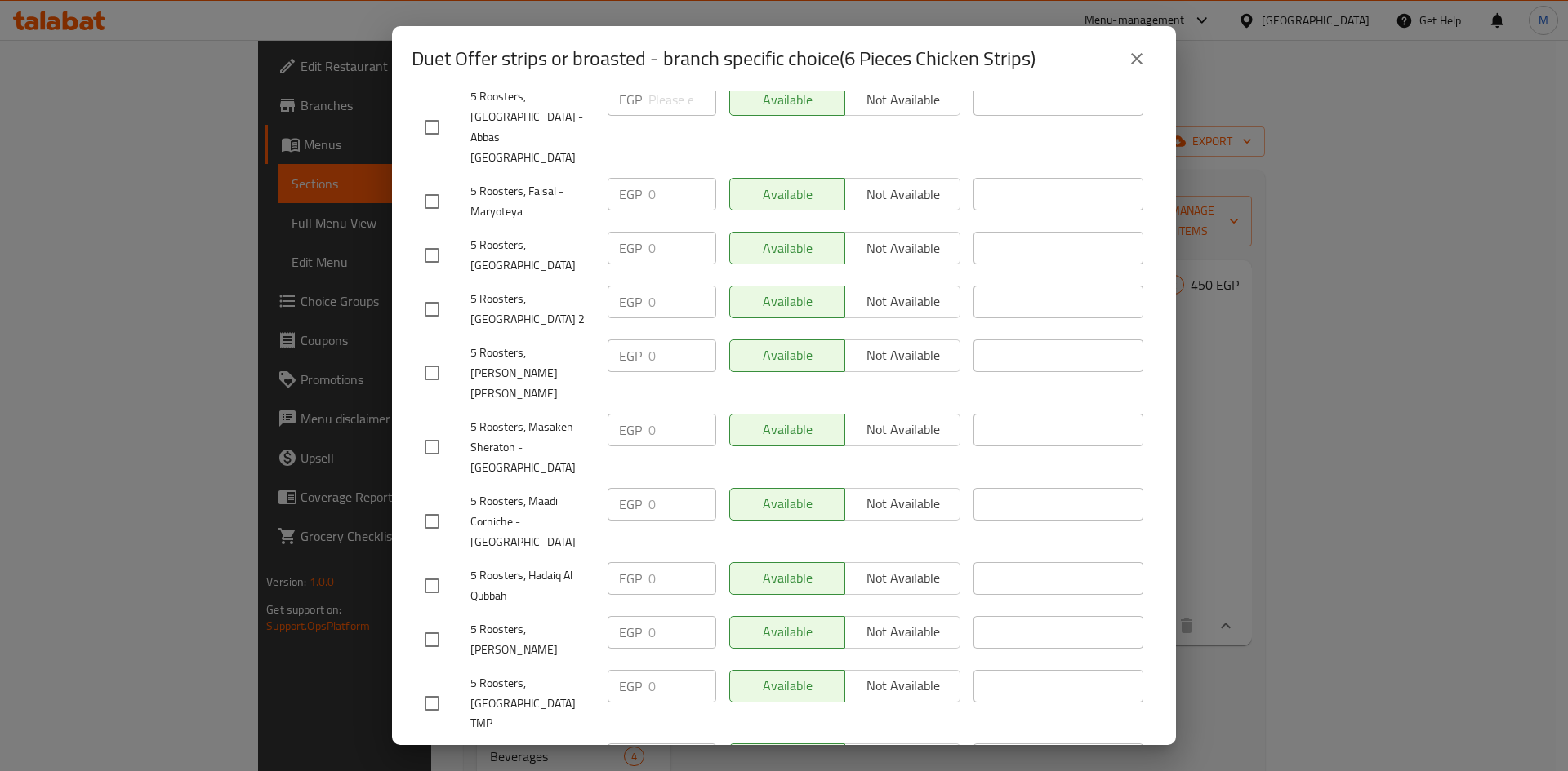
click at [795, 54] on icon "close" at bounding box center [1137, 59] width 20 height 20
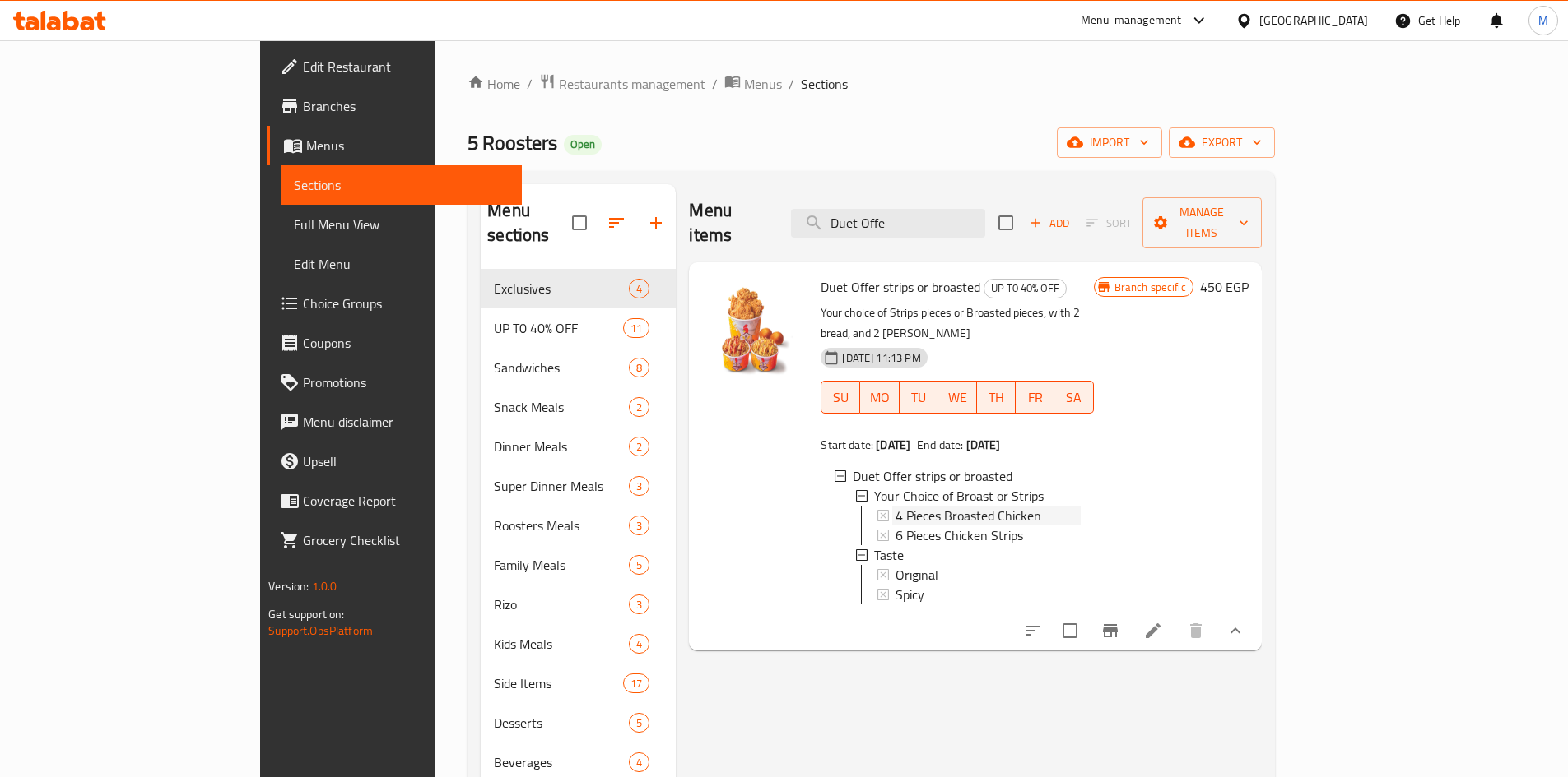
click at [801, 506] on span "4 Pieces Broasted Chicken" at bounding box center [968, 515] width 146 height 20
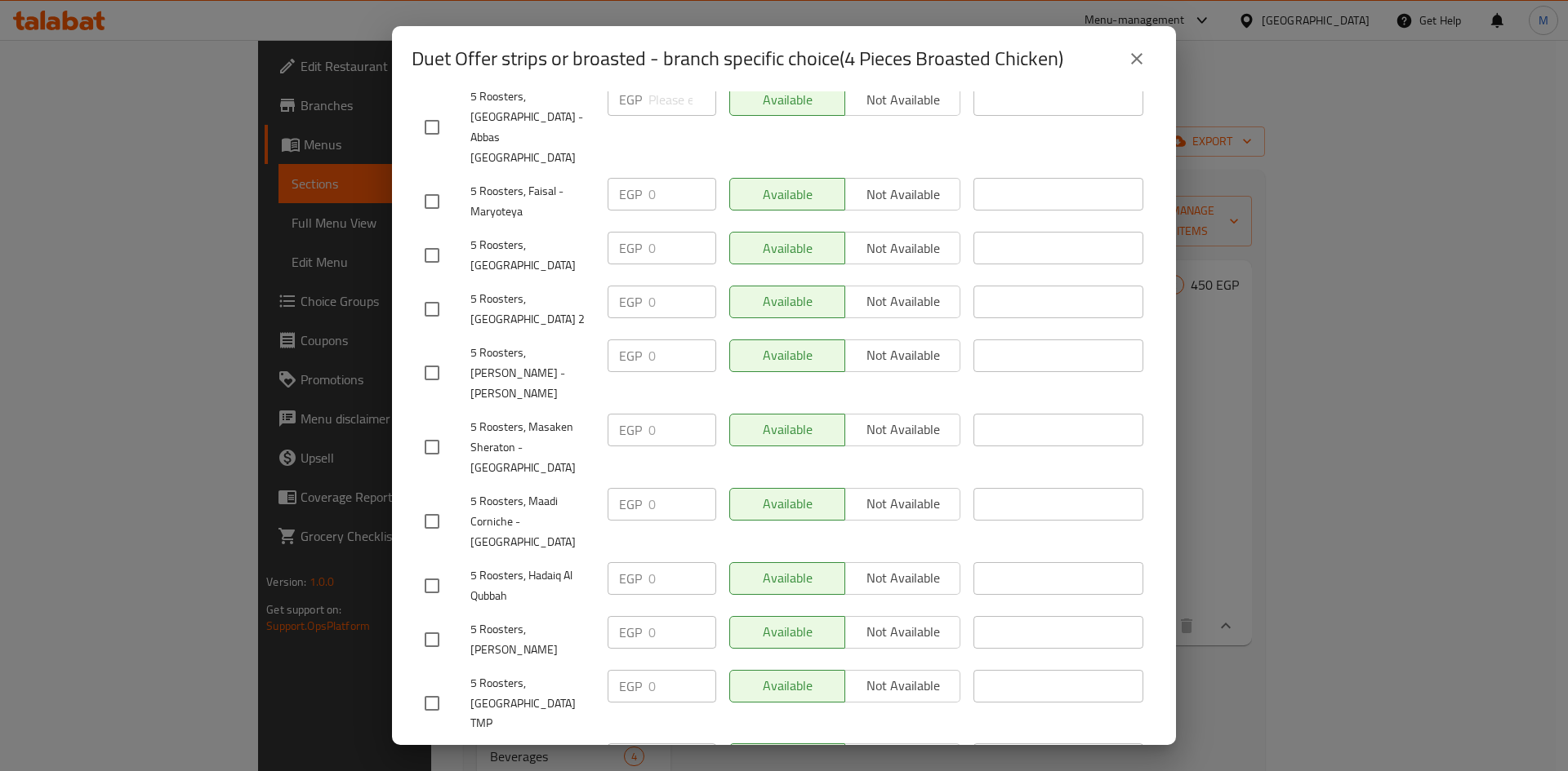
scroll to position [147, 0]
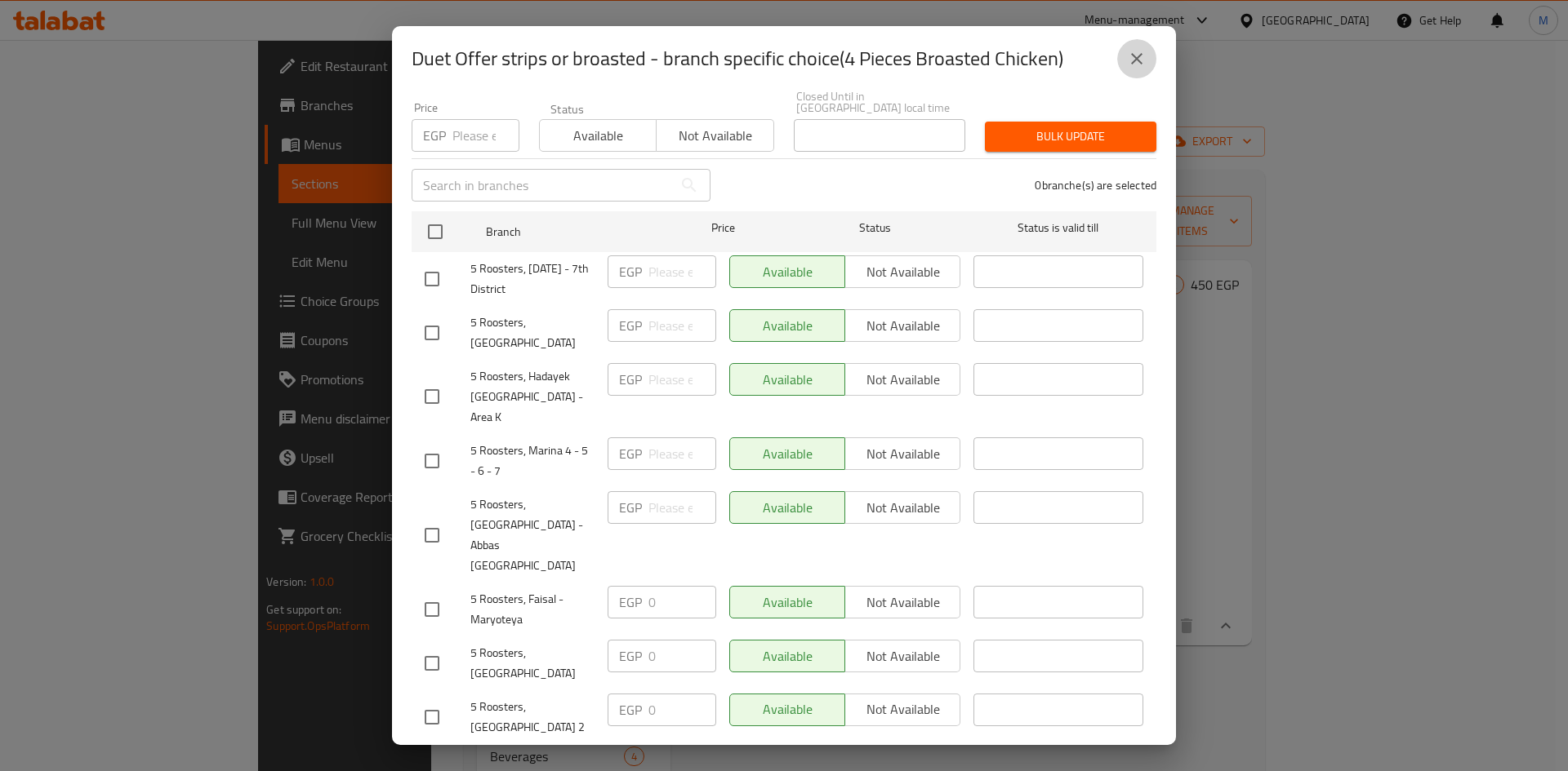
click at [795, 53] on icon "close" at bounding box center [1137, 59] width 20 height 20
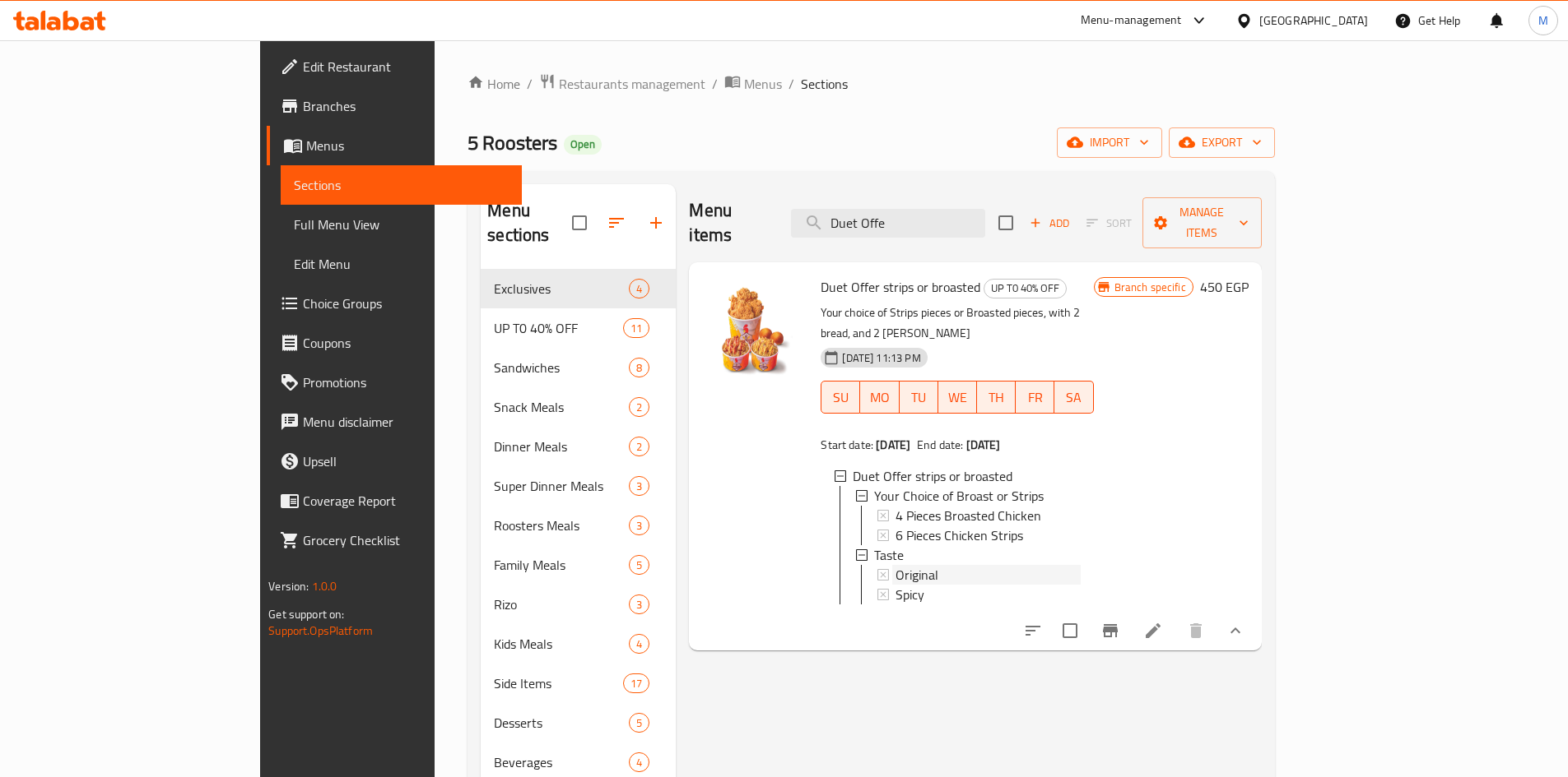
click at [801, 565] on span "Original" at bounding box center [916, 575] width 43 height 20
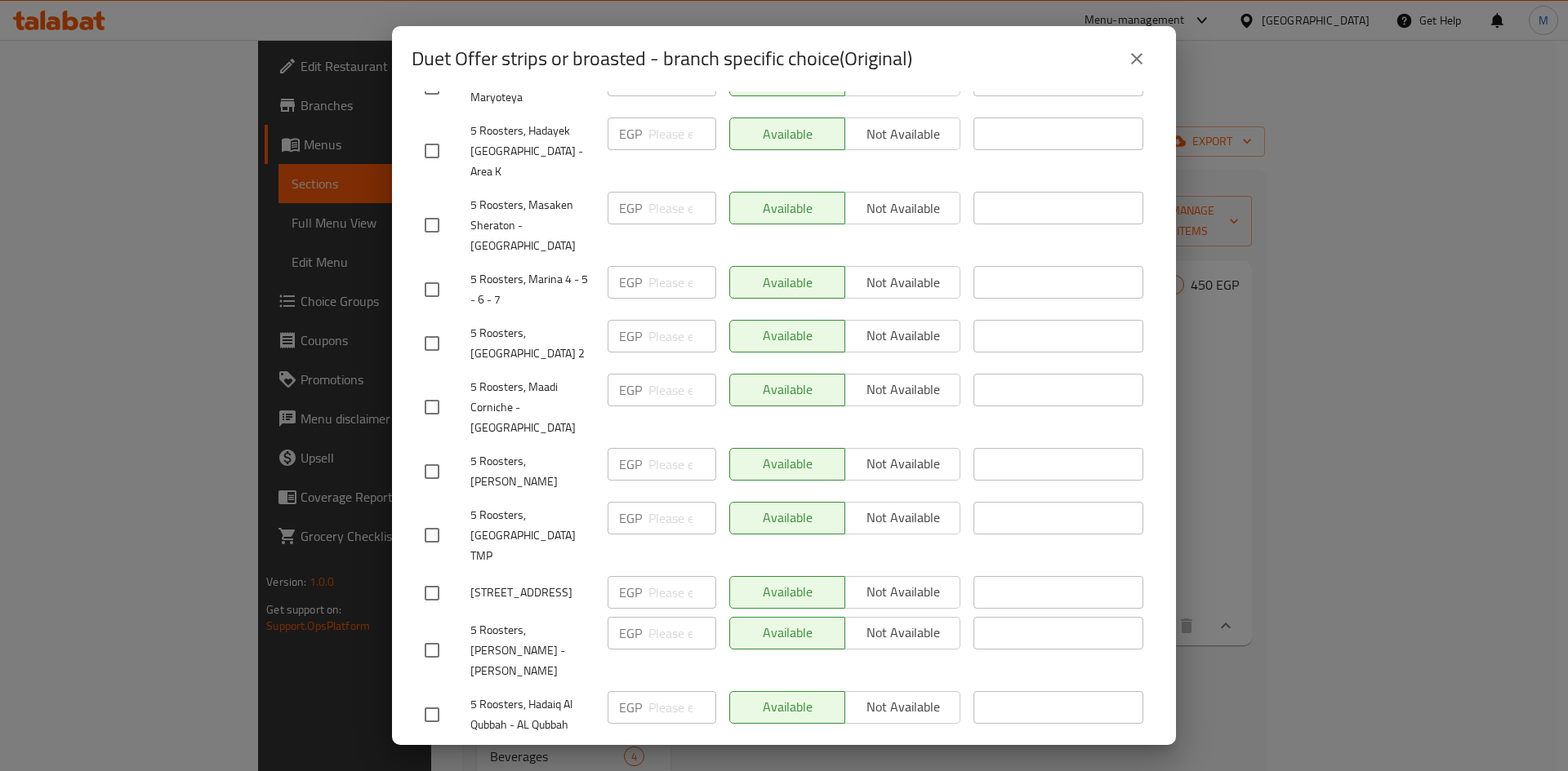
scroll to position [555, 0]
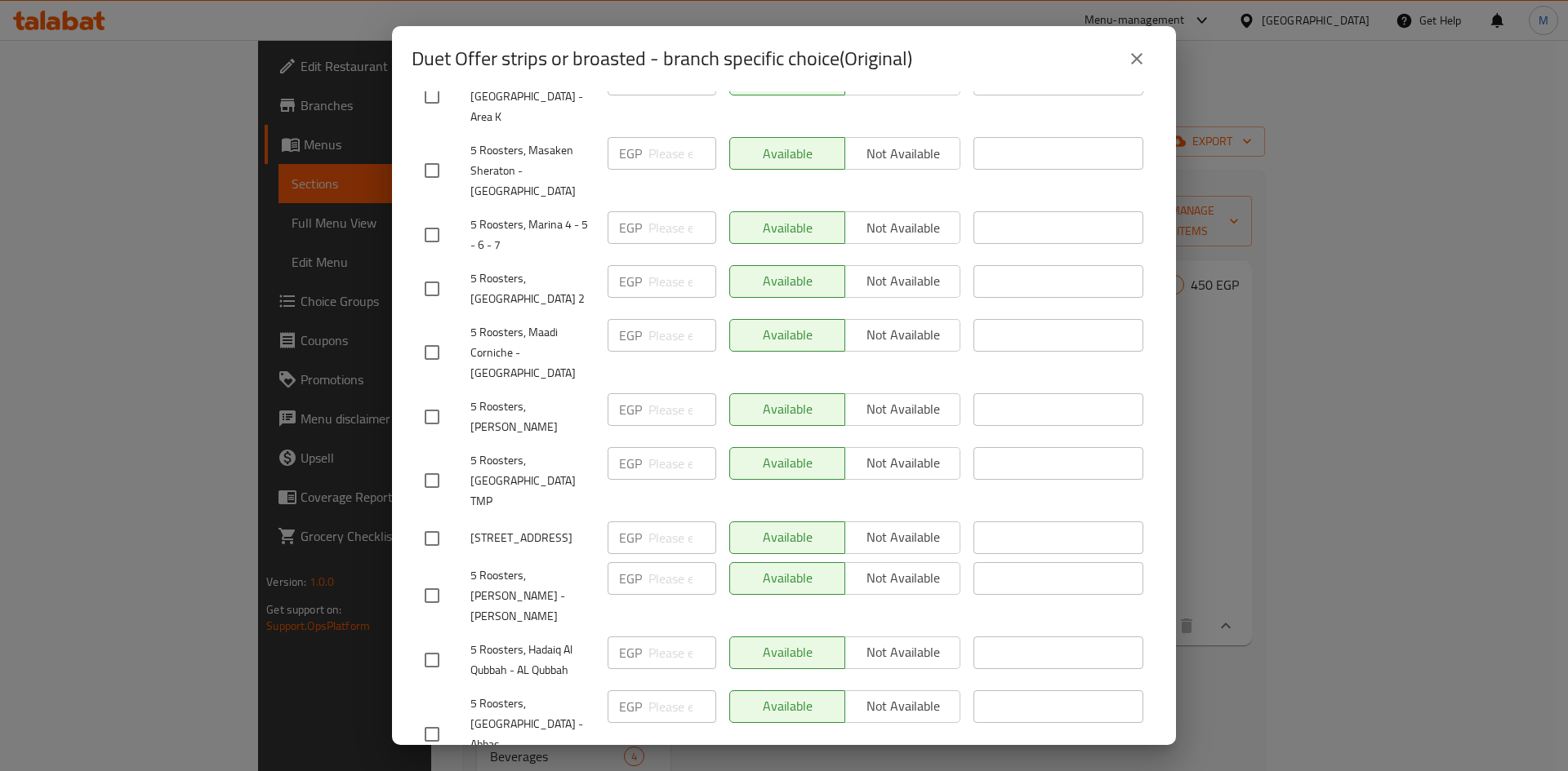
click at [795, 61] on icon "close" at bounding box center [1137, 59] width 20 height 20
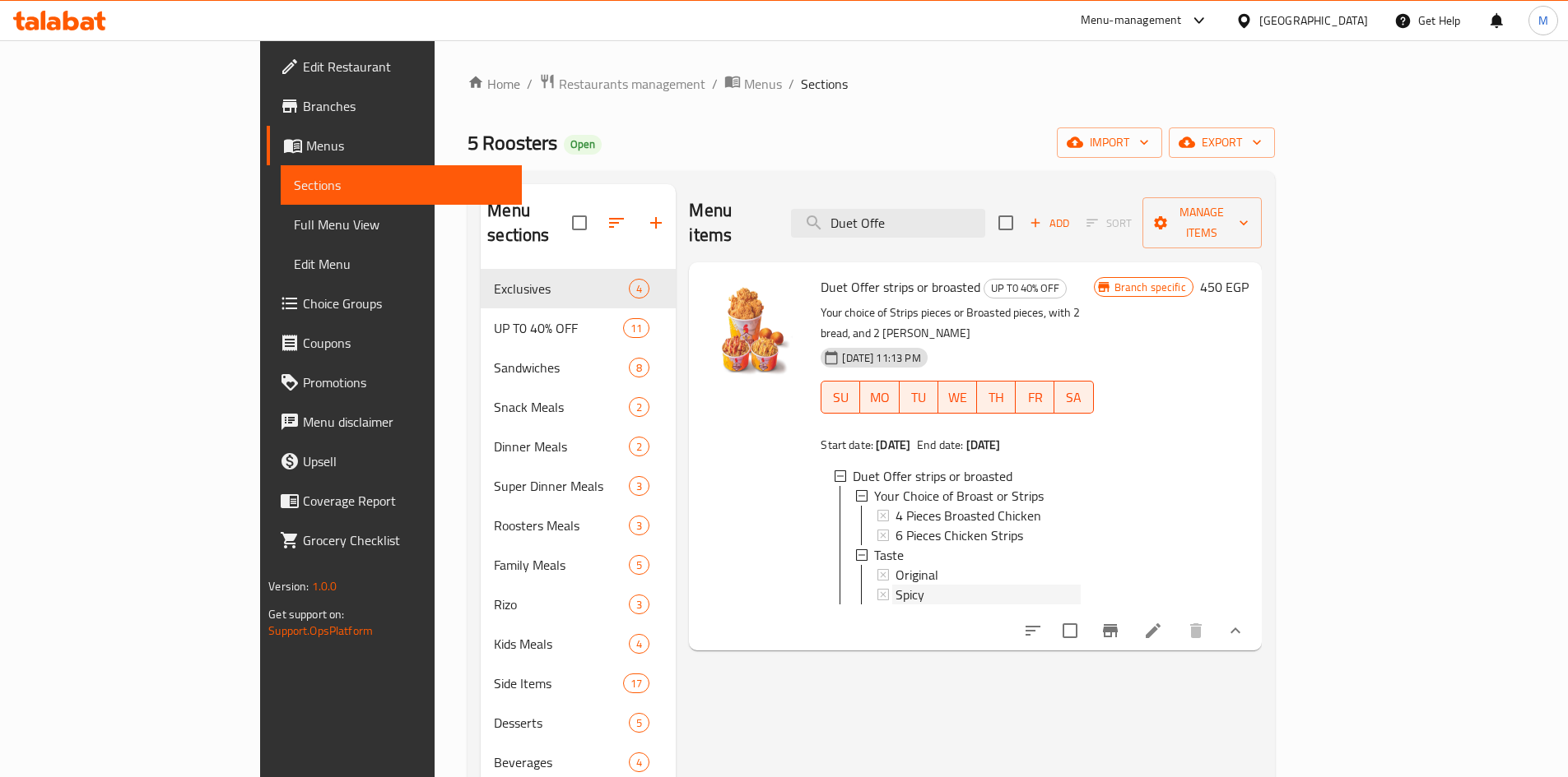
click at [801, 585] on span "Spicy" at bounding box center [909, 595] width 29 height 20
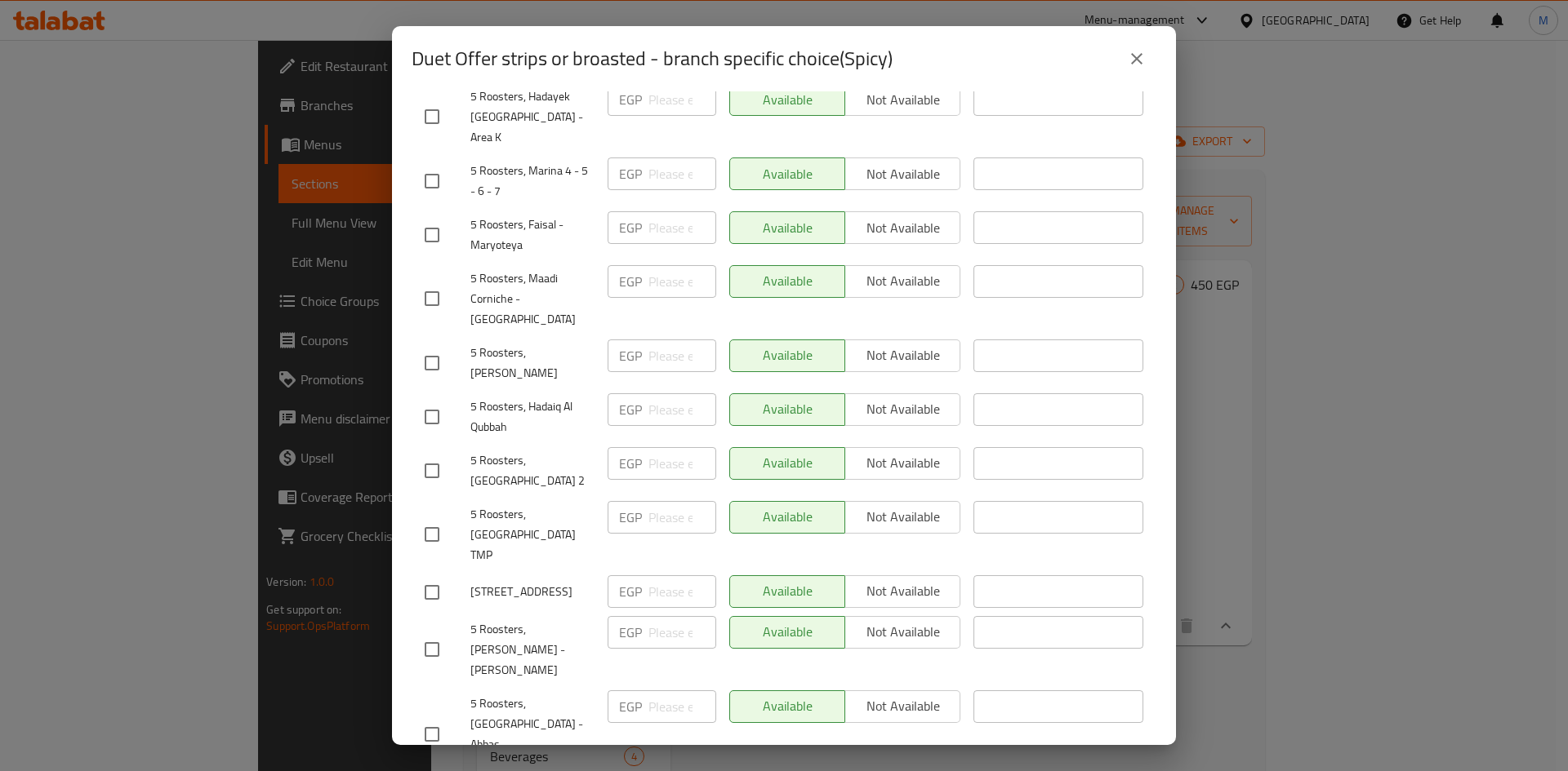
click at [795, 62] on icon "close" at bounding box center [1137, 59] width 20 height 20
